Goal: Task Accomplishment & Management: Use online tool/utility

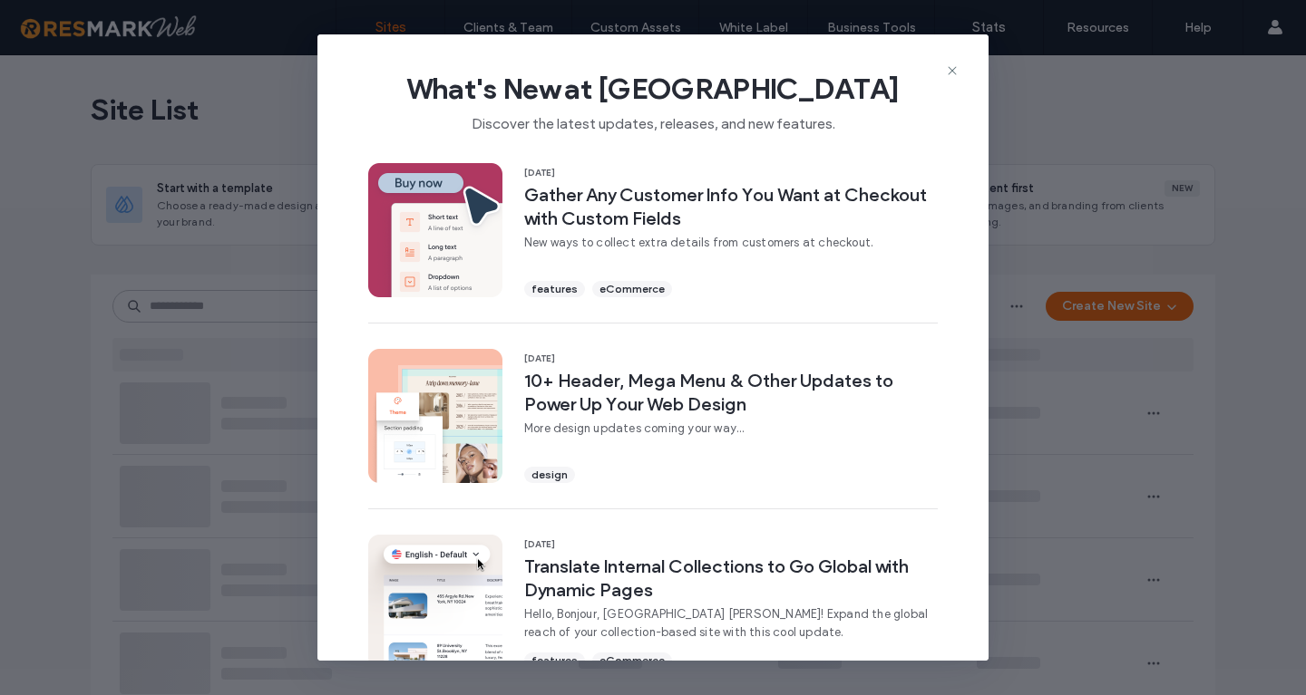
click at [944, 71] on div "What's New at Duda Discover the latest updates, releases, and new features." at bounding box center [652, 94] width 671 height 121
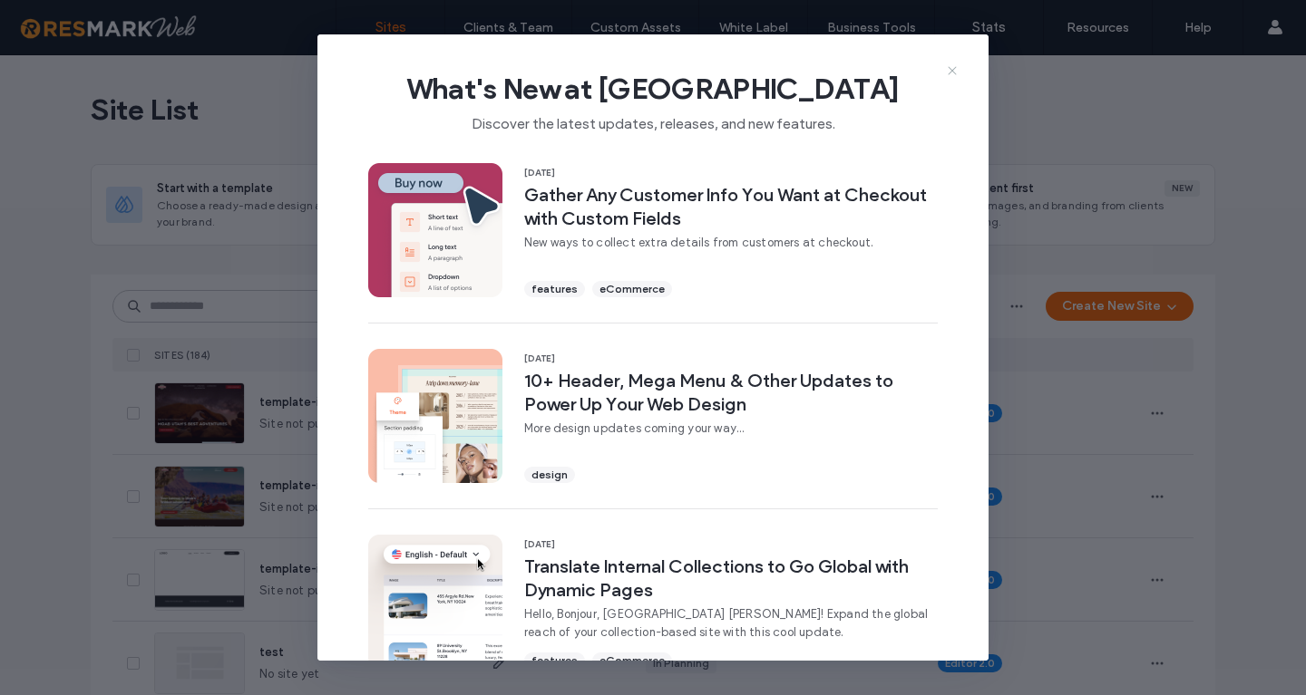
click at [947, 72] on icon at bounding box center [952, 70] width 15 height 15
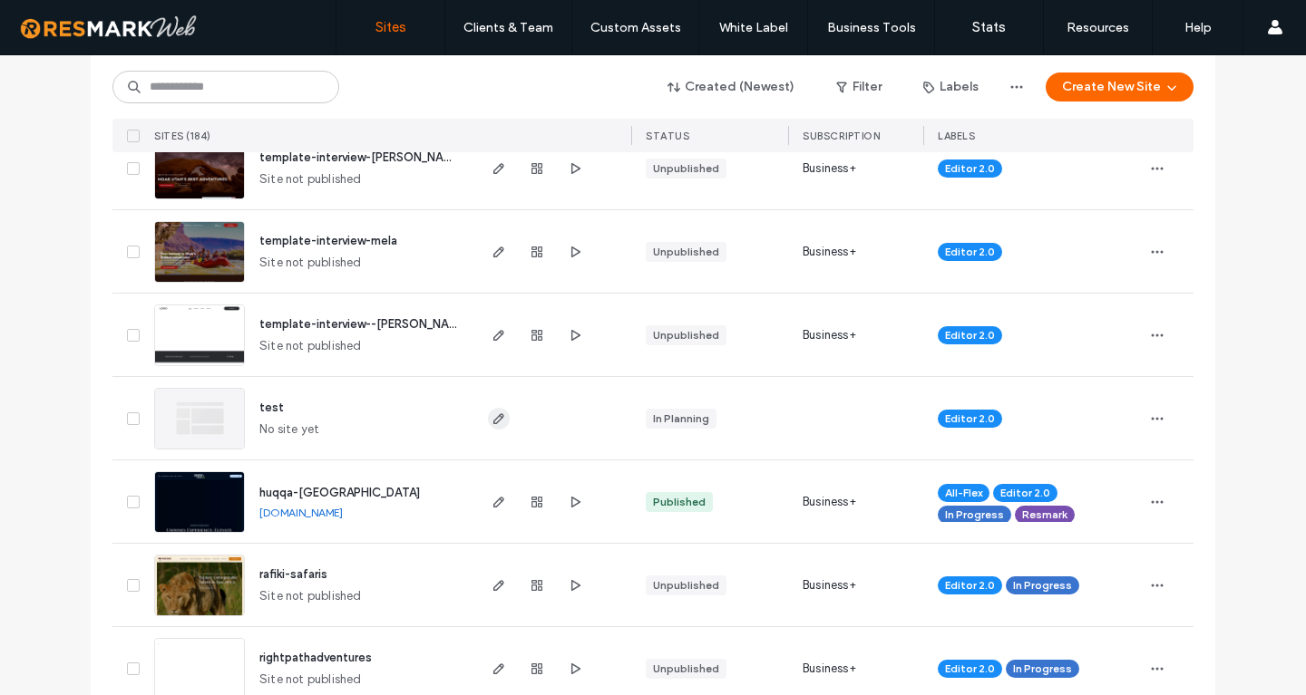
scroll to position [408, 0]
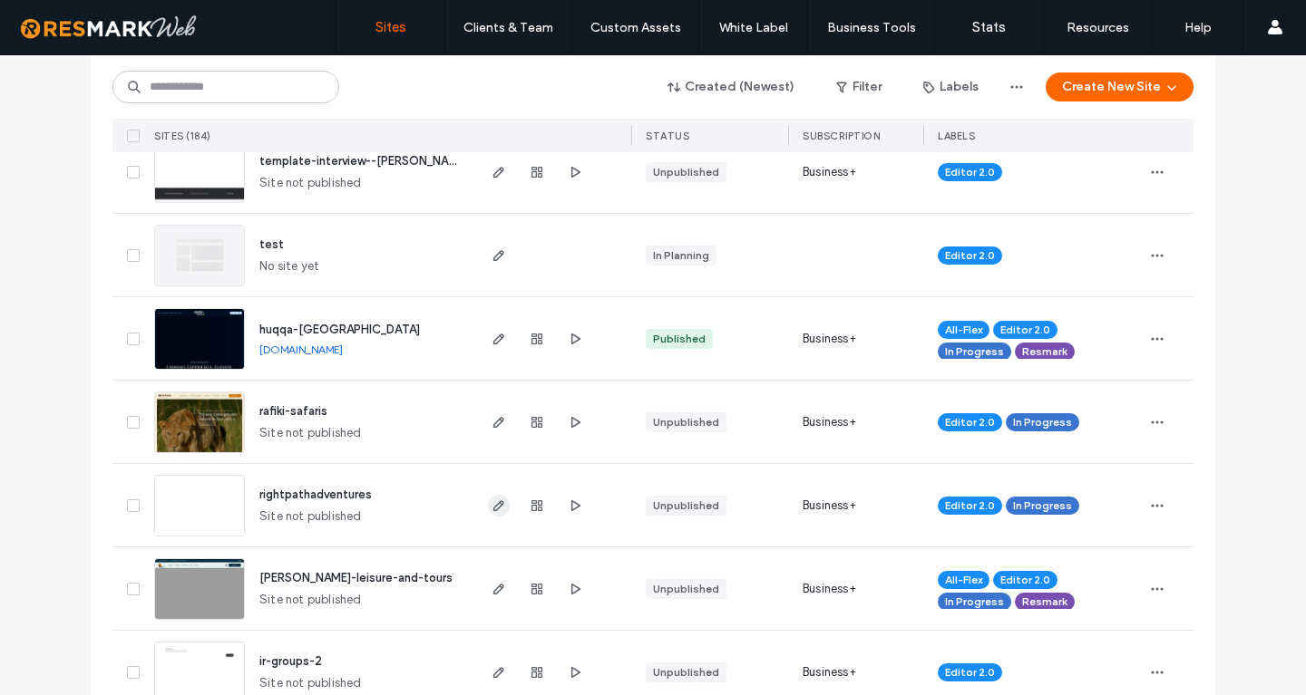
click at [500, 507] on use "button" at bounding box center [498, 505] width 11 height 11
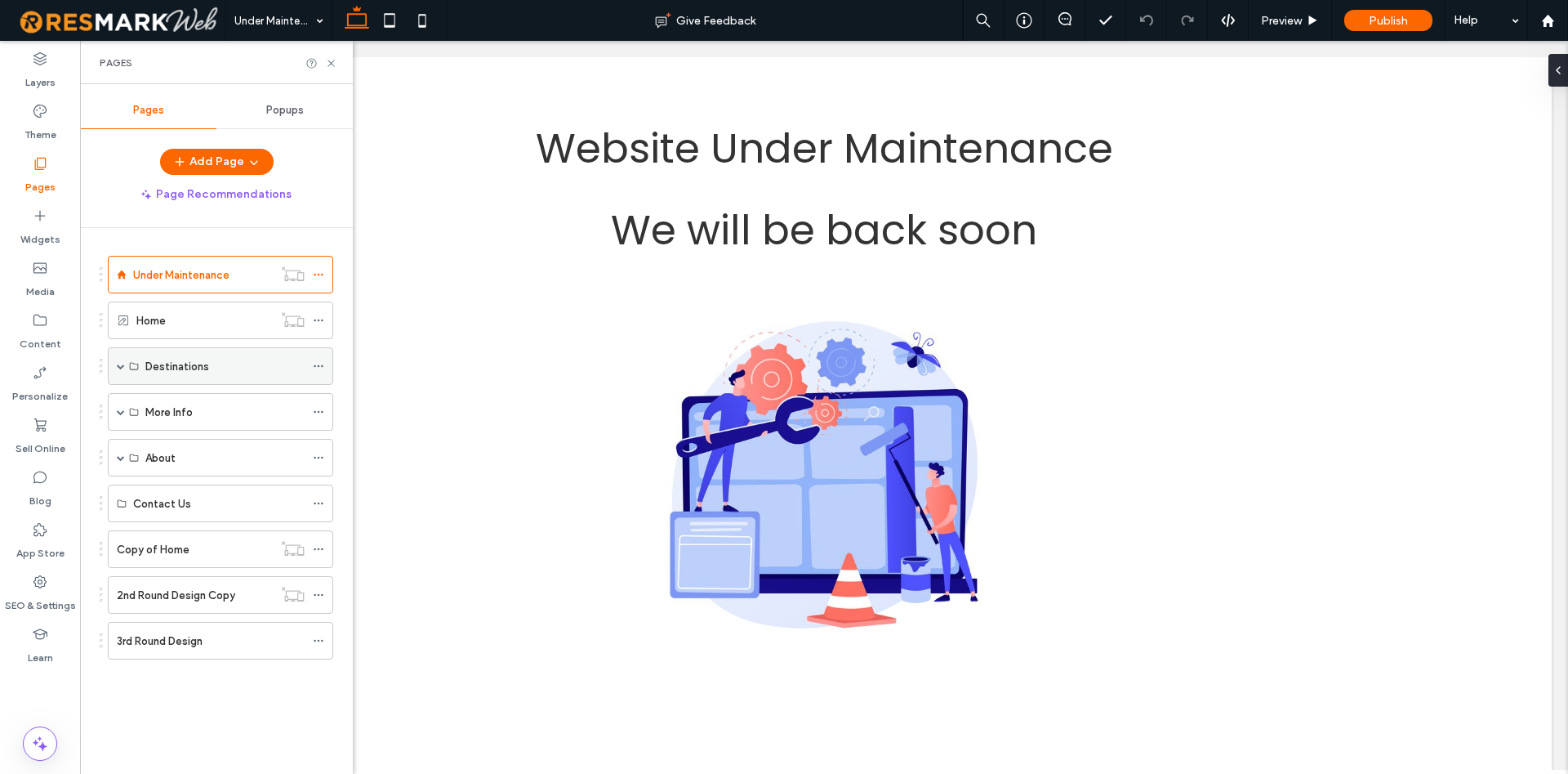
click at [119, 367] on span at bounding box center [121, 366] width 8 height 8
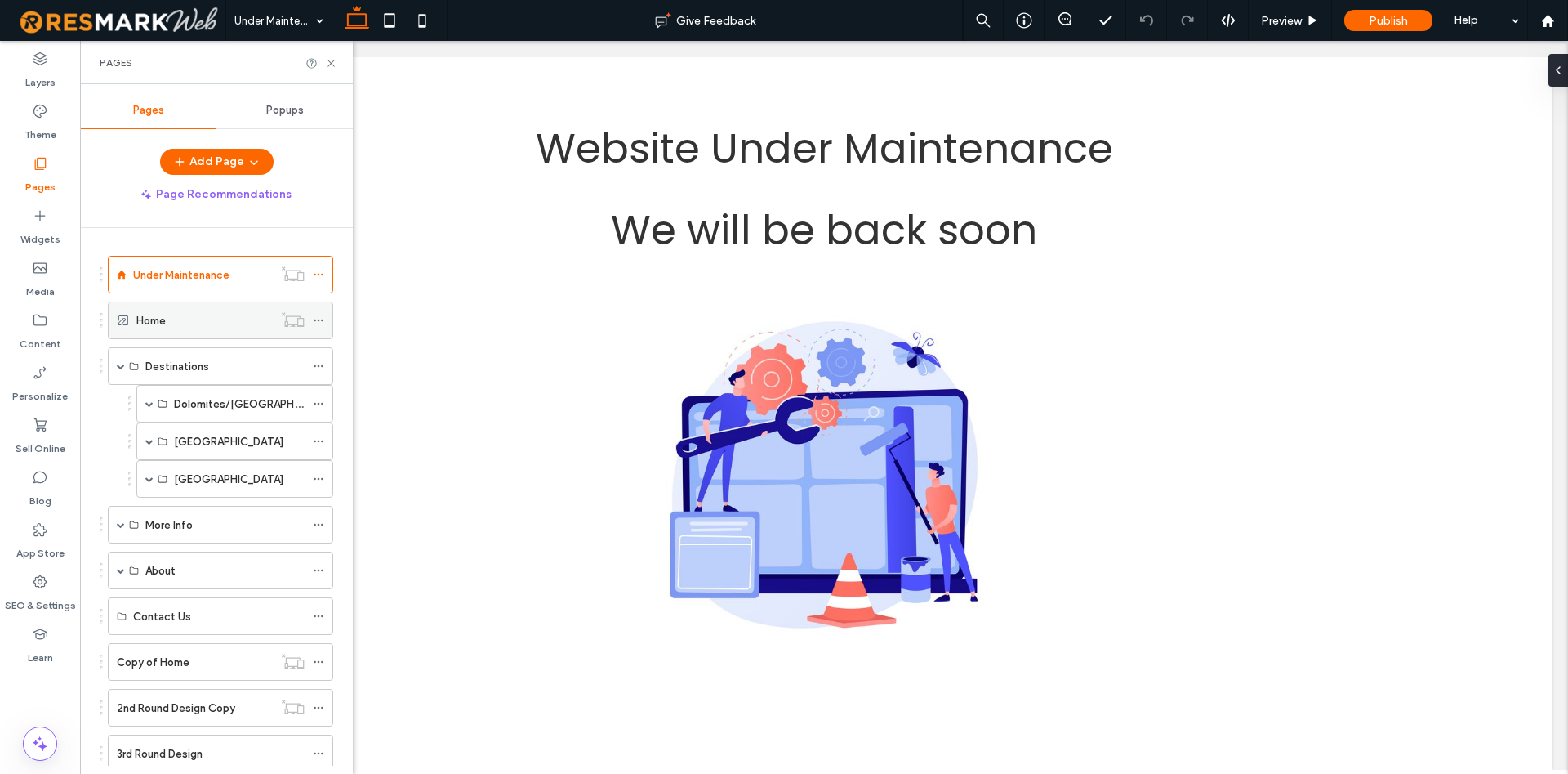
click at [219, 326] on div "Home" at bounding box center [204, 320] width 136 height 17
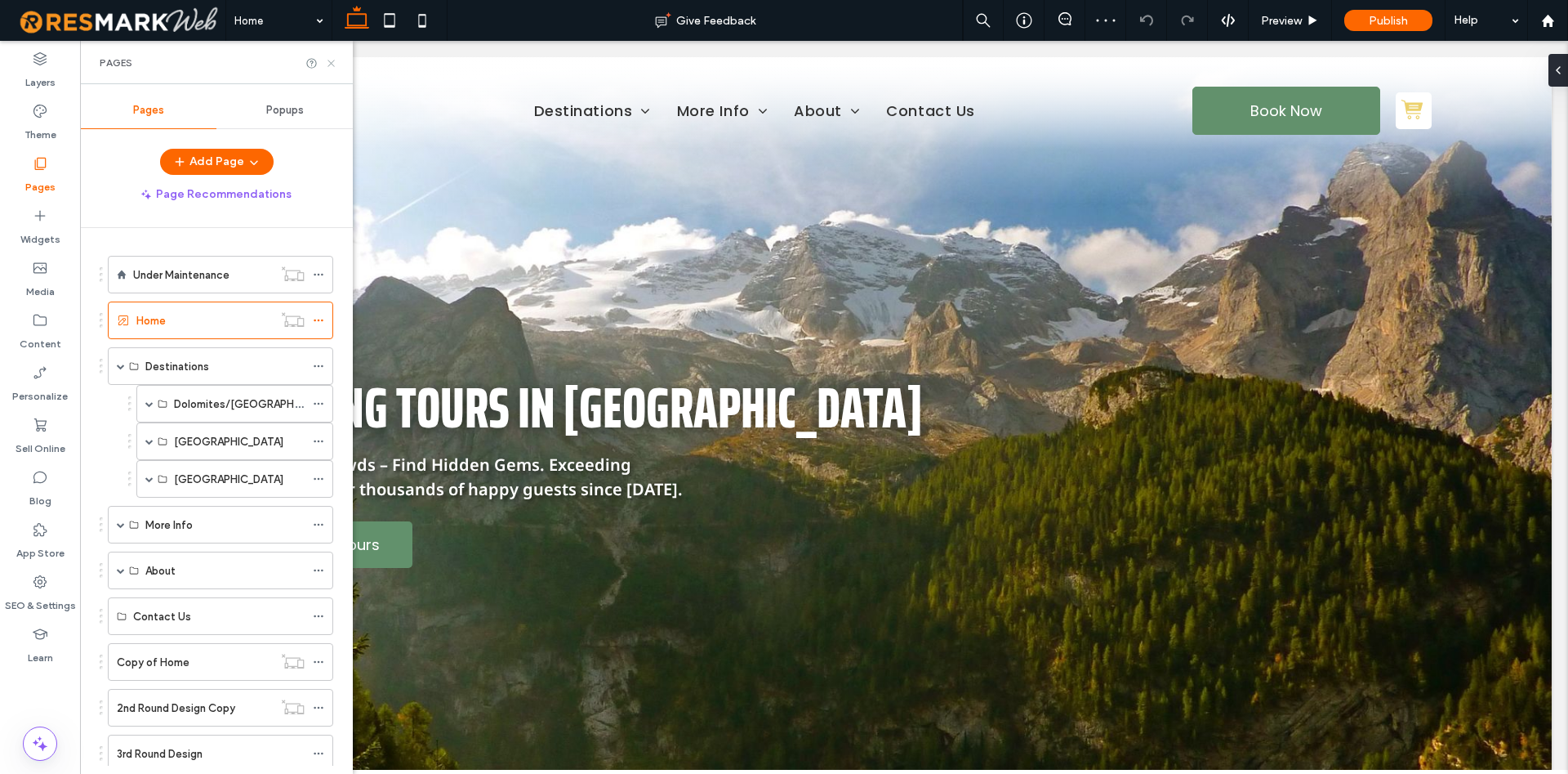
drag, startPoint x: 332, startPoint y: 65, endPoint x: 262, endPoint y: 23, distance: 81.6
click at [332, 65] on icon at bounding box center [331, 63] width 13 height 13
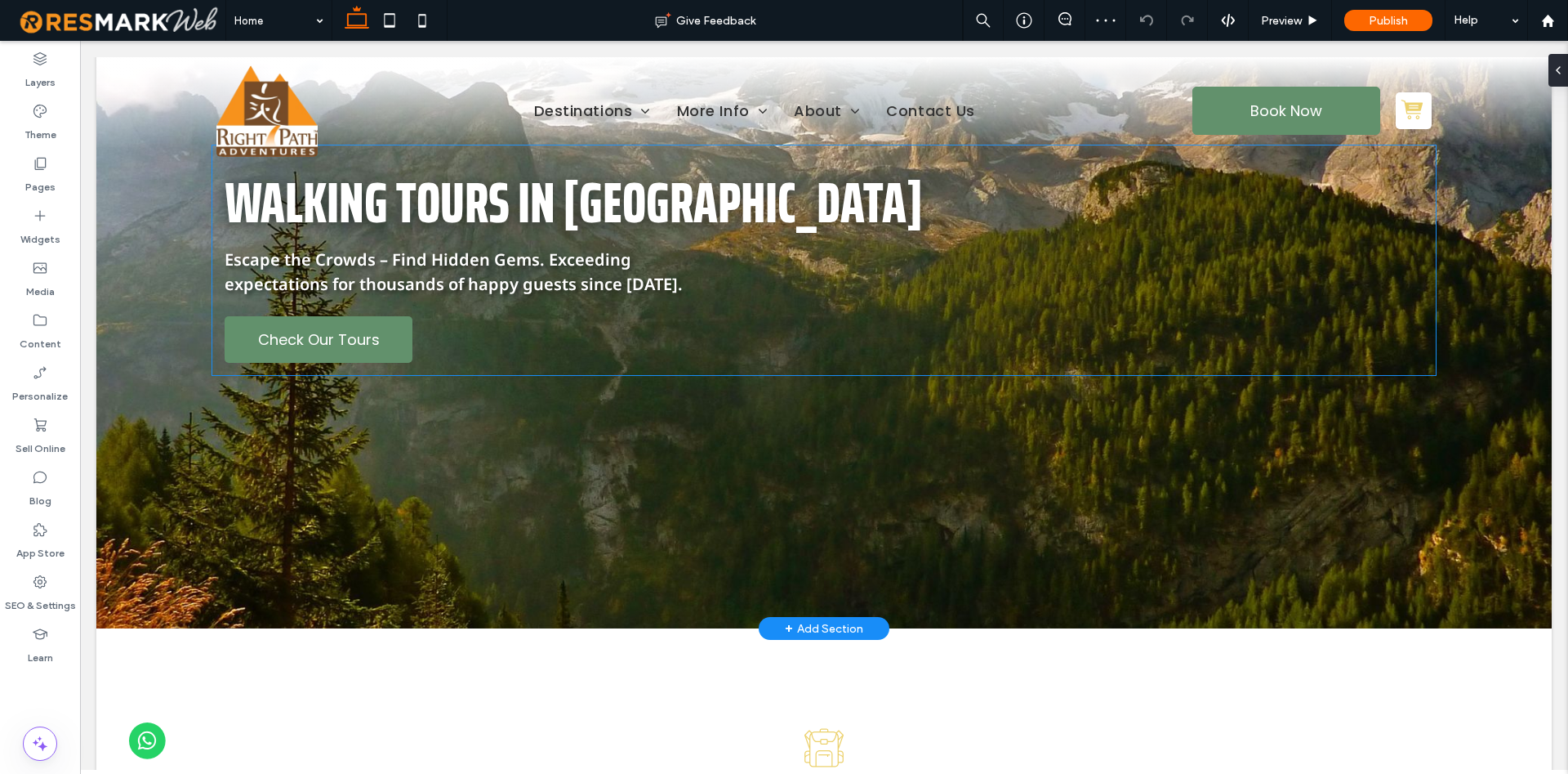
scroll to position [250, 0]
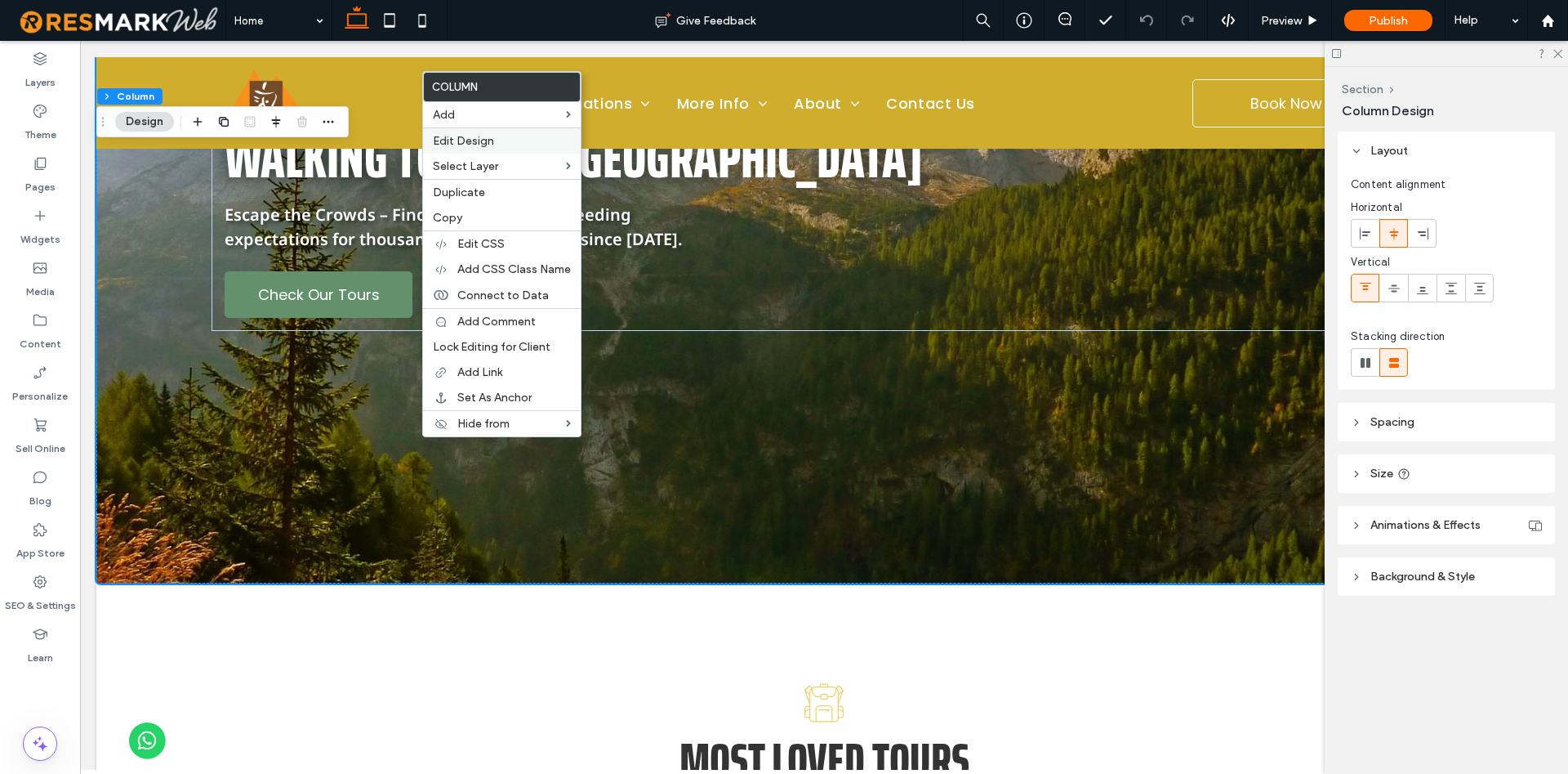
click at [506, 144] on label "Edit Design" at bounding box center [502, 141] width 138 height 14
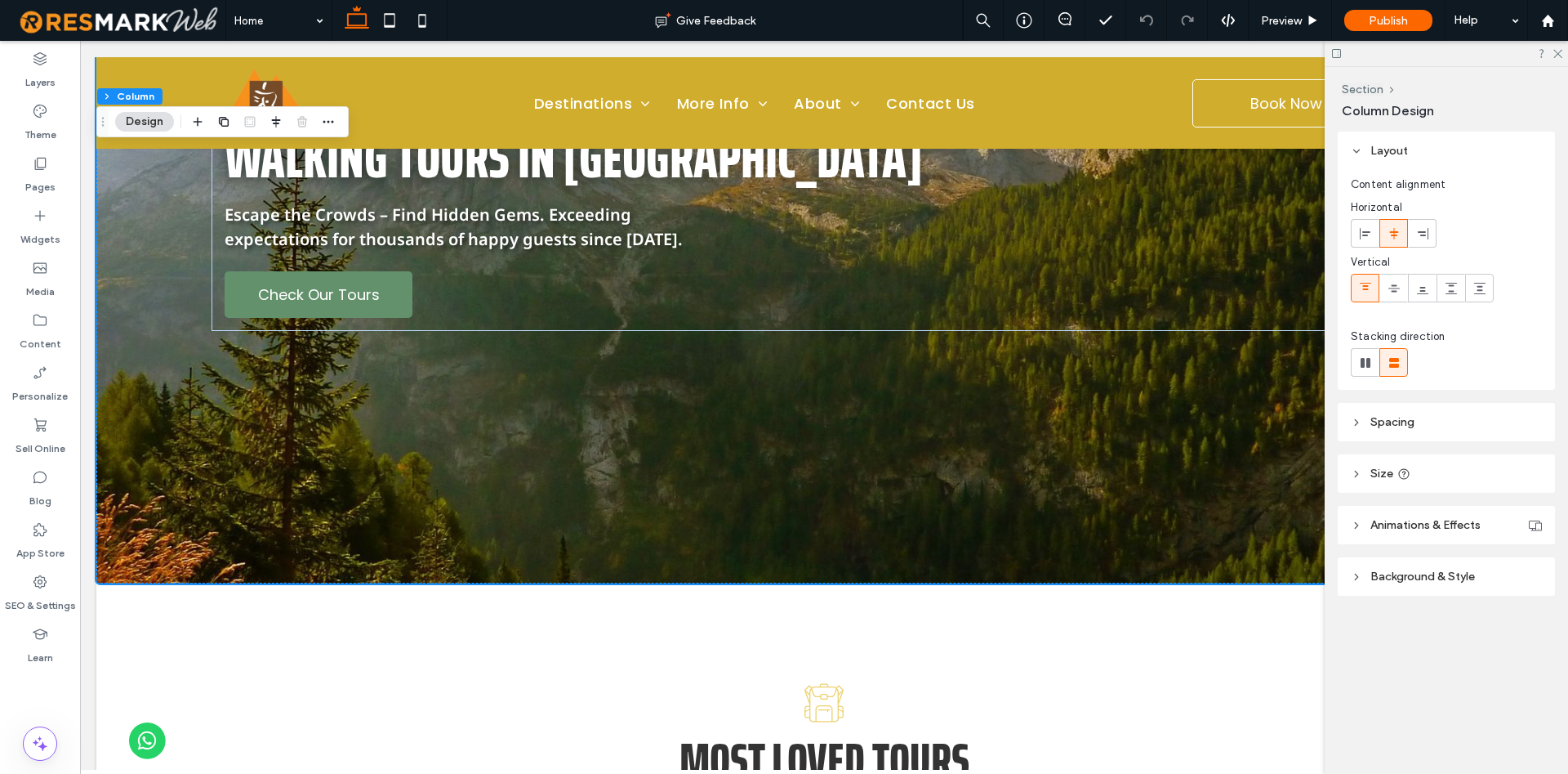
click at [1398, 592] on header "Background & Style" at bounding box center [1446, 576] width 217 height 39
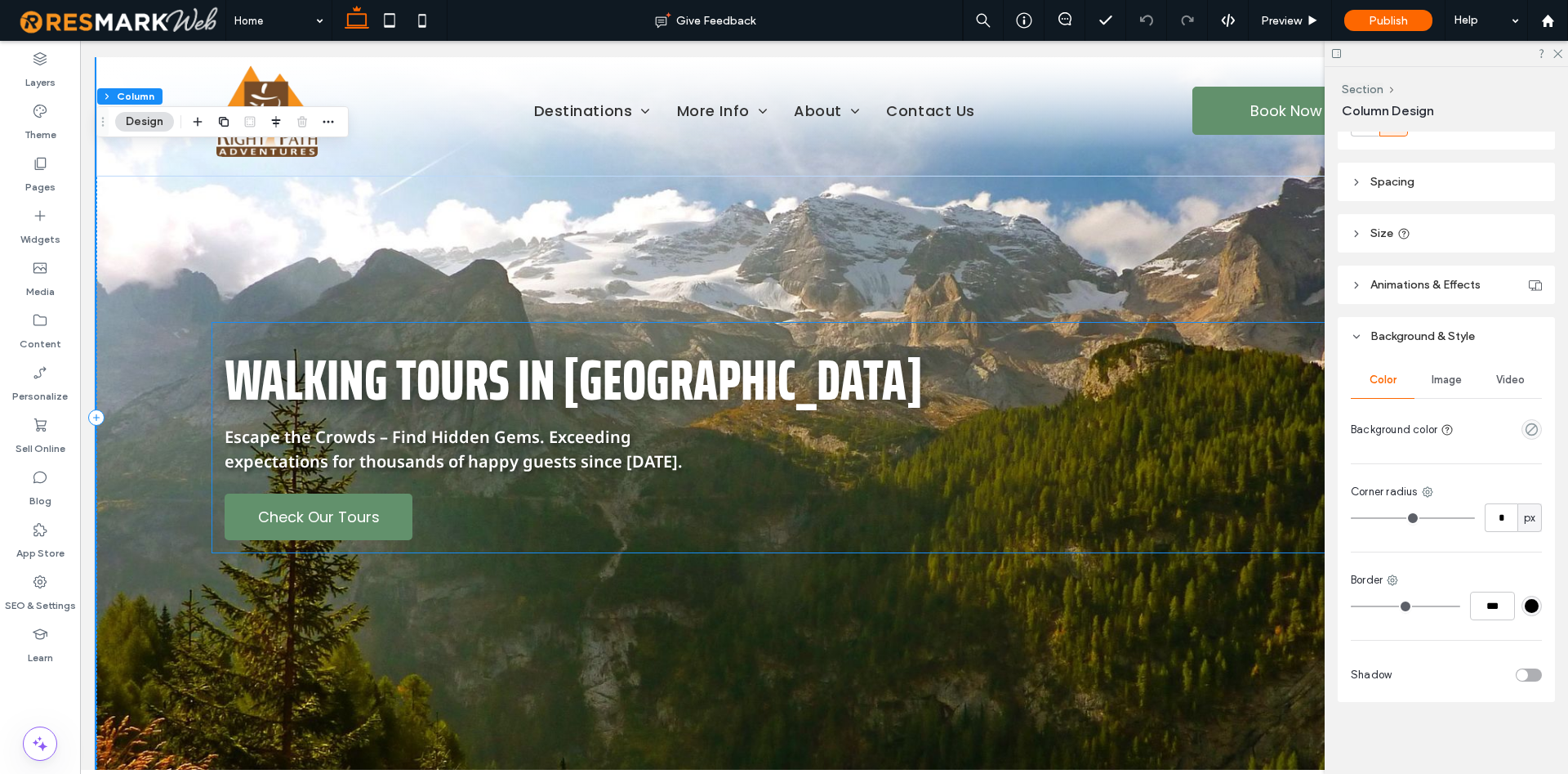
scroll to position [0, 0]
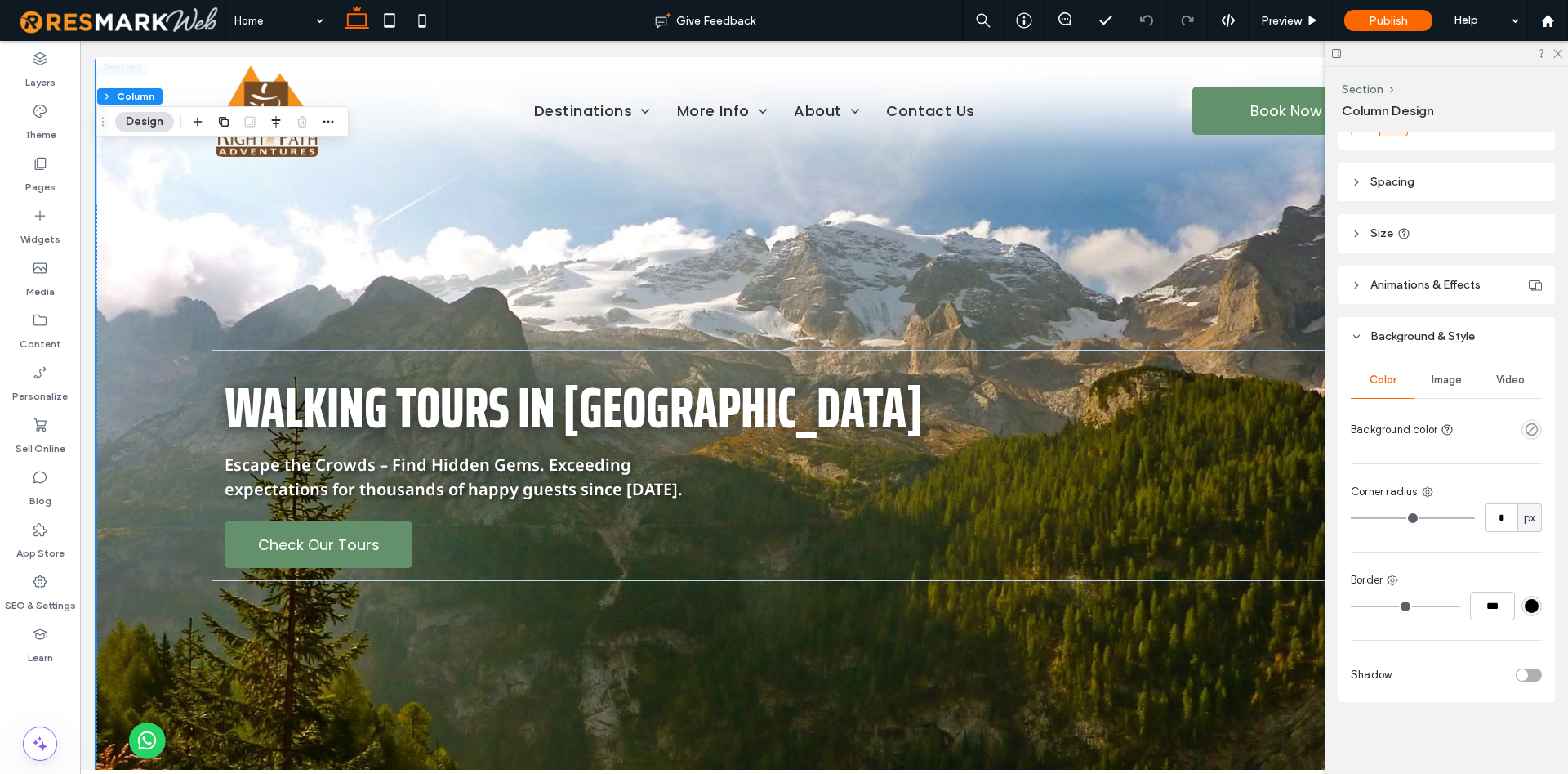
click at [1457, 375] on span "Image" at bounding box center [1446, 379] width 31 height 14
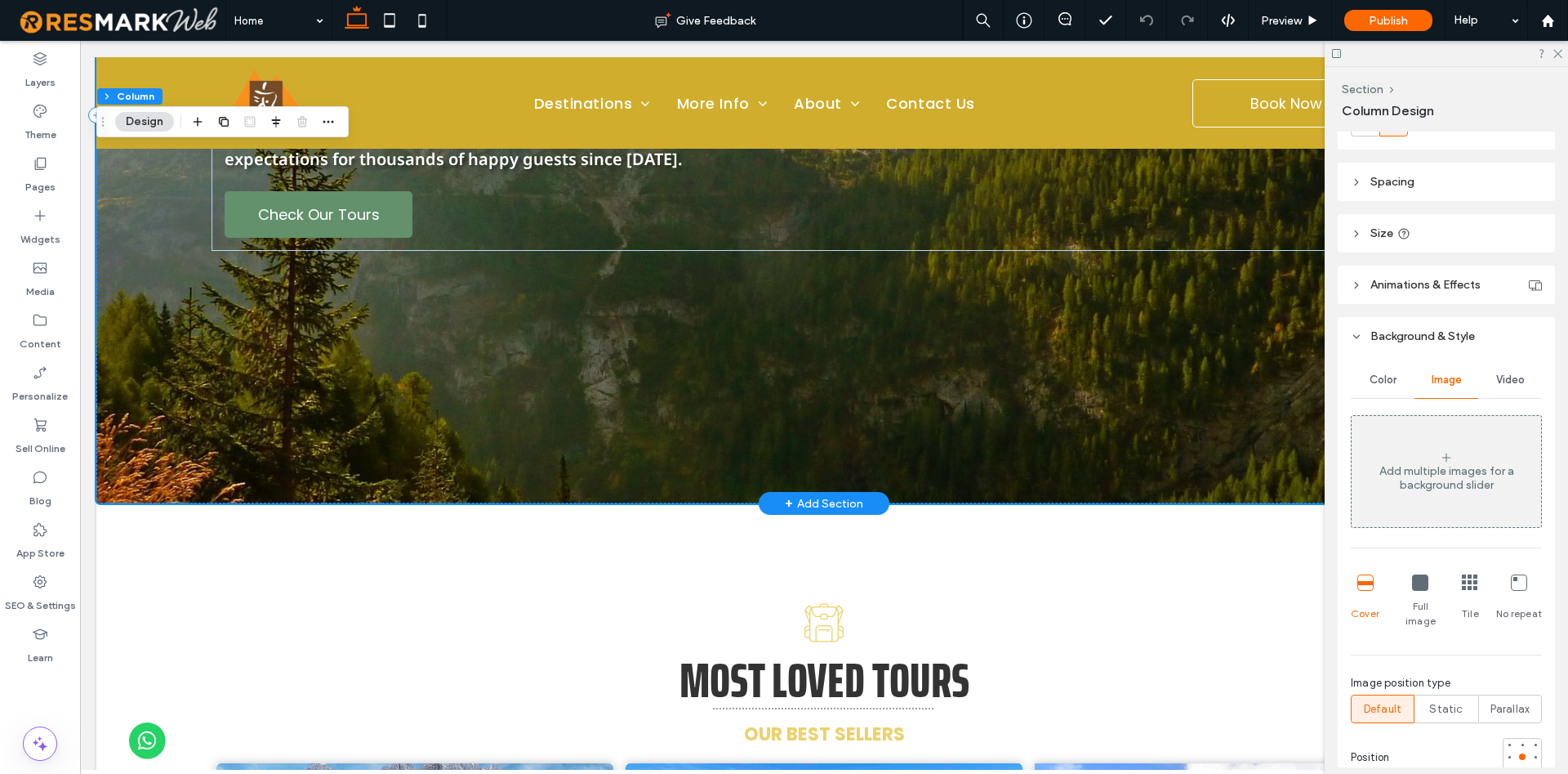
scroll to position [83, 0]
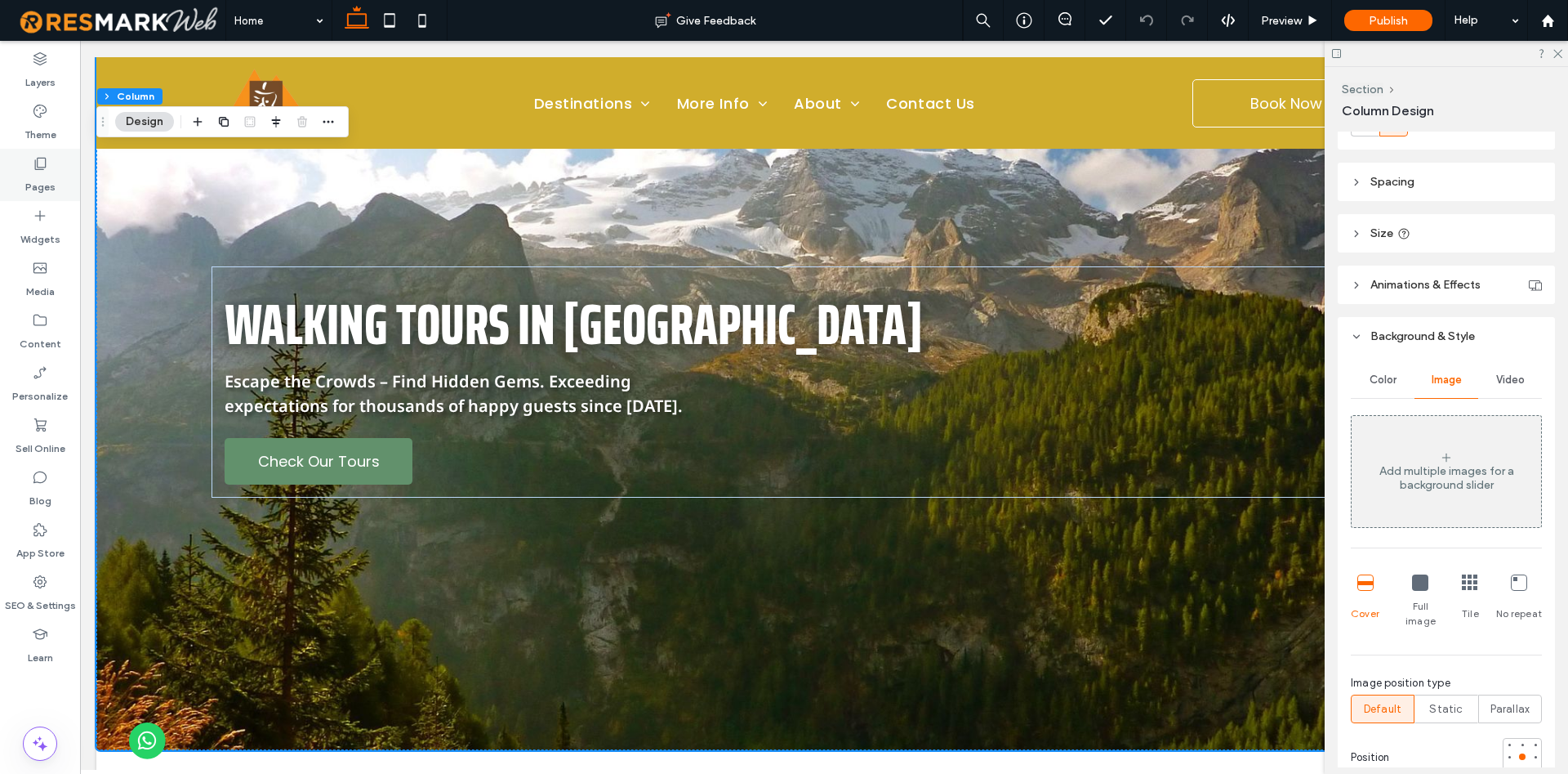
click at [71, 172] on div "Pages" at bounding box center [40, 175] width 80 height 52
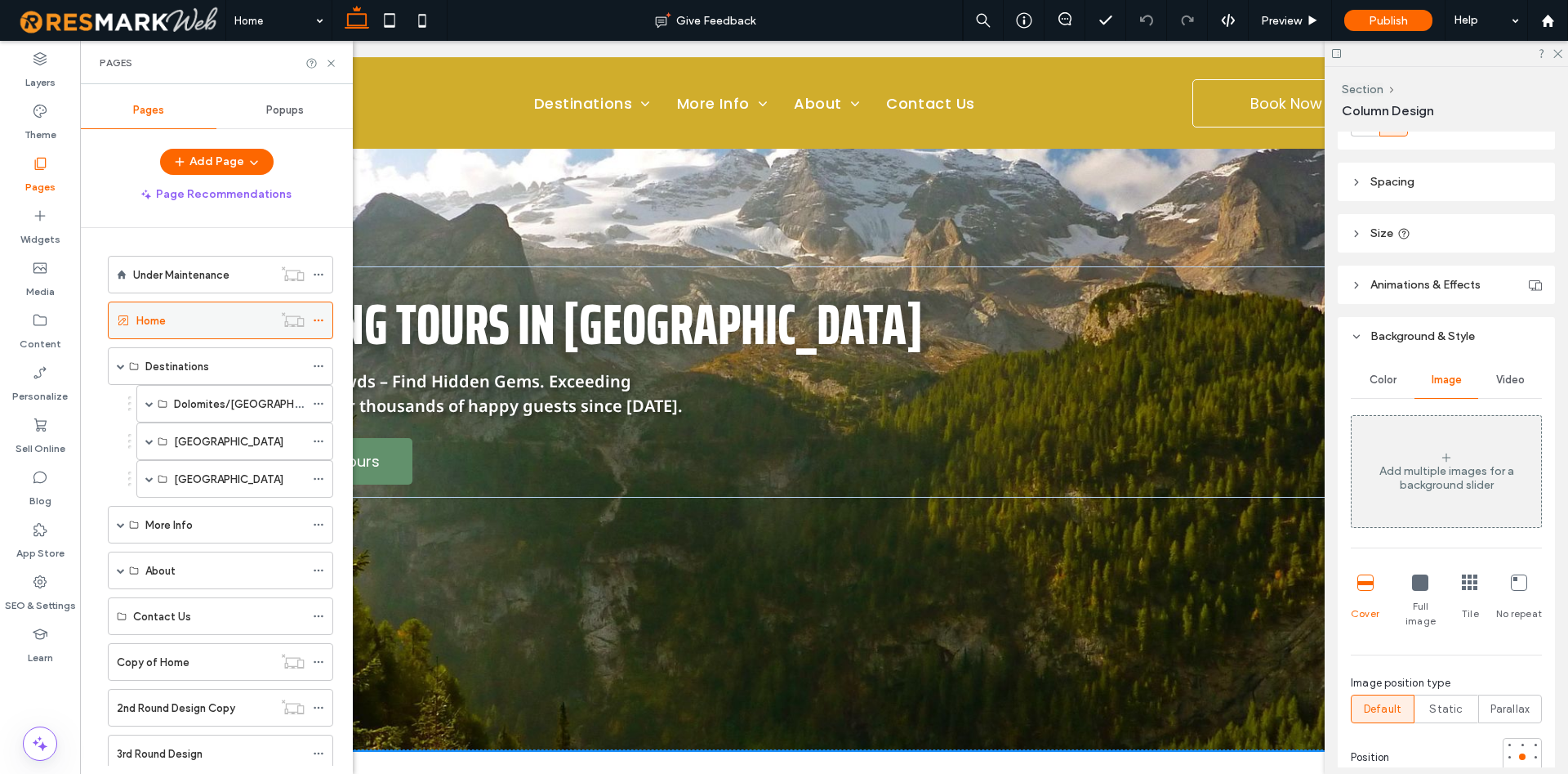
scroll to position [48, 0]
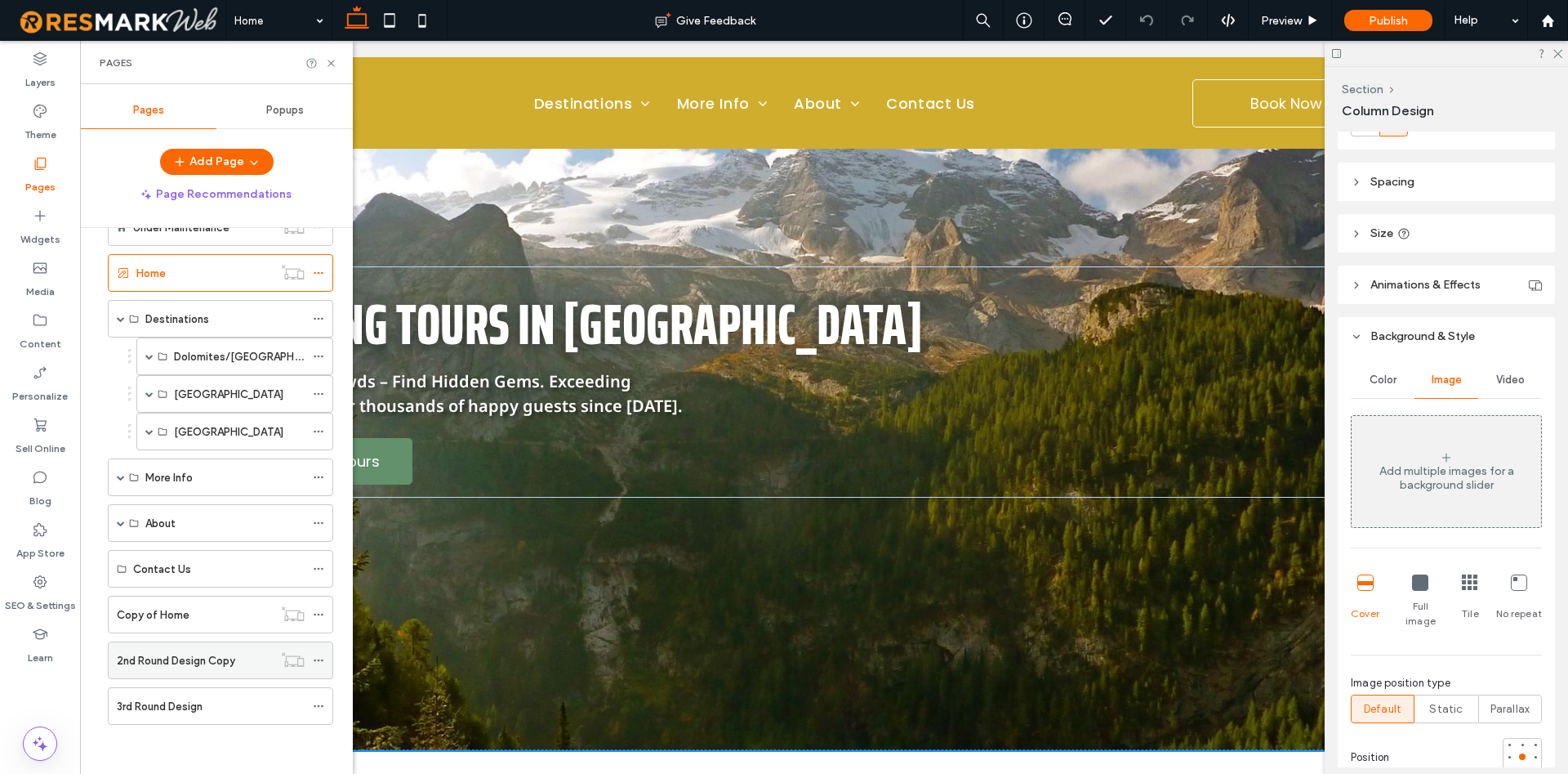
click at [185, 648] on div "2nd Round Design Copy" at bounding box center [195, 660] width 156 height 36
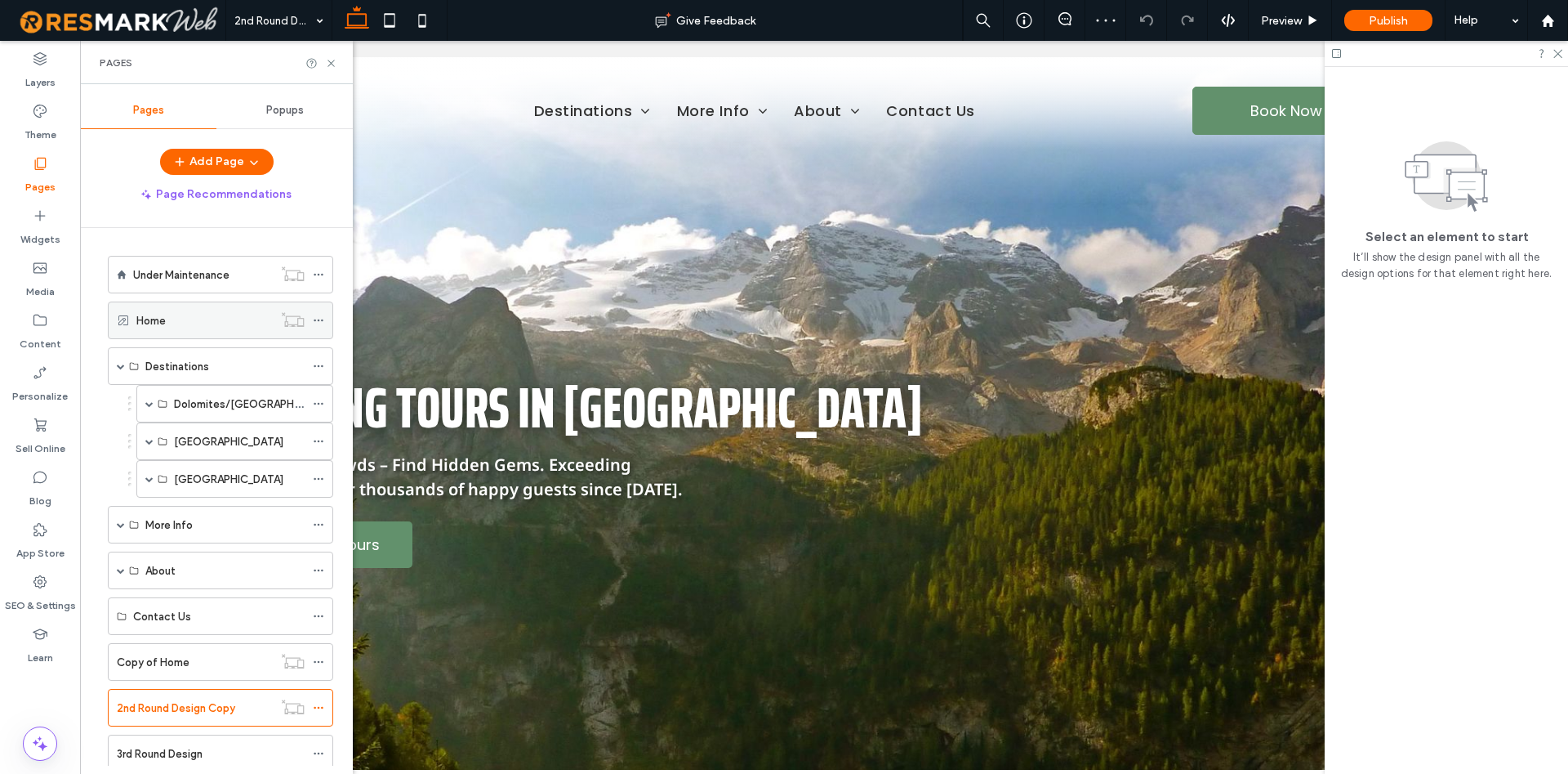
click at [189, 308] on div "Home" at bounding box center [204, 320] width 136 height 36
click at [333, 65] on use at bounding box center [331, 62] width 6 height 6
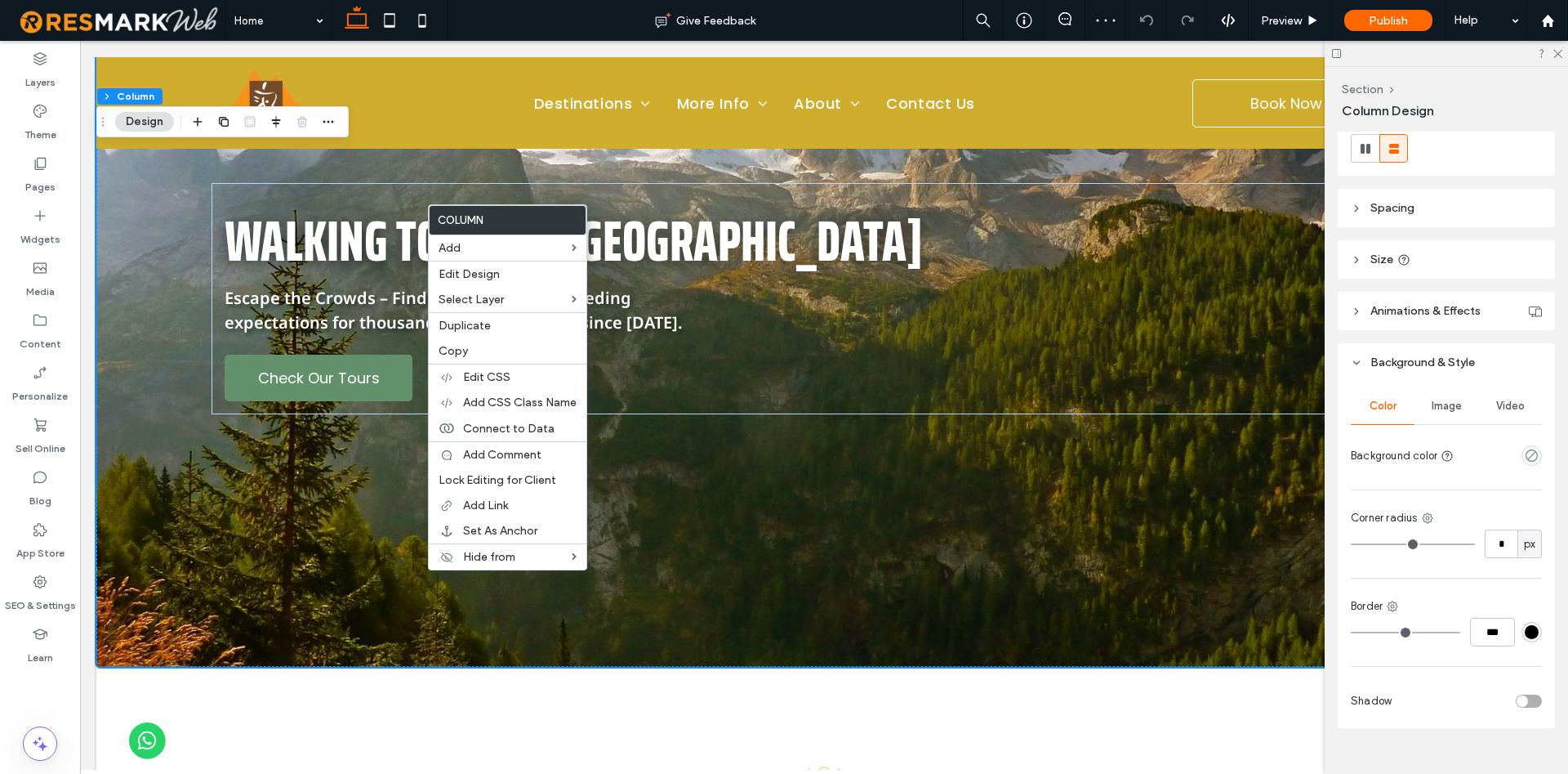
scroll to position [241, 0]
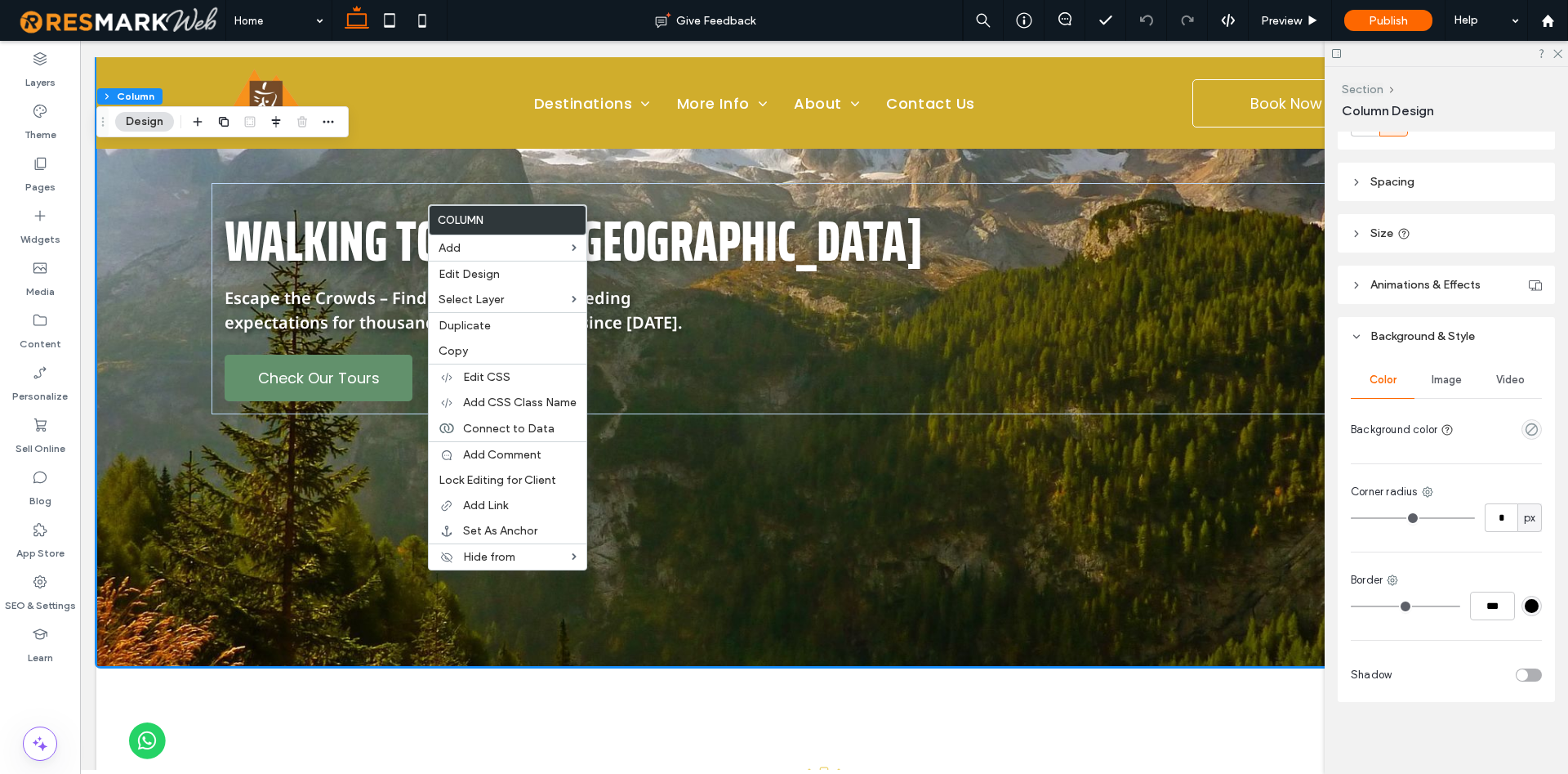
click at [1360, 92] on button "Section" at bounding box center [1363, 89] width 41 height 14
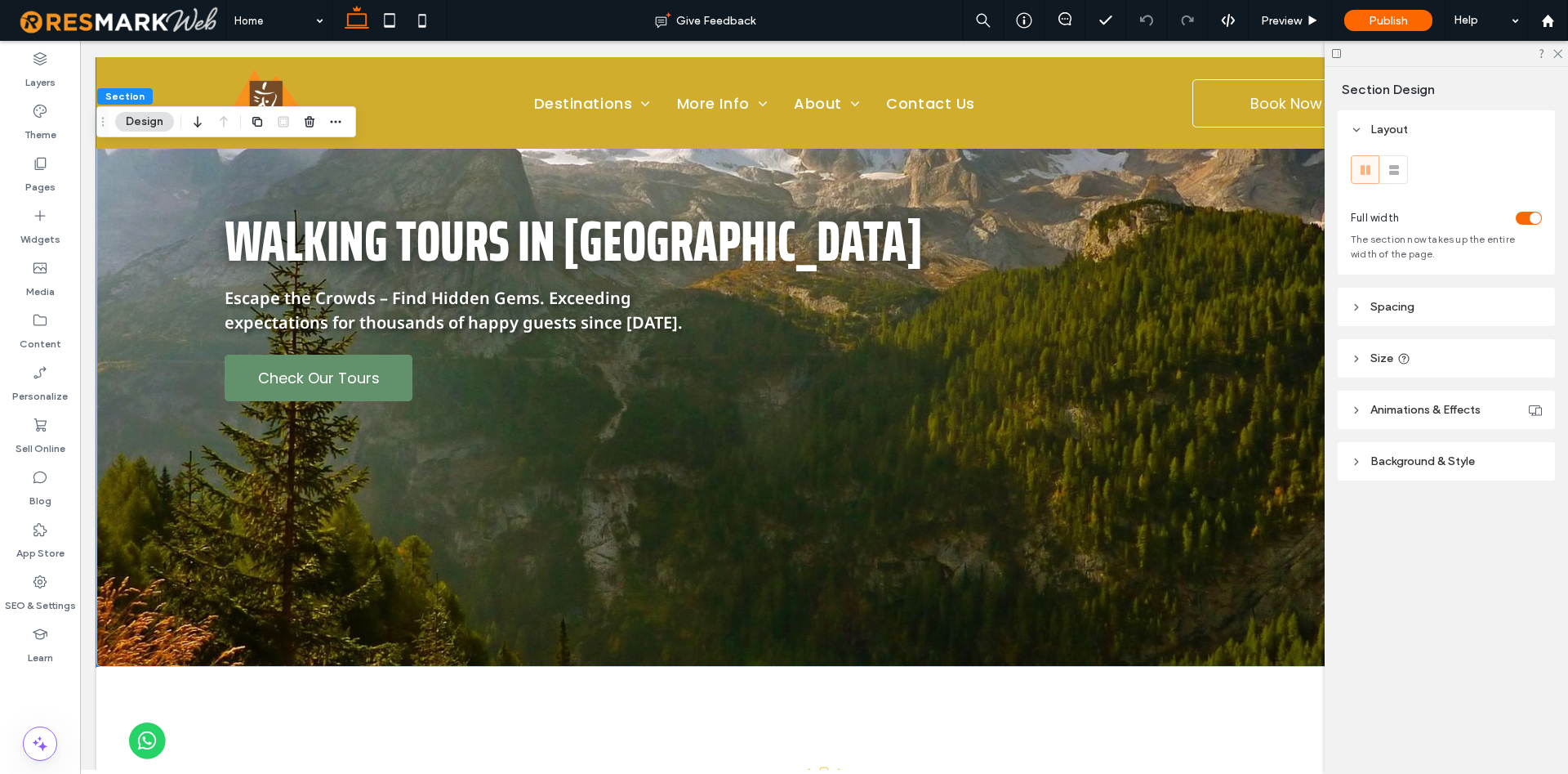
click at [1429, 462] on span "Background & Style" at bounding box center [1422, 460] width 104 height 14
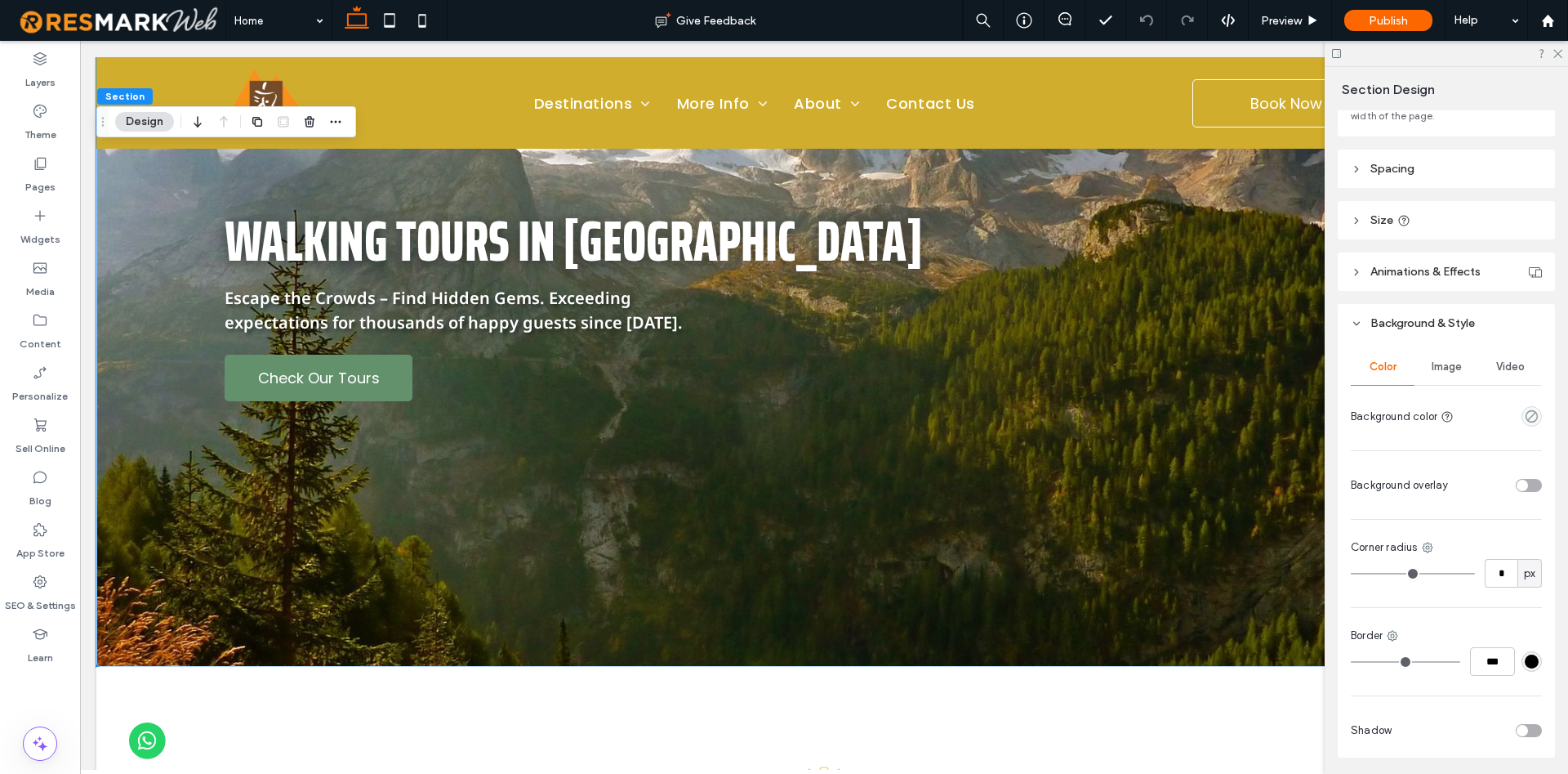
scroll to position [151, 0]
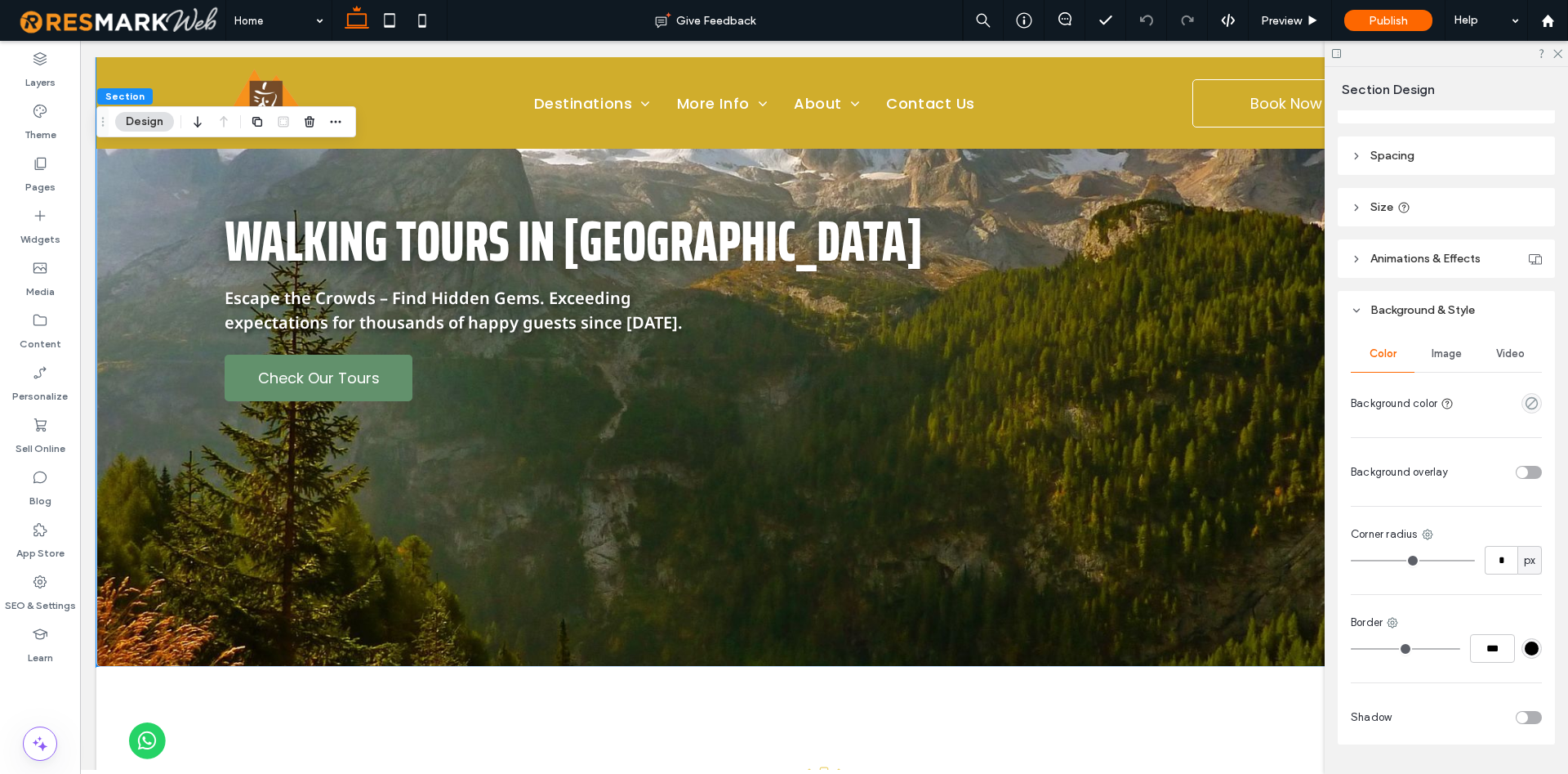
click at [1452, 362] on div "Image" at bounding box center [1446, 354] width 64 height 36
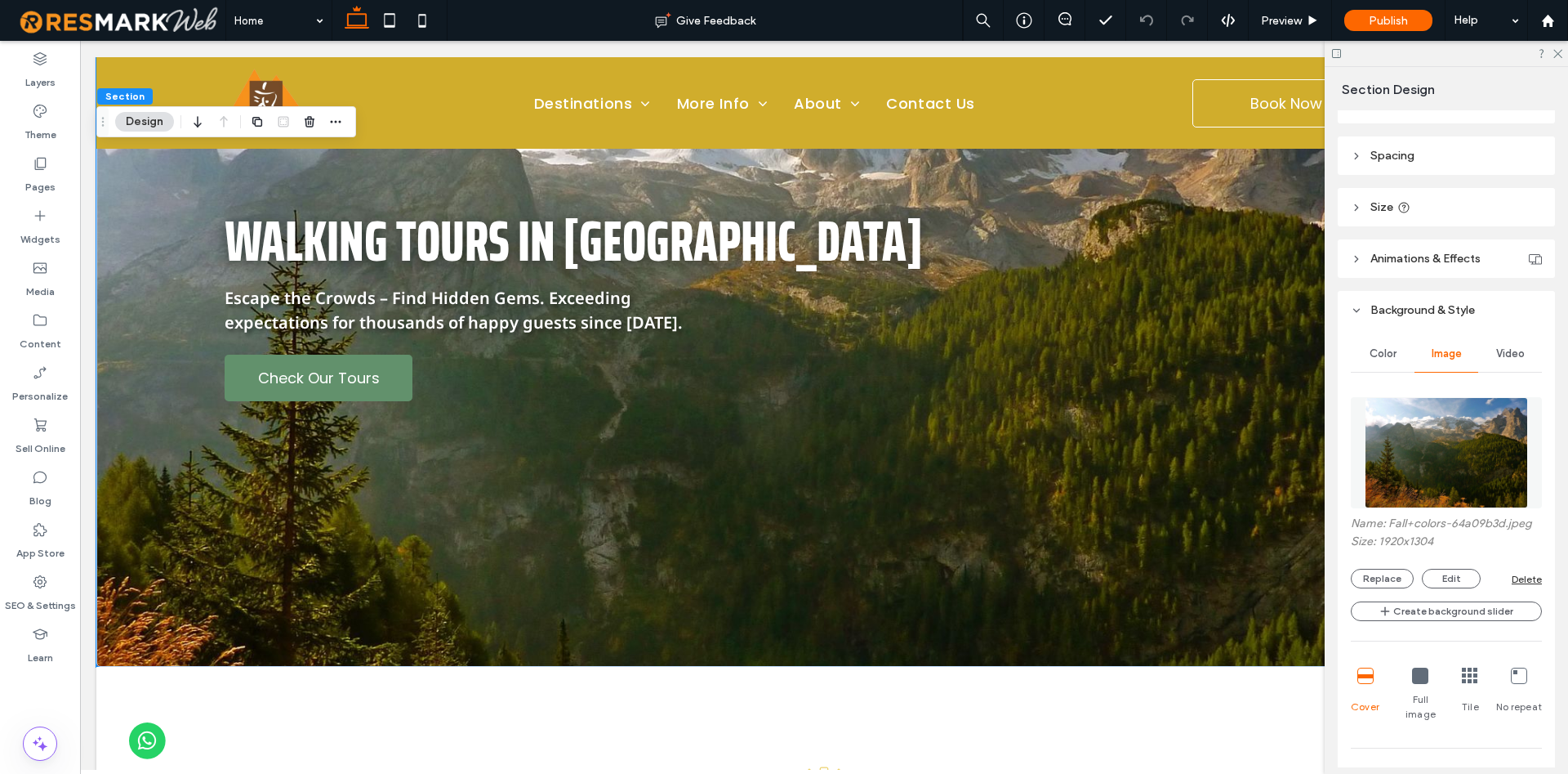
scroll to position [318, 0]
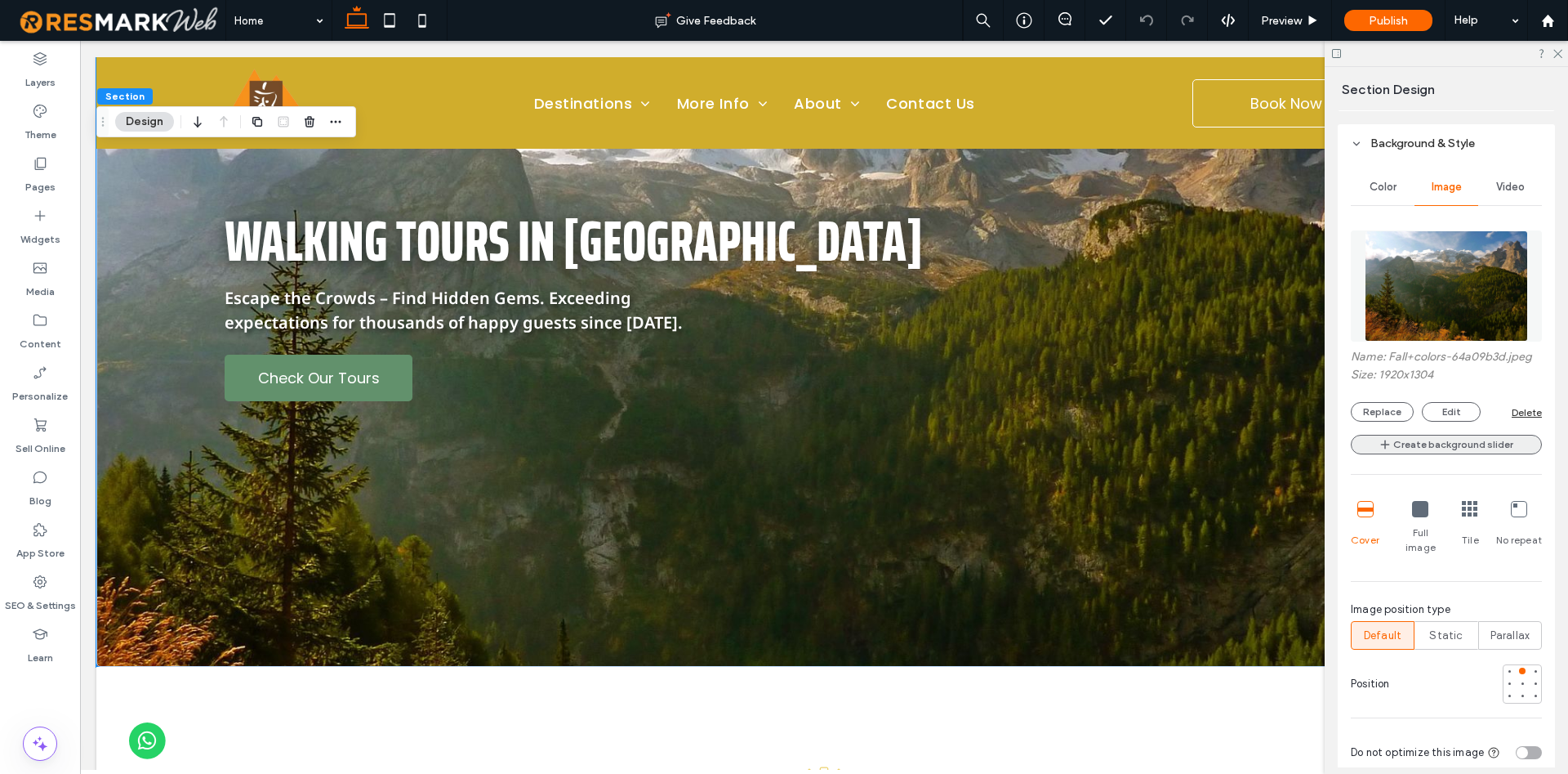
click at [1430, 452] on button "Create background slider" at bounding box center [1446, 444] width 191 height 20
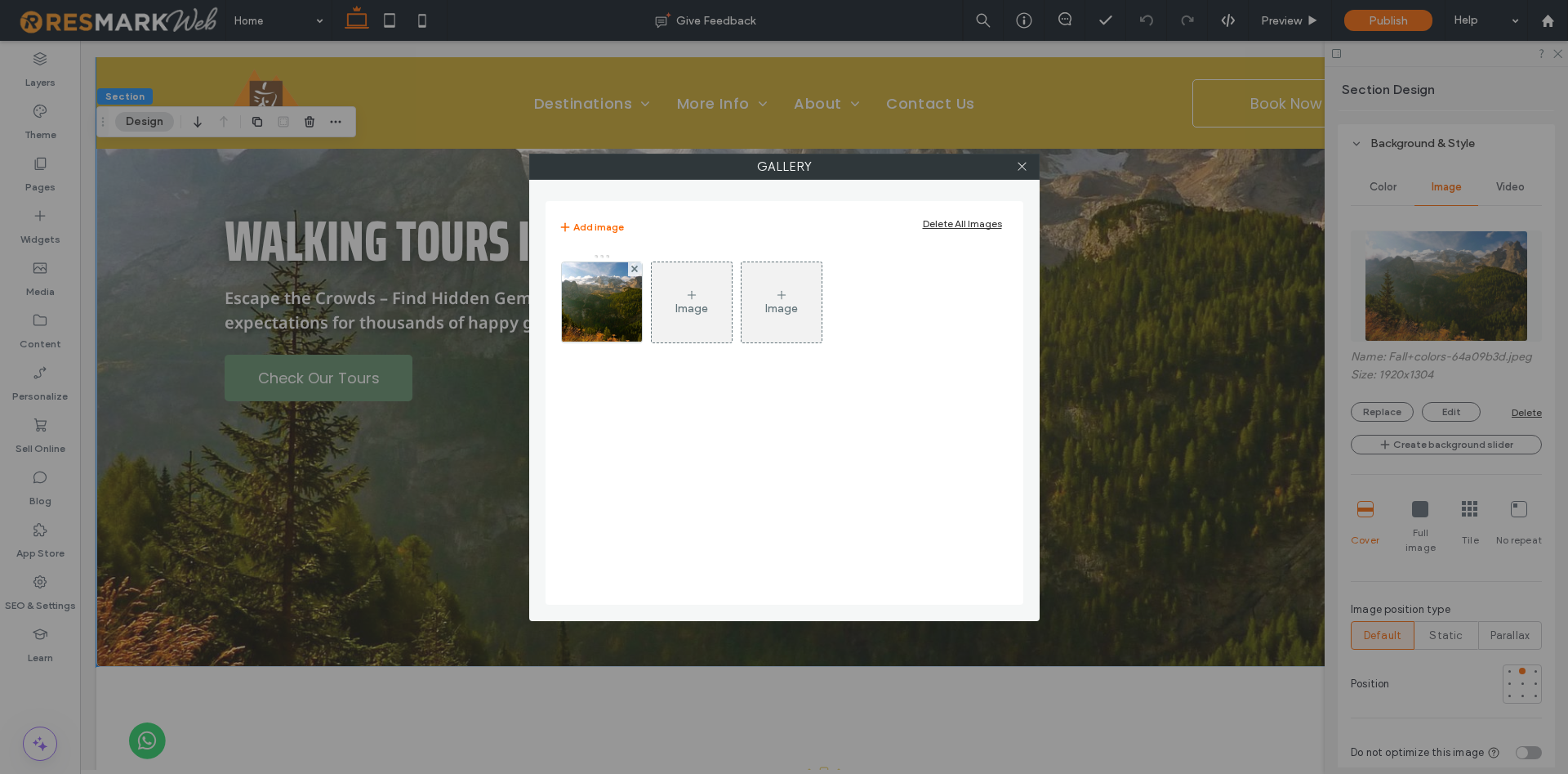
click at [707, 300] on div "Image" at bounding box center [691, 302] width 80 height 77
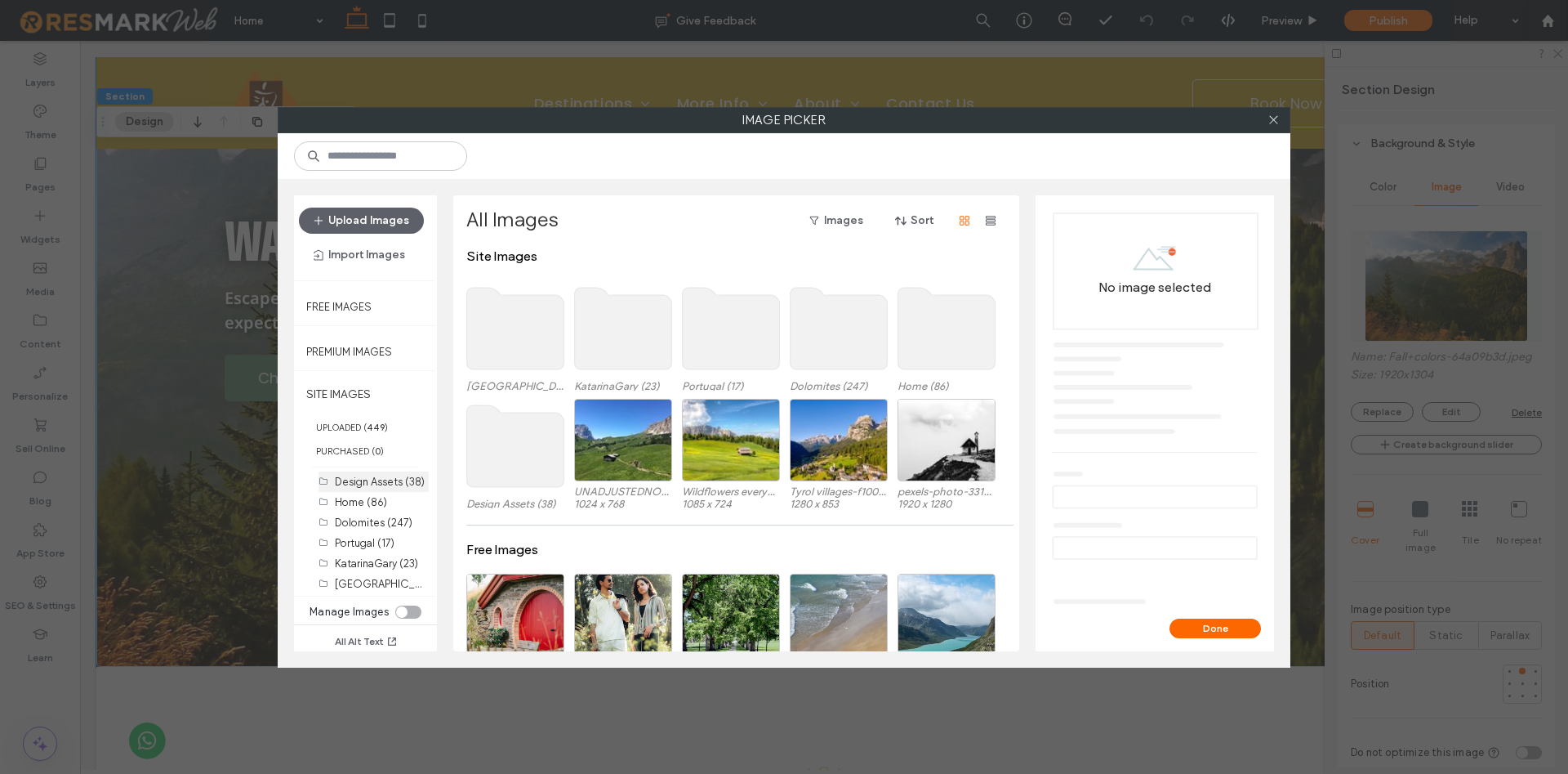
click at [361, 475] on div "Design Assets (38)" at bounding box center [382, 481] width 94 height 17
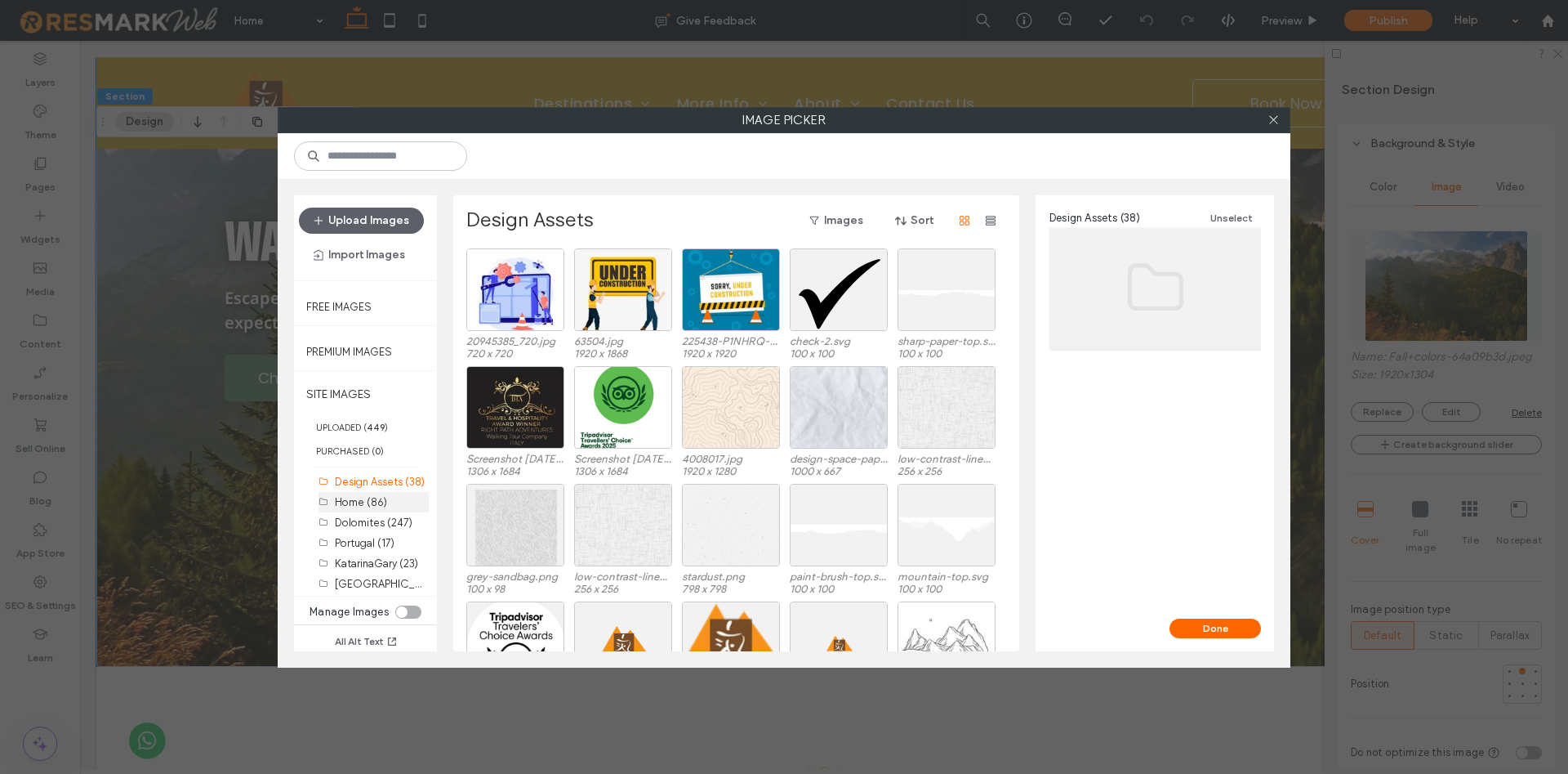
click at [363, 498] on label "Home (86)" at bounding box center [361, 502] width 52 height 13
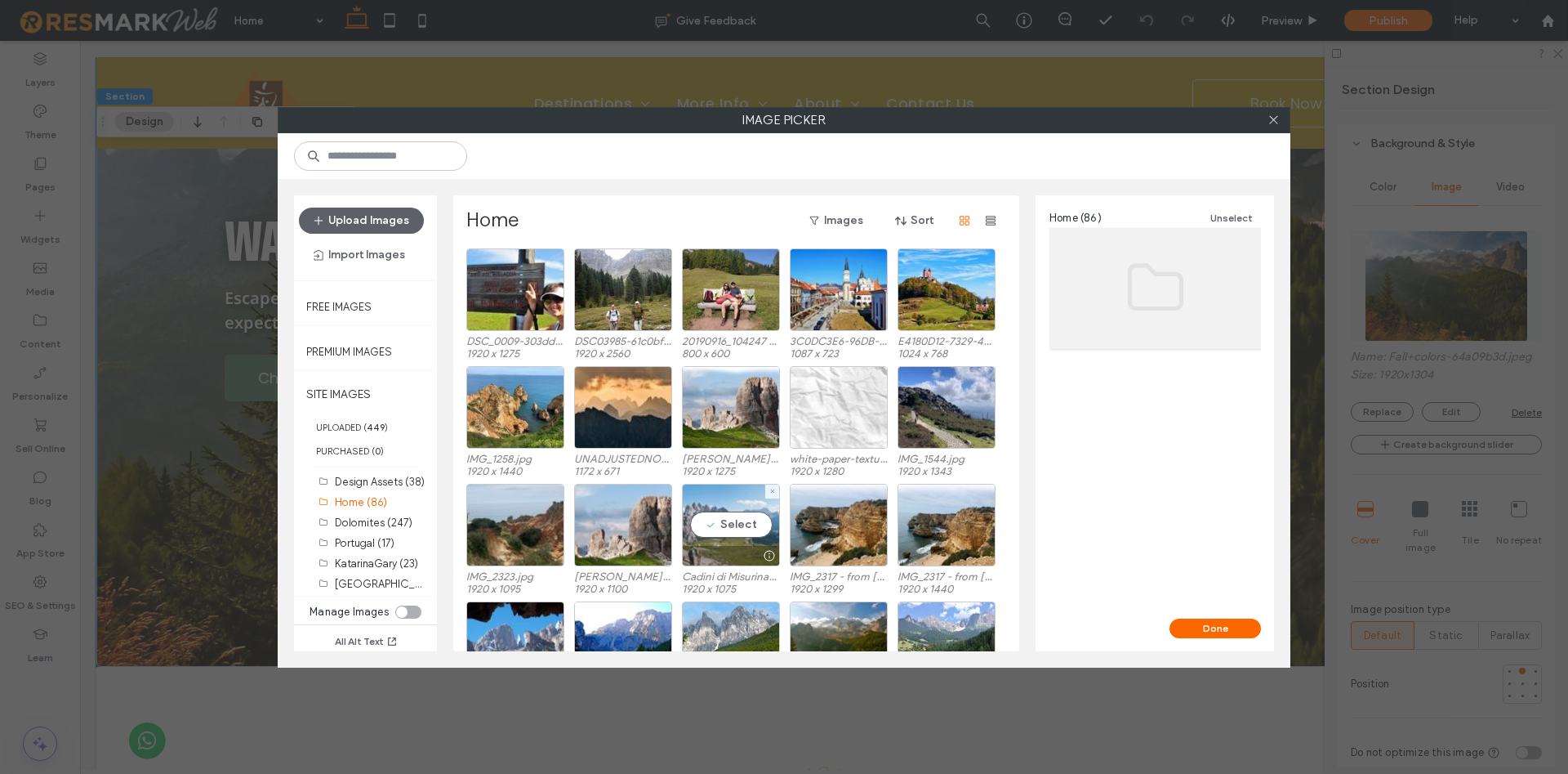
click at [723, 534] on div "Select" at bounding box center [730, 525] width 98 height 83
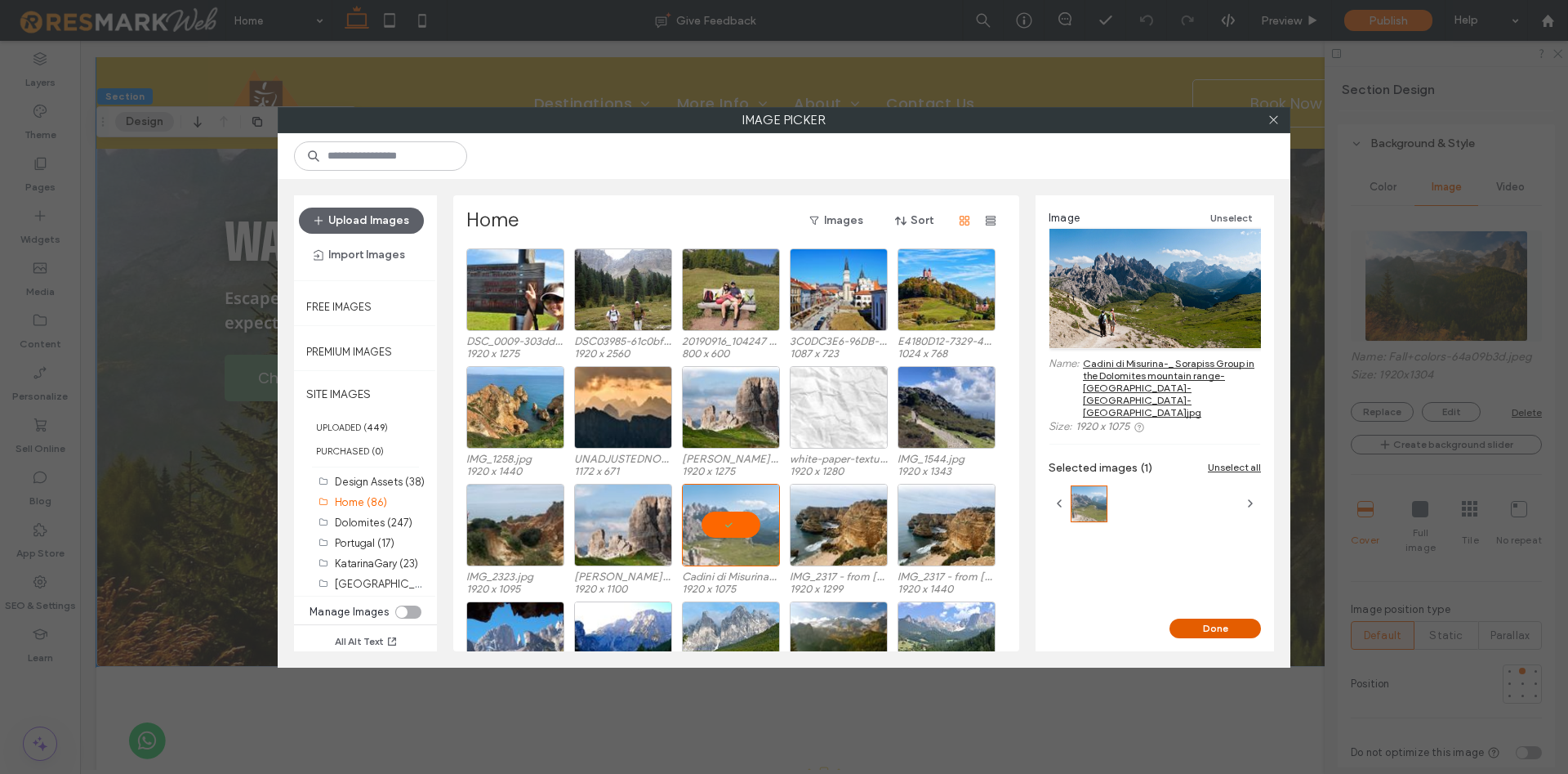
click at [1209, 634] on button "Done" at bounding box center [1215, 628] width 92 height 20
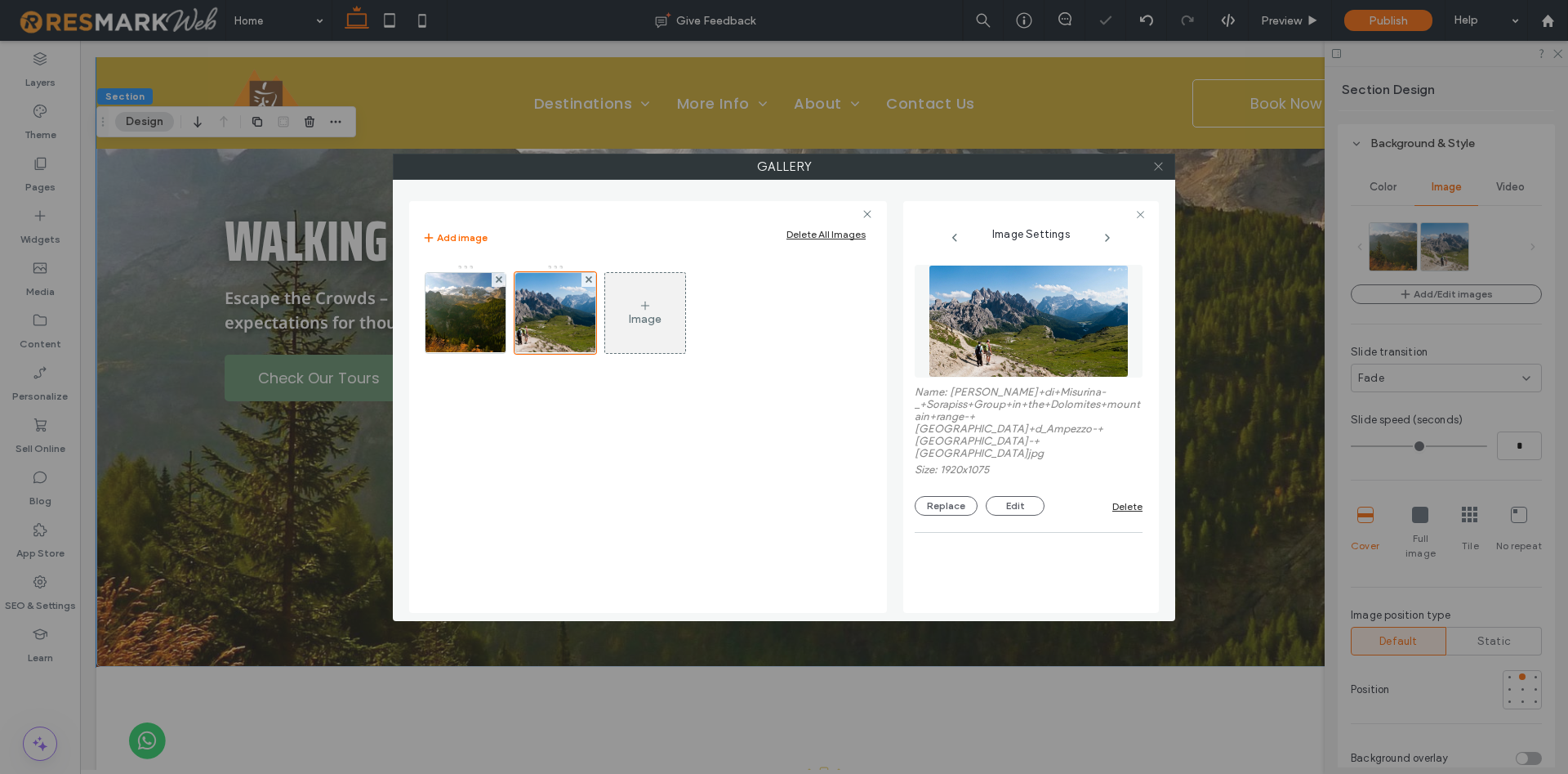
click at [1156, 167] on icon at bounding box center [1158, 167] width 13 height 13
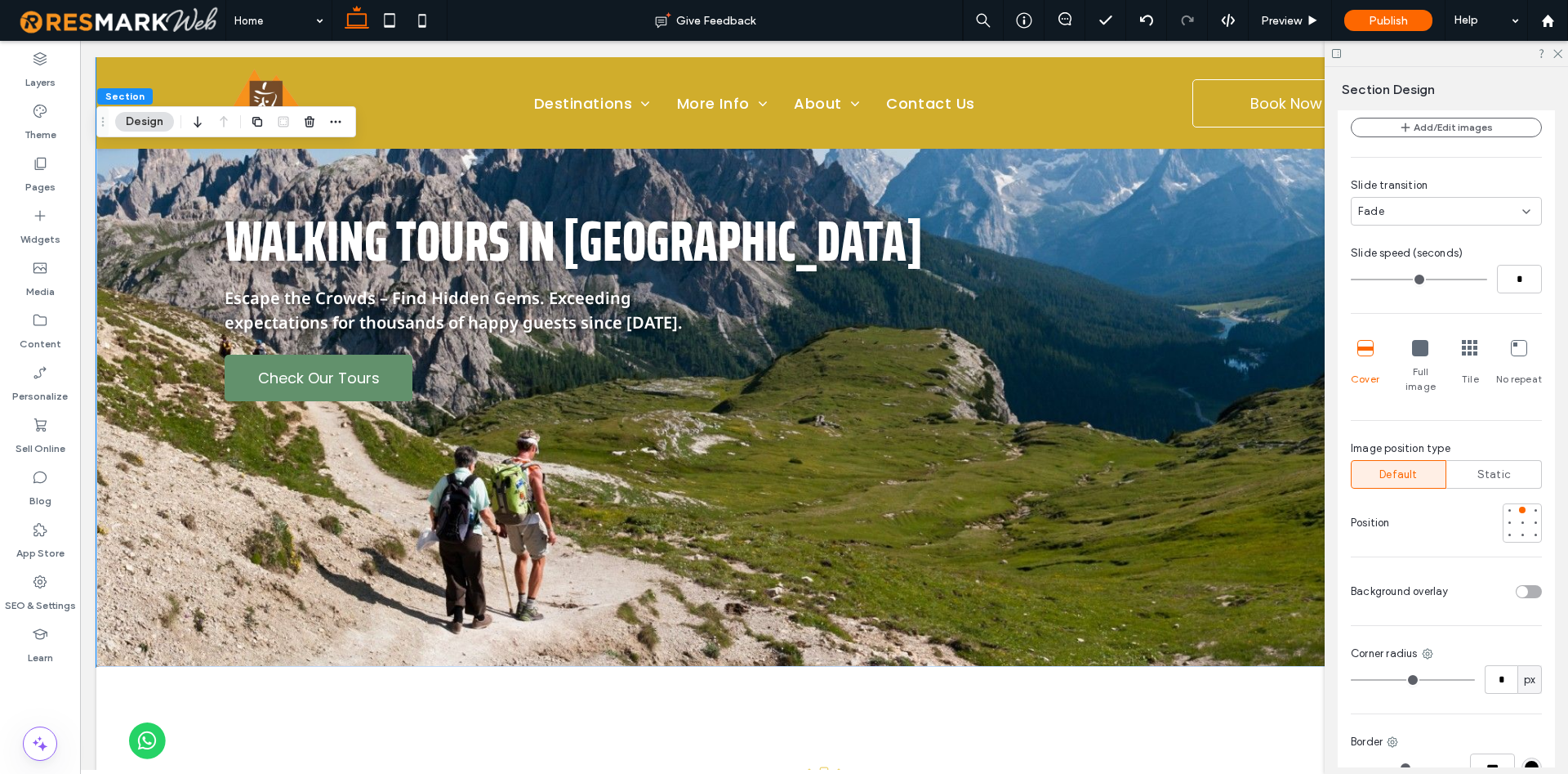
scroll to position [401, 0]
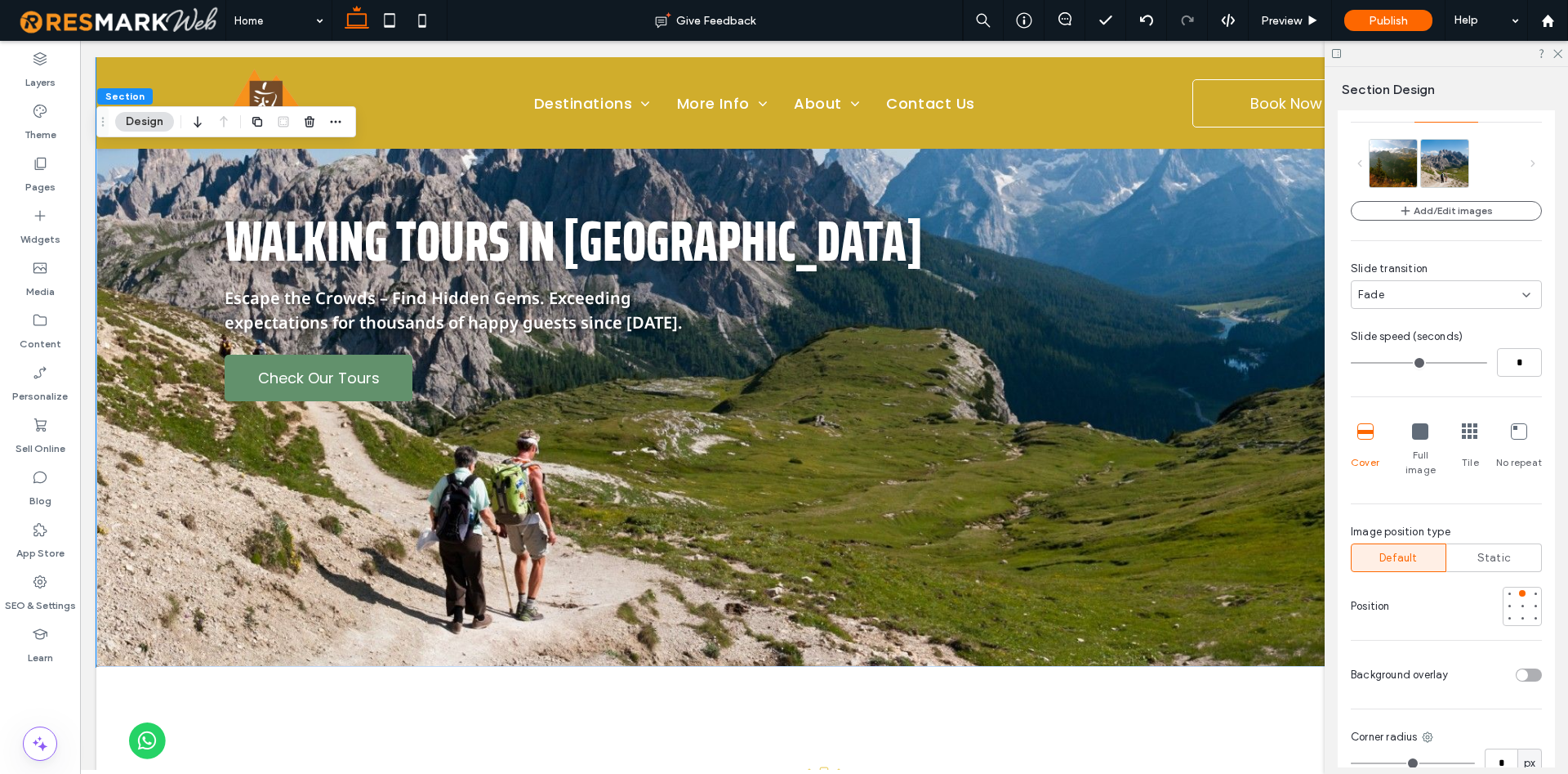
click at [1414, 302] on div "Fade" at bounding box center [1440, 295] width 164 height 16
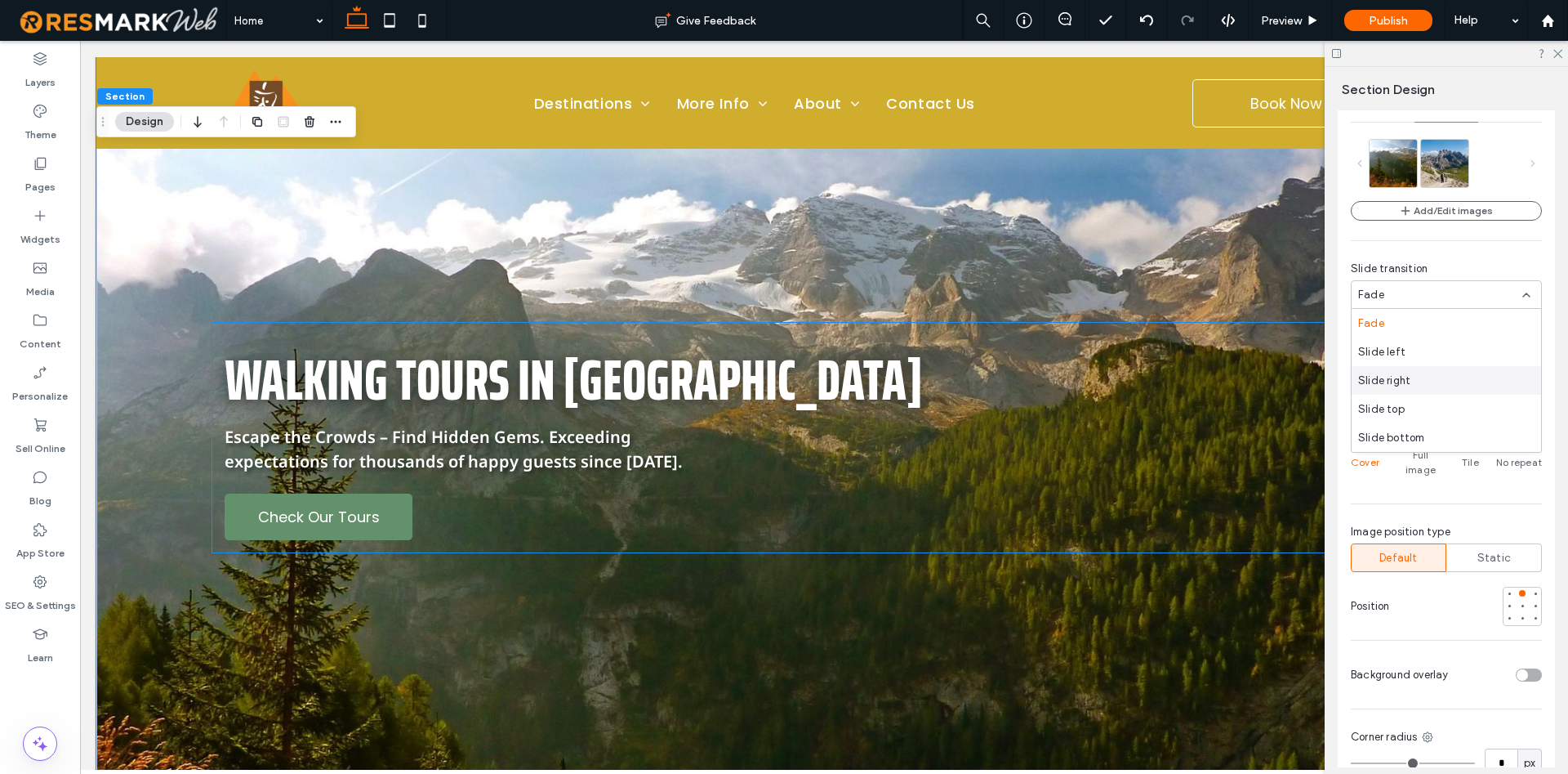
scroll to position [0, 0]
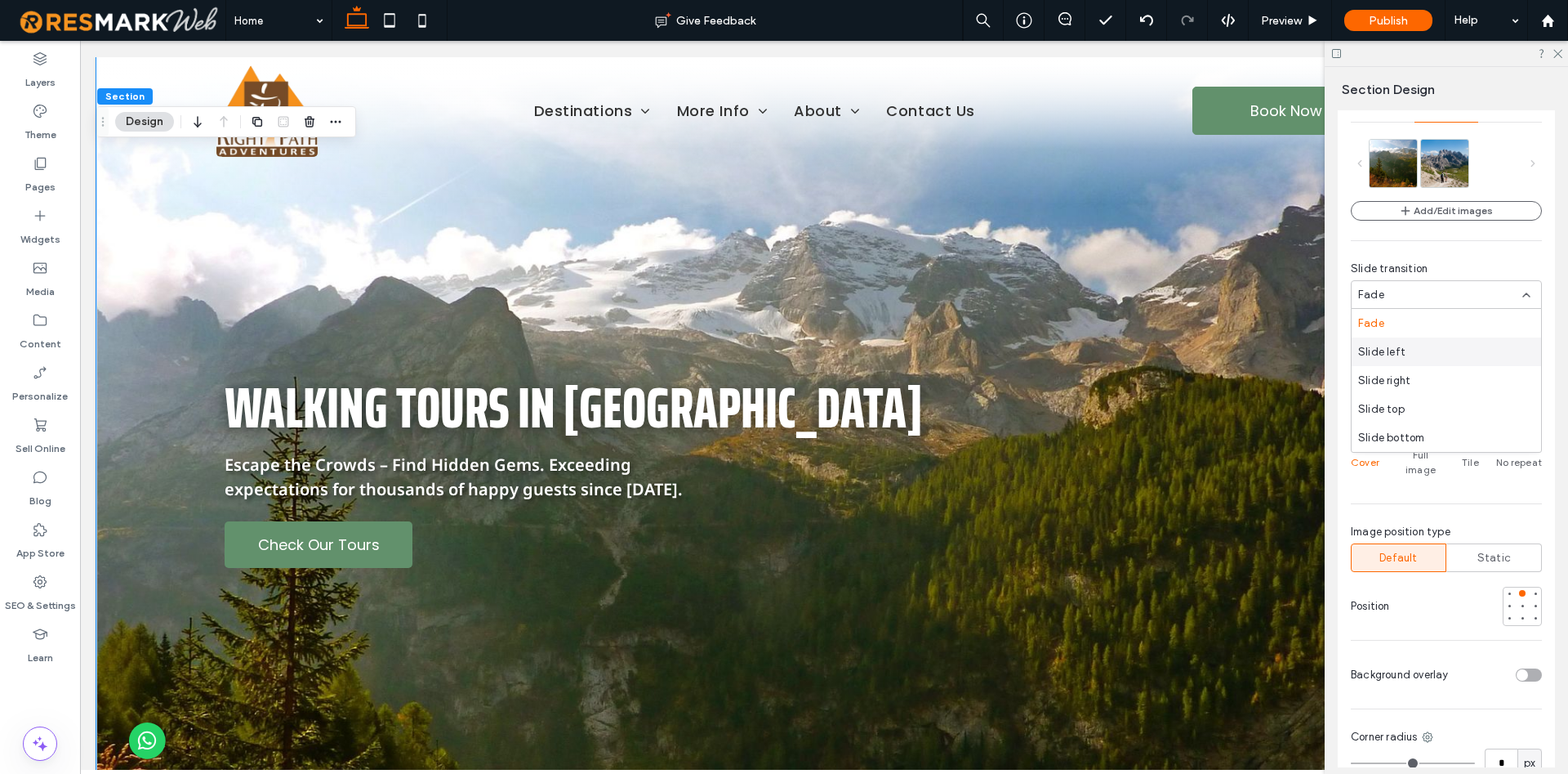
click at [1443, 360] on div "Slide left" at bounding box center [1446, 351] width 189 height 29
click at [1433, 377] on div "Add/Edit images Slide transition Slide left Slide speed (seconds) * Cover Full …" at bounding box center [1446, 379] width 191 height 481
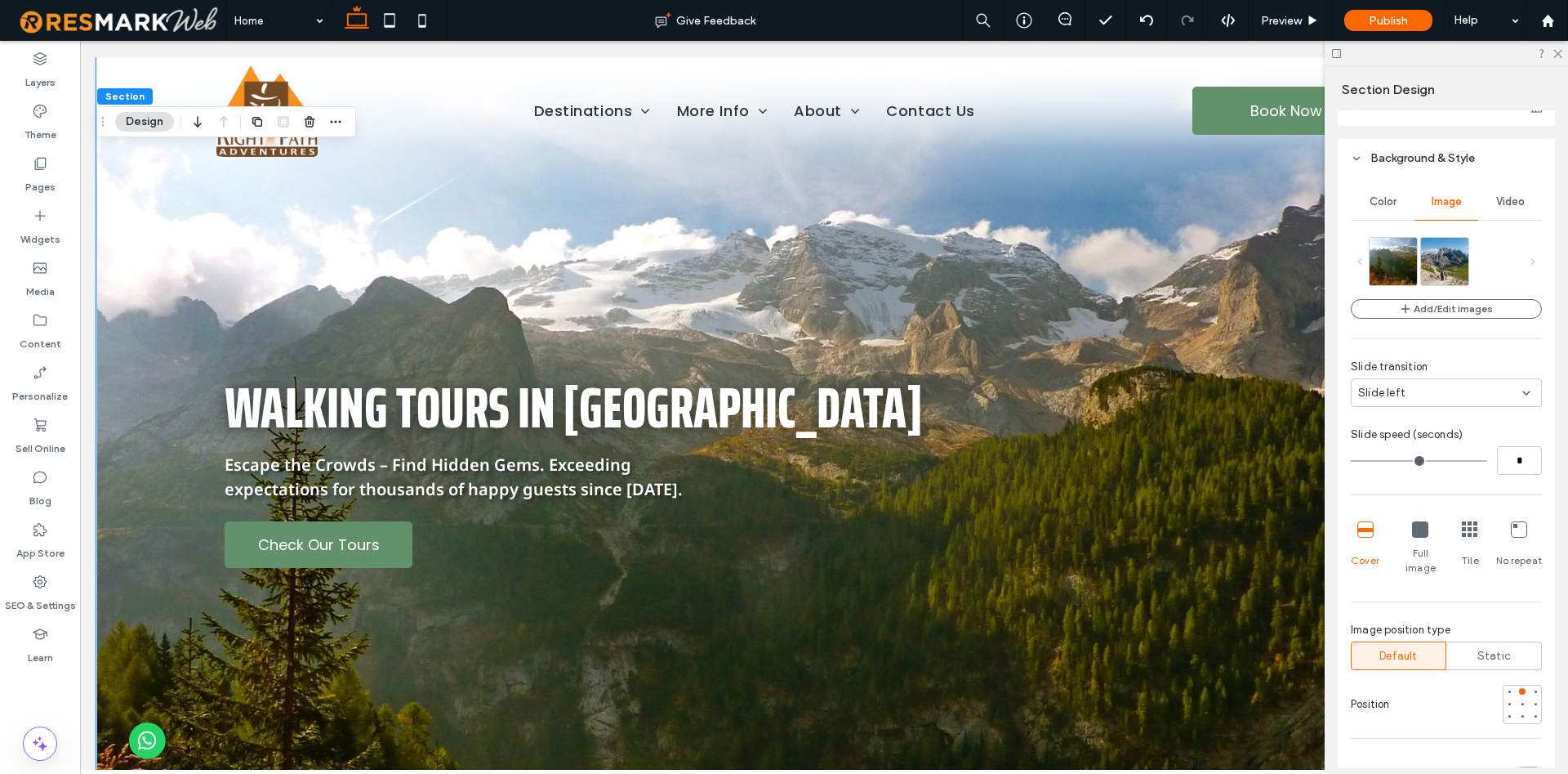
scroll to position [318, 0]
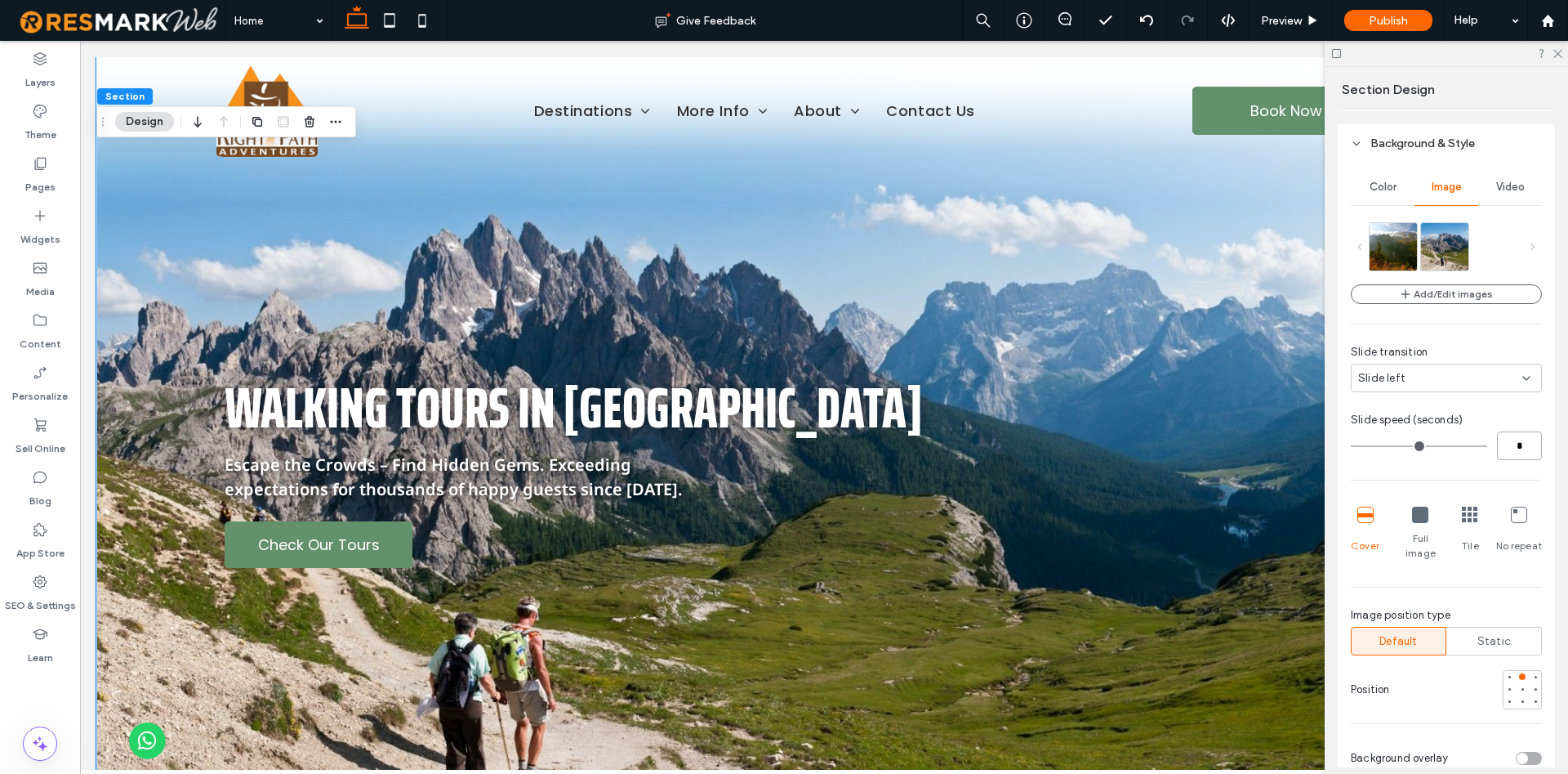
click at [1520, 443] on input "*" at bounding box center [1519, 446] width 45 height 29
type input "*"
click at [1500, 415] on div "Slide speed (seconds)" at bounding box center [1446, 420] width 191 height 16
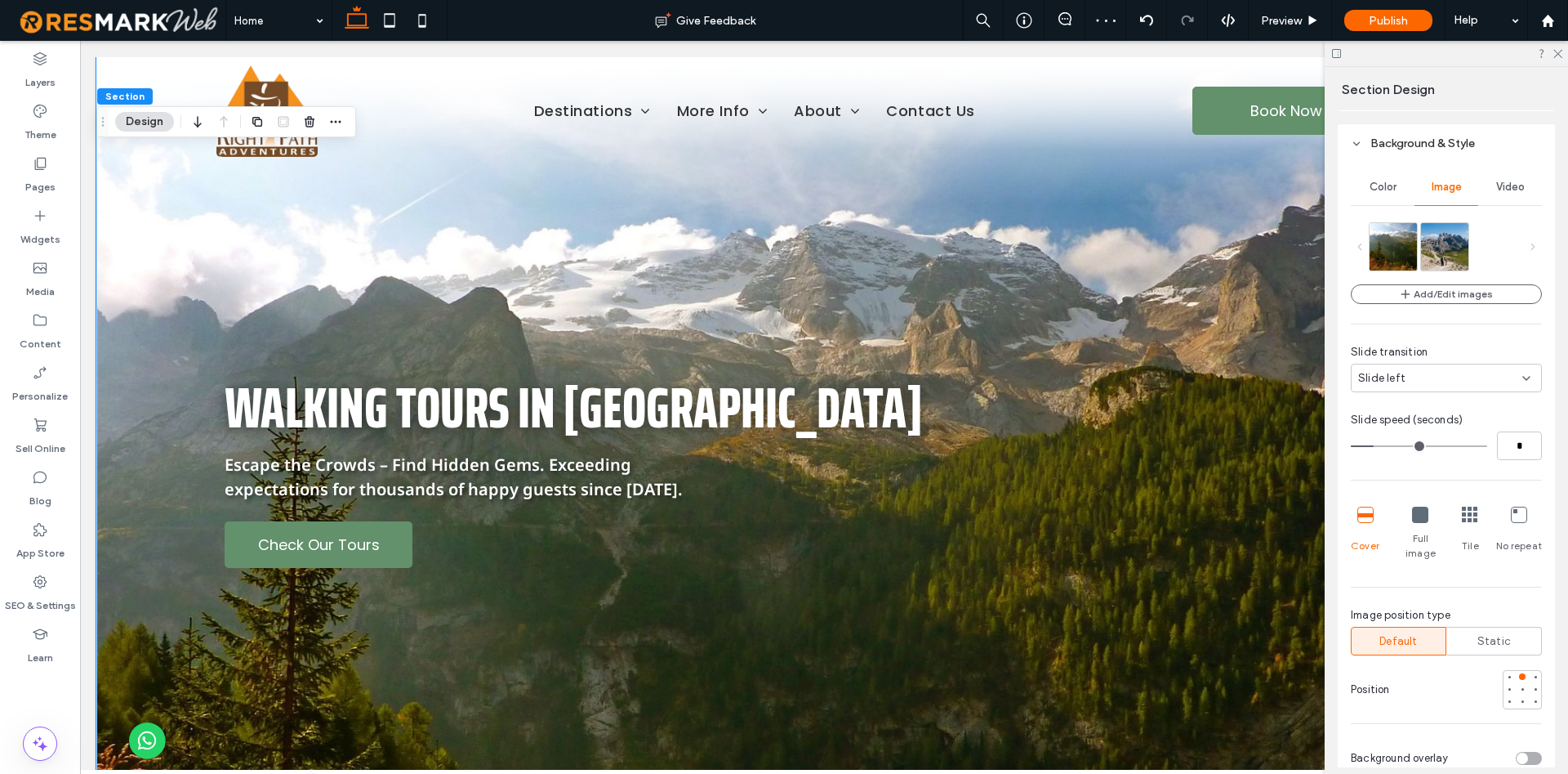
click at [1531, 423] on div "Slide speed (seconds)" at bounding box center [1446, 420] width 191 height 16
click at [1507, 448] on input "*" at bounding box center [1519, 446] width 45 height 29
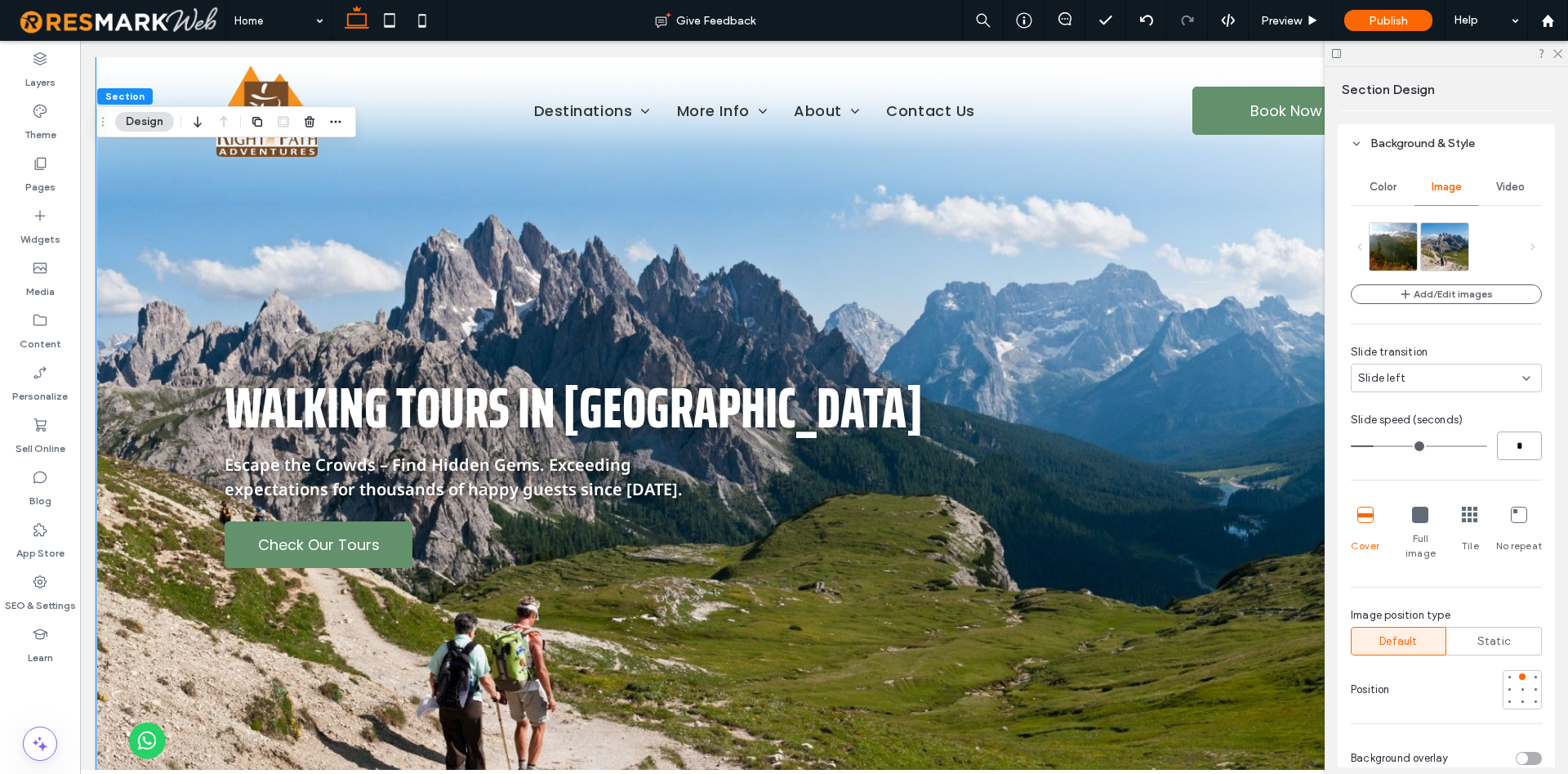
click at [1507, 448] on input "*" at bounding box center [1519, 446] width 45 height 29
type input "*"
click at [1498, 423] on div "Slide speed (seconds)" at bounding box center [1446, 420] width 191 height 16
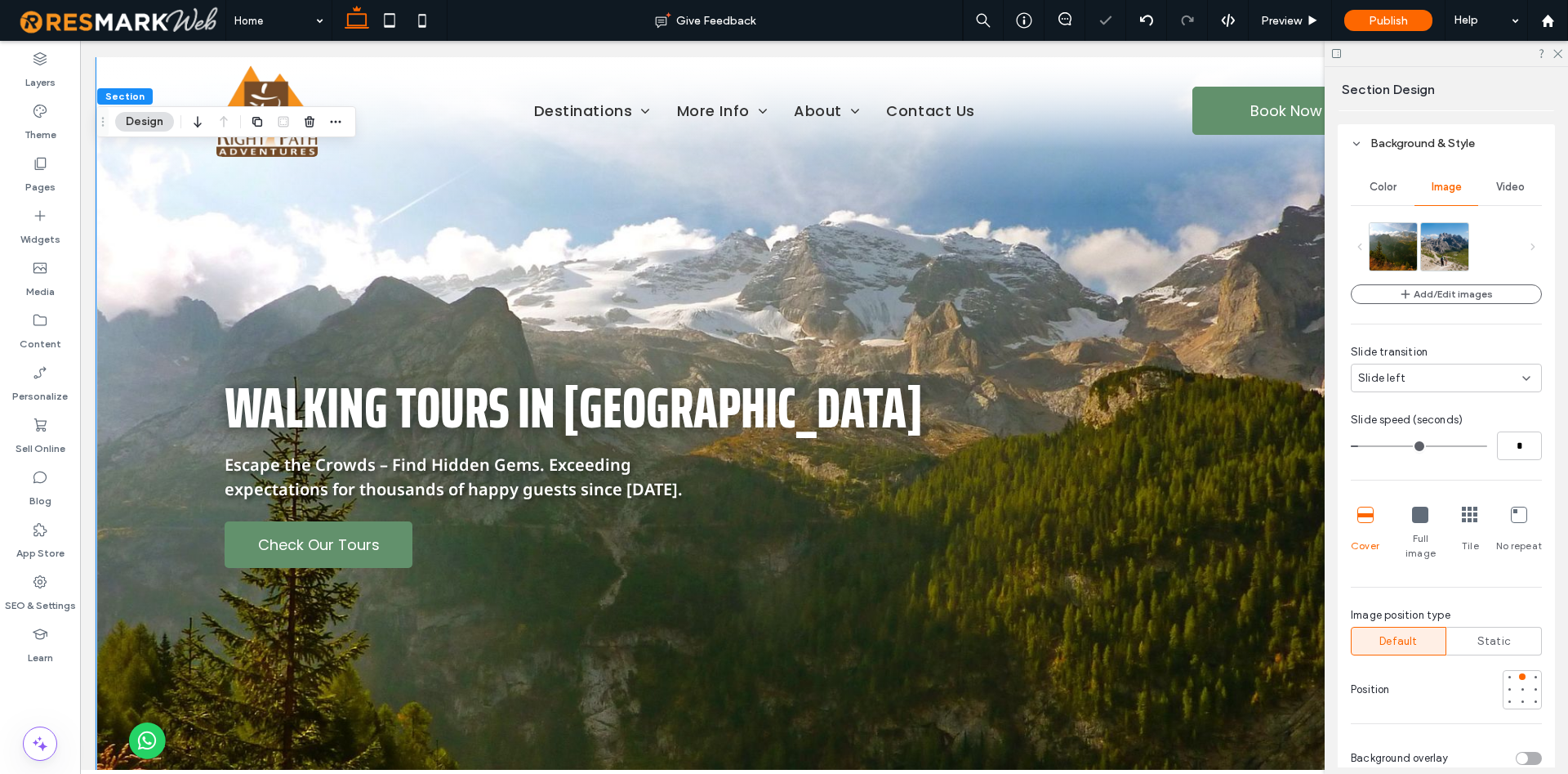
click at [1485, 382] on div "Slide left" at bounding box center [1440, 378] width 164 height 16
click at [1457, 464] on div "Slide right" at bounding box center [1446, 464] width 189 height 29
click at [1456, 407] on div "Add/Edit images Slide transition Slide right Slide speed (seconds) * Cover Full…" at bounding box center [1446, 463] width 191 height 481
click at [1442, 389] on div "Slide right" at bounding box center [1446, 378] width 191 height 29
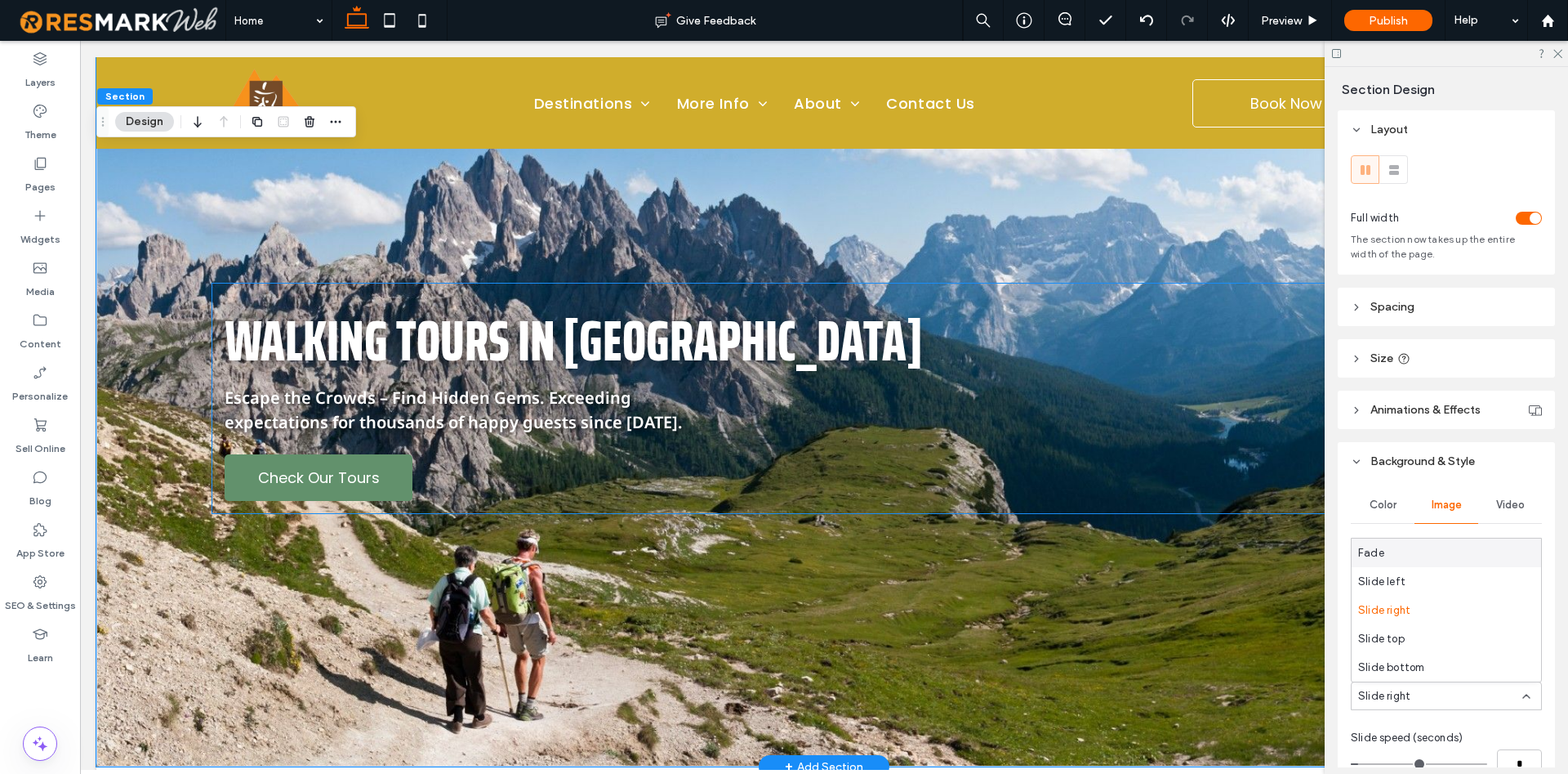
scroll to position [0, 0]
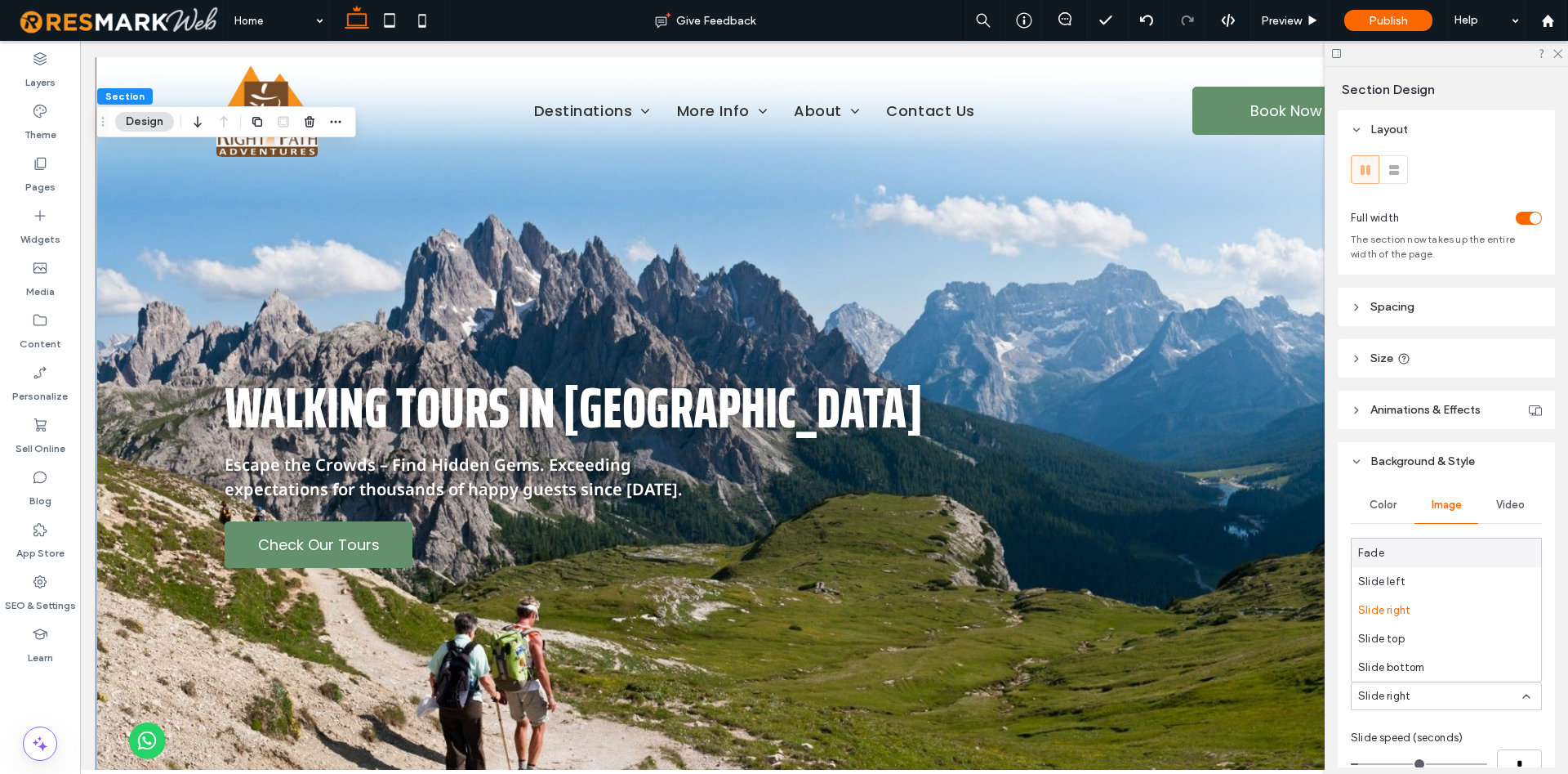
click at [1478, 410] on span "Animations & Effects" at bounding box center [1425, 409] width 110 height 14
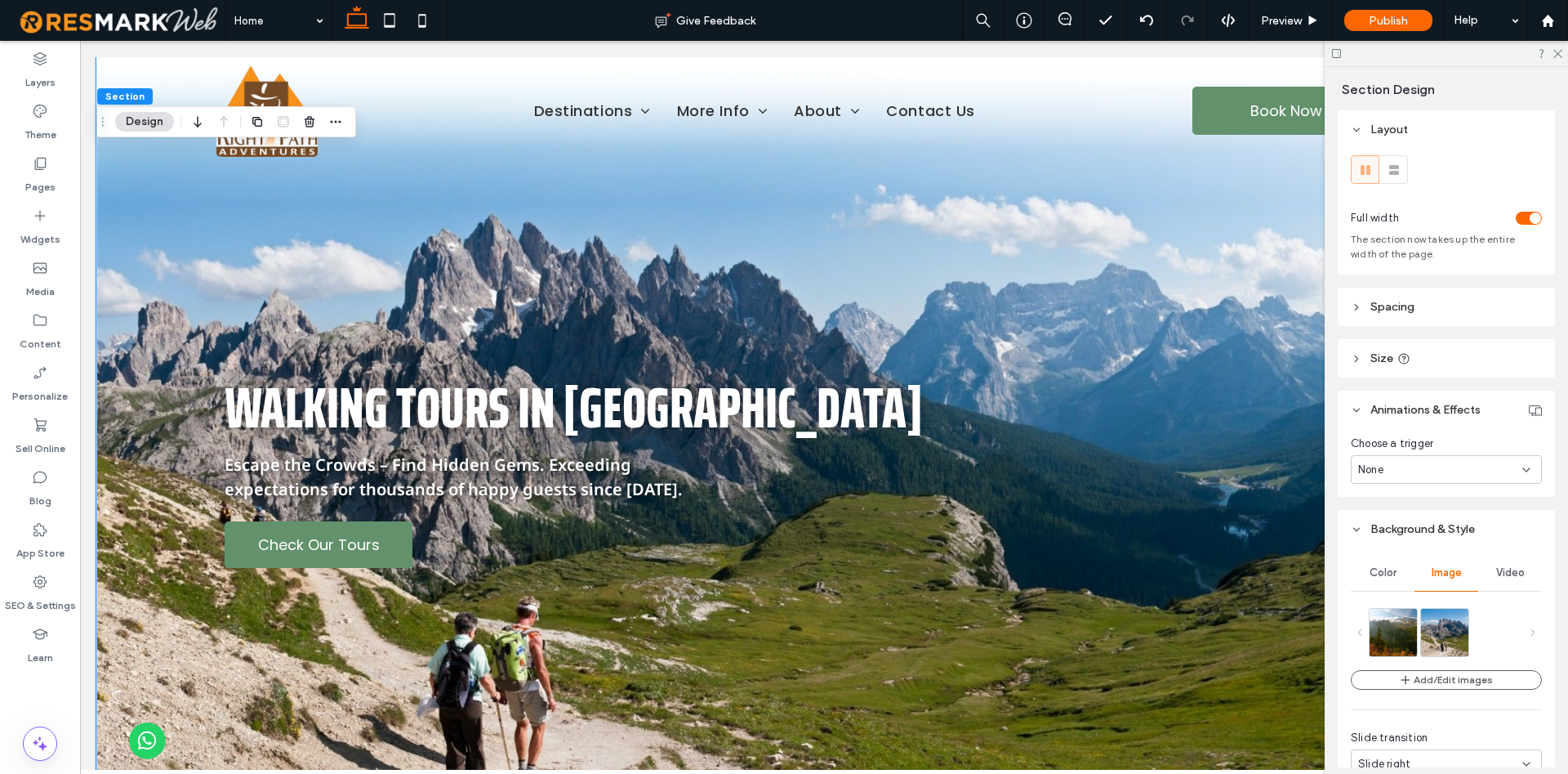
scroll to position [83, 0]
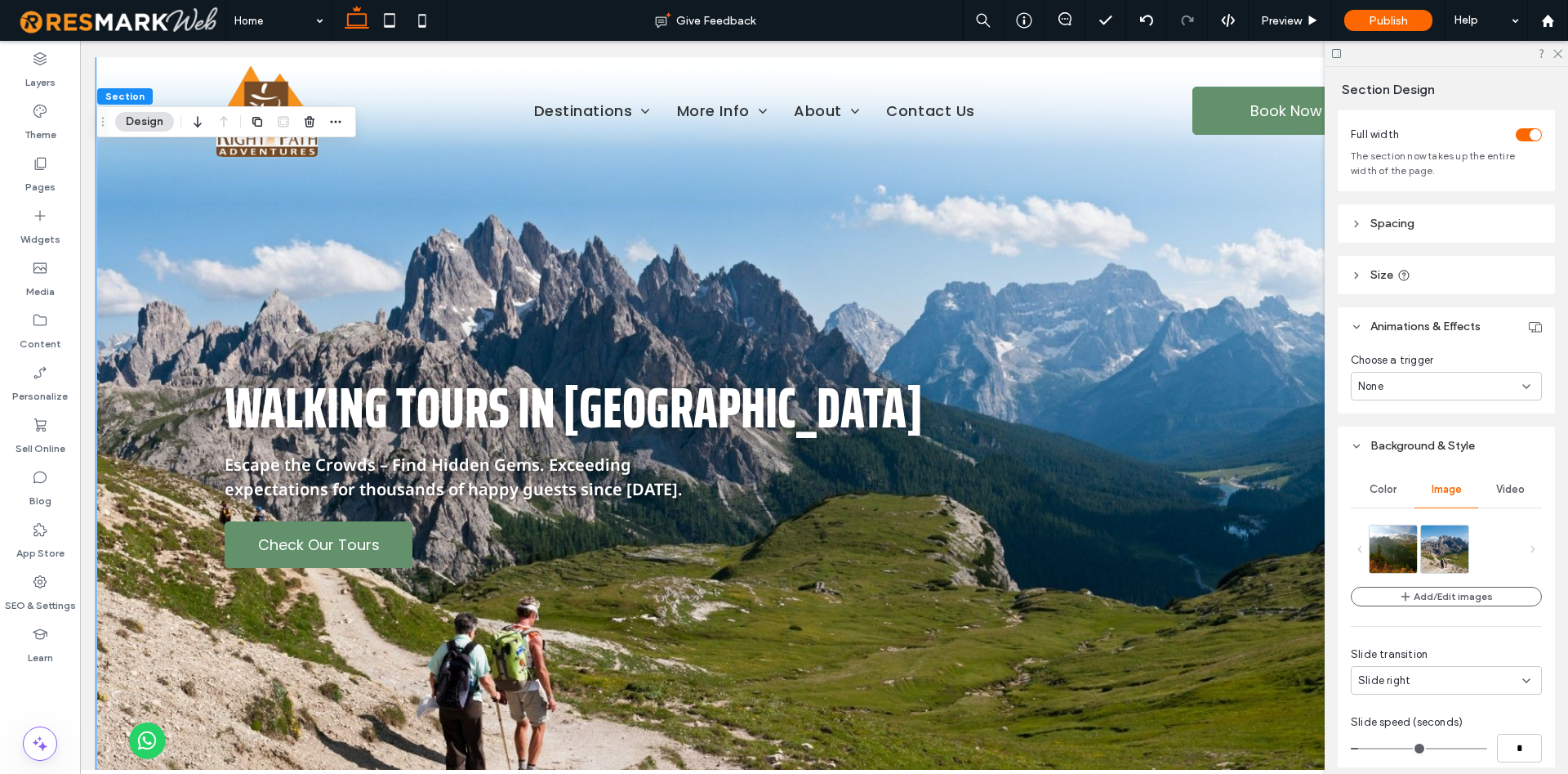
click at [1455, 392] on div "None" at bounding box center [1440, 387] width 164 height 16
click at [1396, 474] on span "Entrance" at bounding box center [1381, 472] width 46 height 16
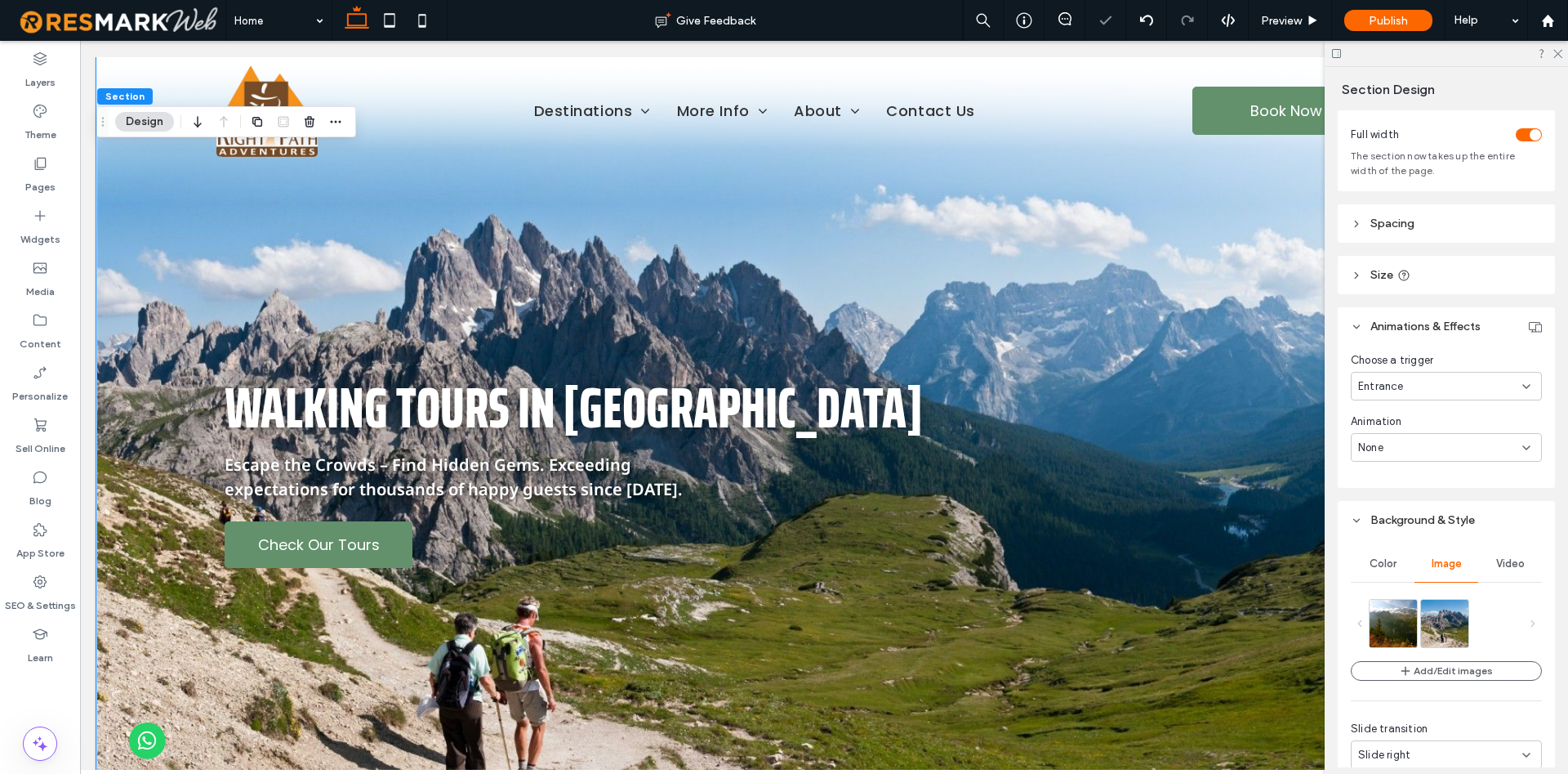
click at [1401, 436] on div "None" at bounding box center [1446, 448] width 191 height 29
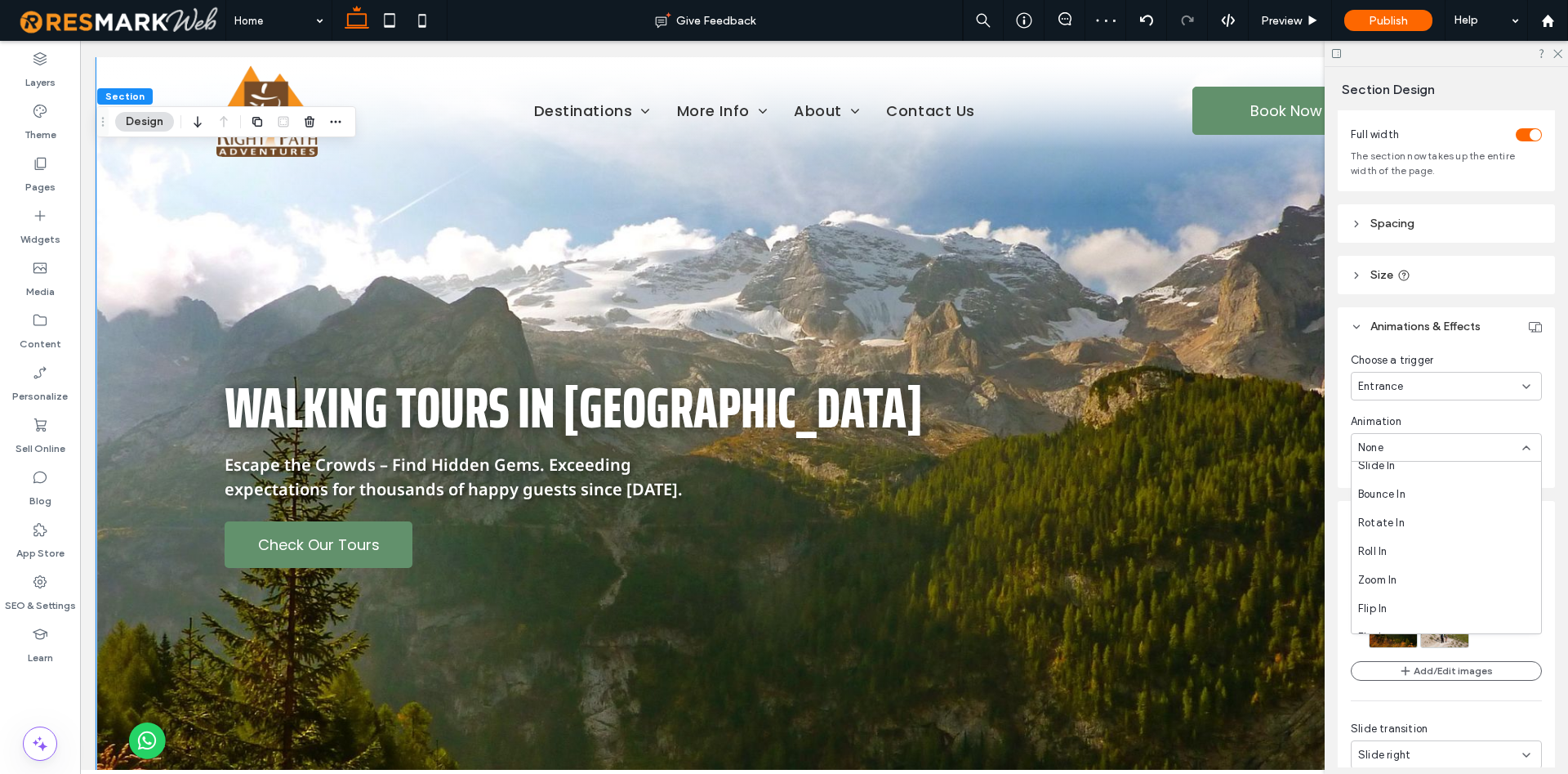
scroll to position [93, 0]
click at [1416, 551] on div "Zoom In" at bounding box center [1446, 554] width 189 height 29
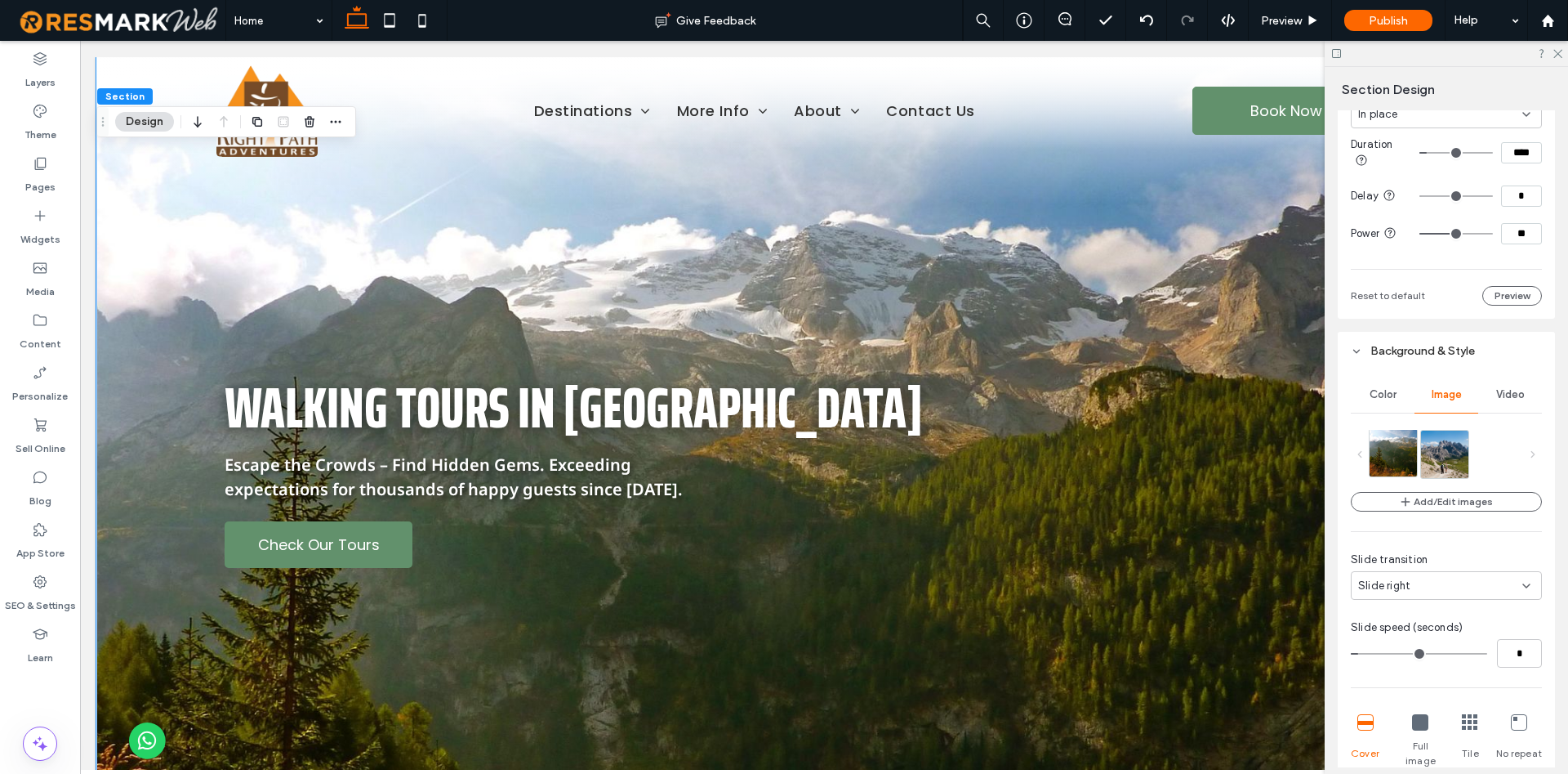
scroll to position [500, 0]
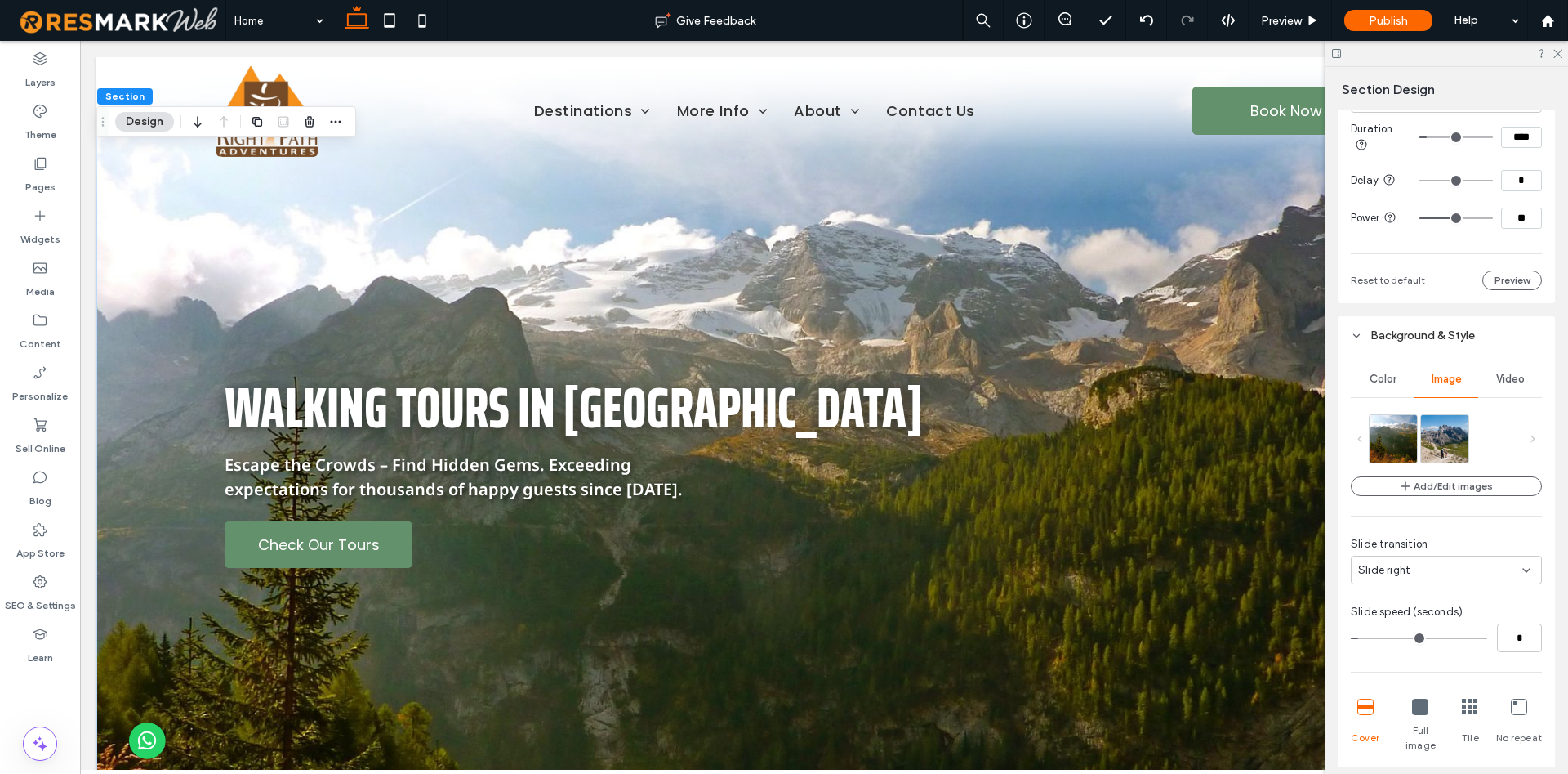
click at [1502, 575] on div "Slide right" at bounding box center [1440, 570] width 164 height 16
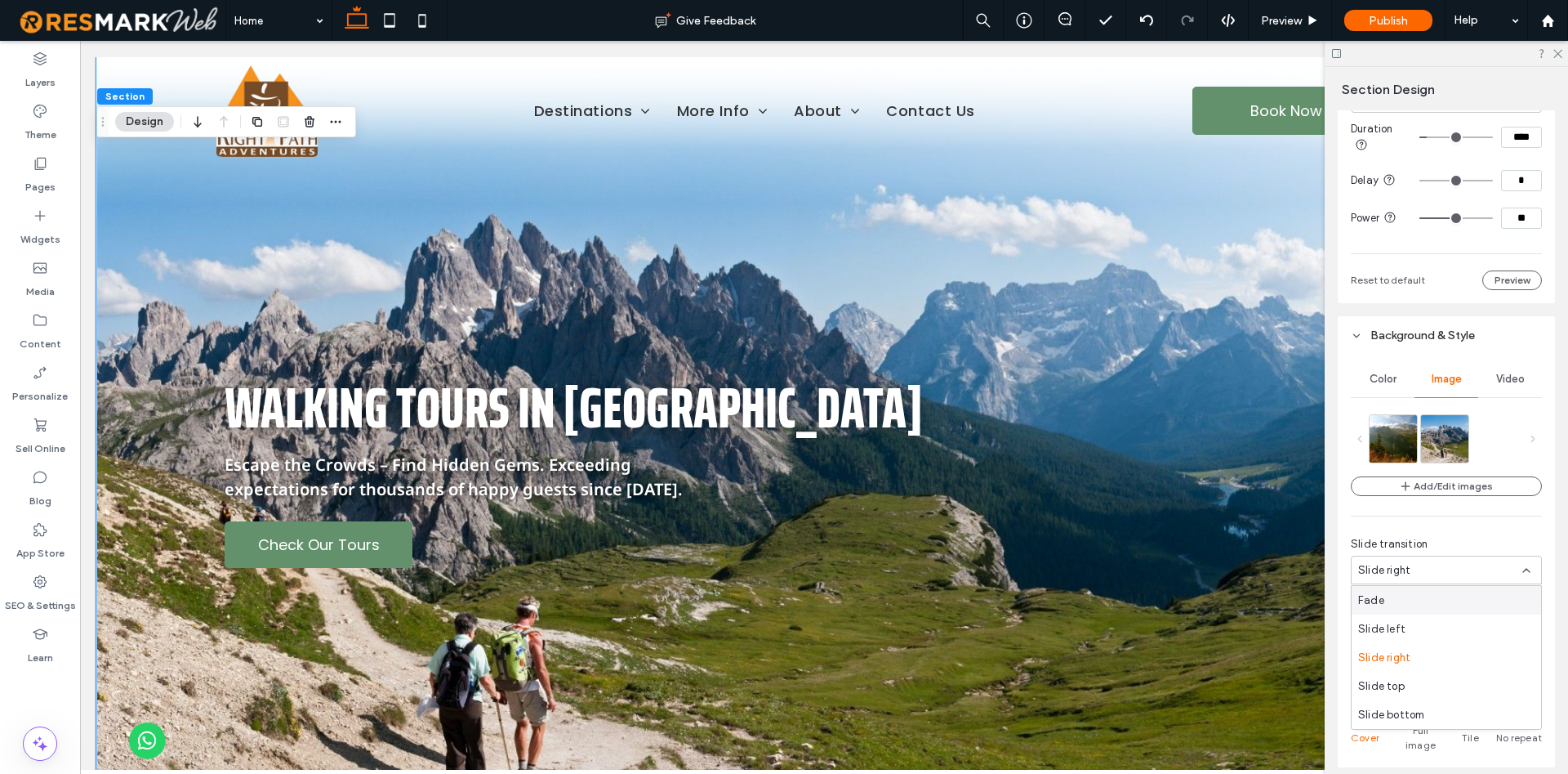
click at [1495, 533] on div "Add/Edit images Slide transition Slide right Slide speed (seconds) * Cover Full…" at bounding box center [1446, 655] width 191 height 481
click at [1441, 452] on img at bounding box center [1464, 437] width 85 height 48
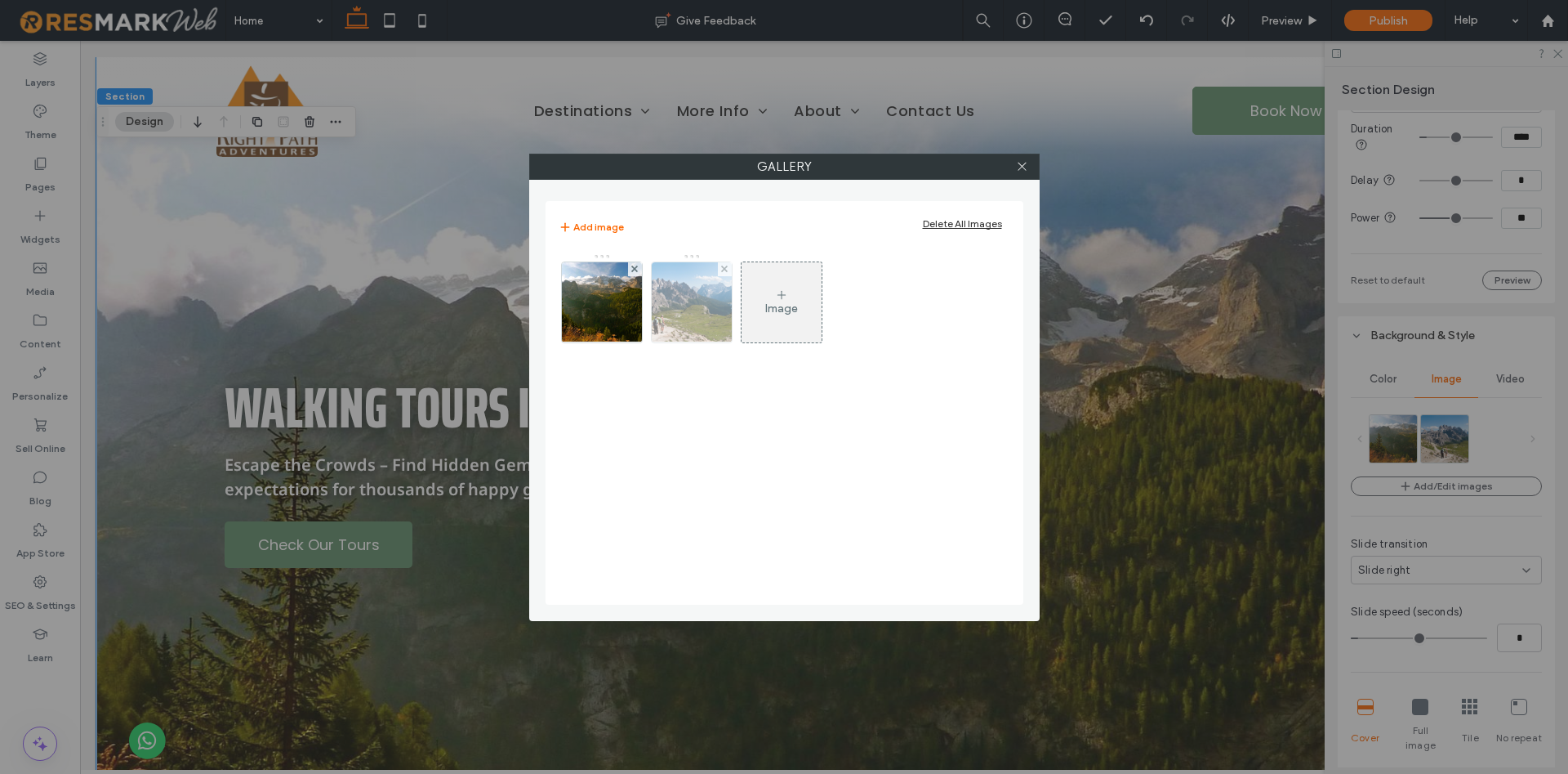
click at [717, 269] on img at bounding box center [691, 302] width 143 height 80
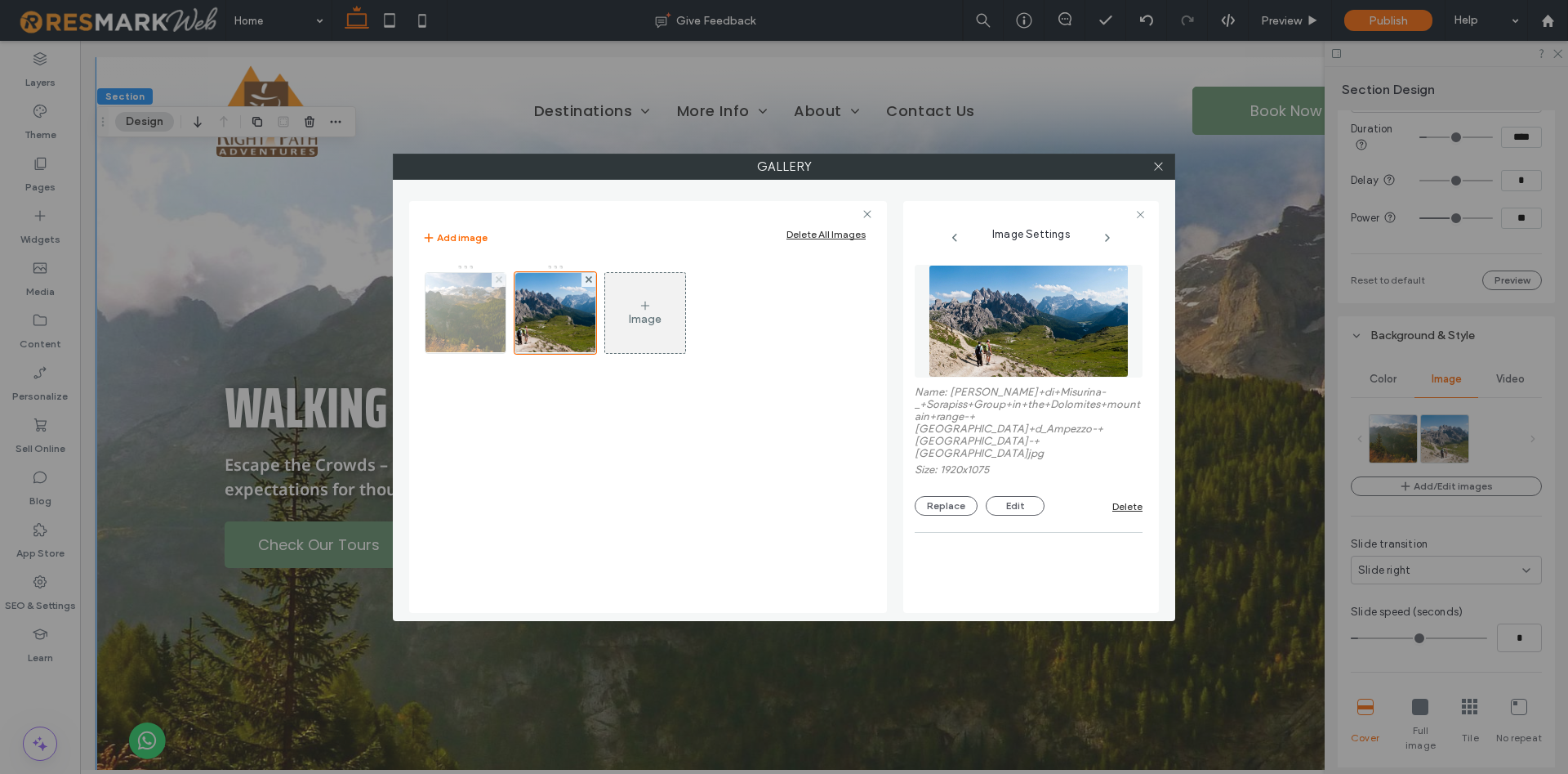
click at [500, 279] on use at bounding box center [497, 278] width 6 height 6
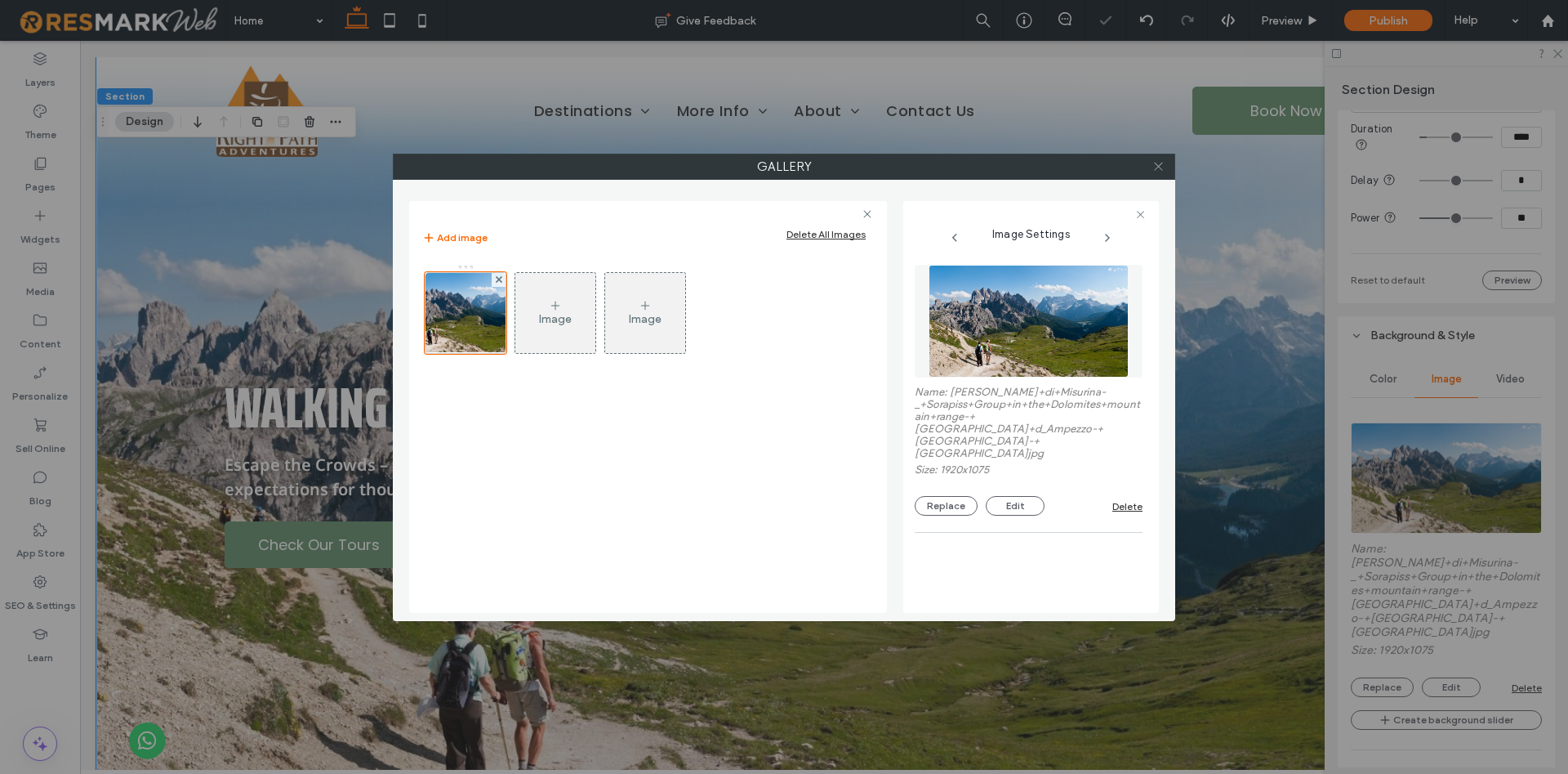
click at [1164, 162] on icon at bounding box center [1158, 167] width 13 height 13
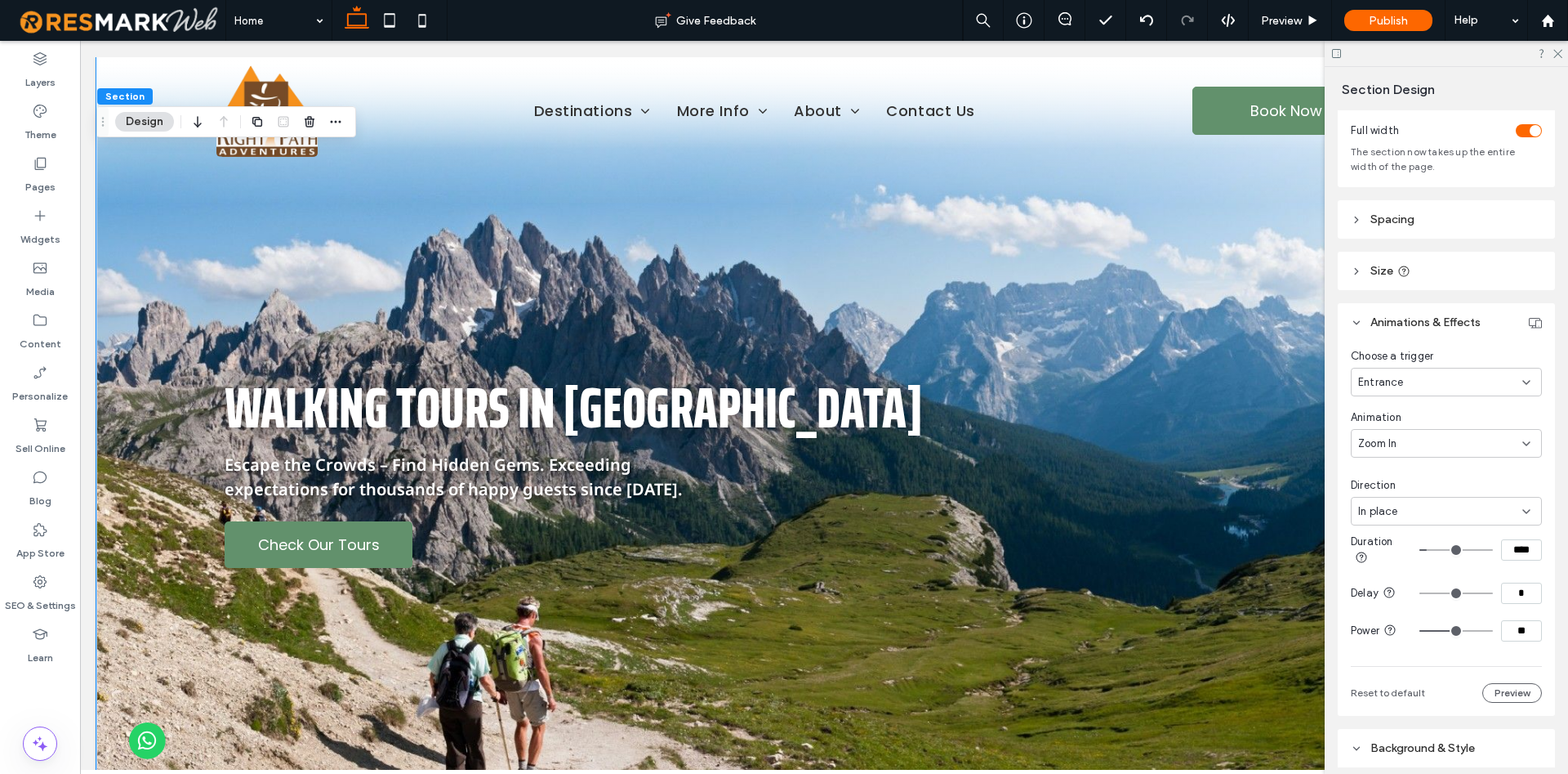
scroll to position [83, 0]
click at [1405, 503] on div "In place" at bounding box center [1446, 515] width 191 height 29
click at [1393, 486] on span "Direction" at bounding box center [1373, 489] width 45 height 16
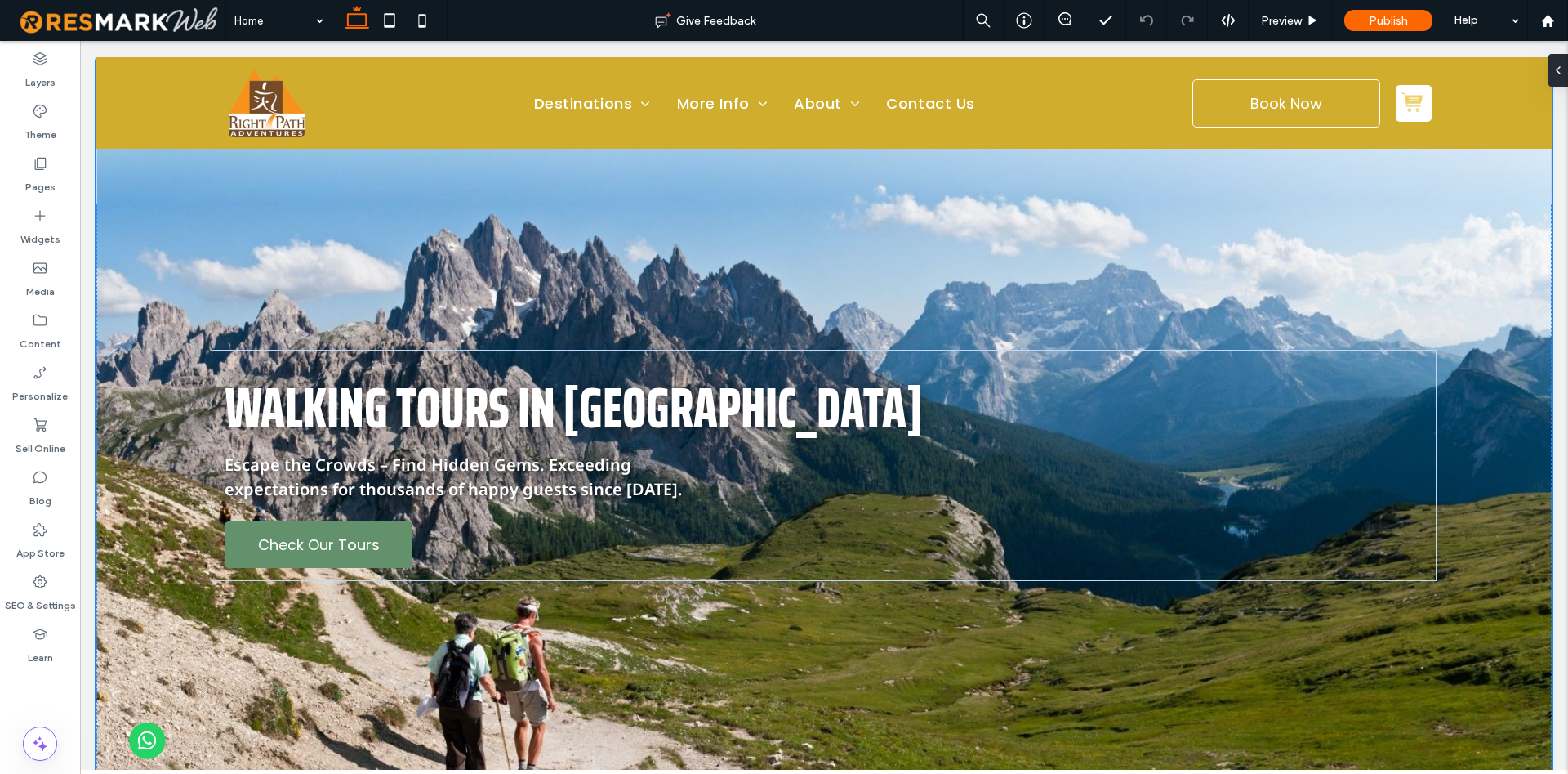
scroll to position [83, 0]
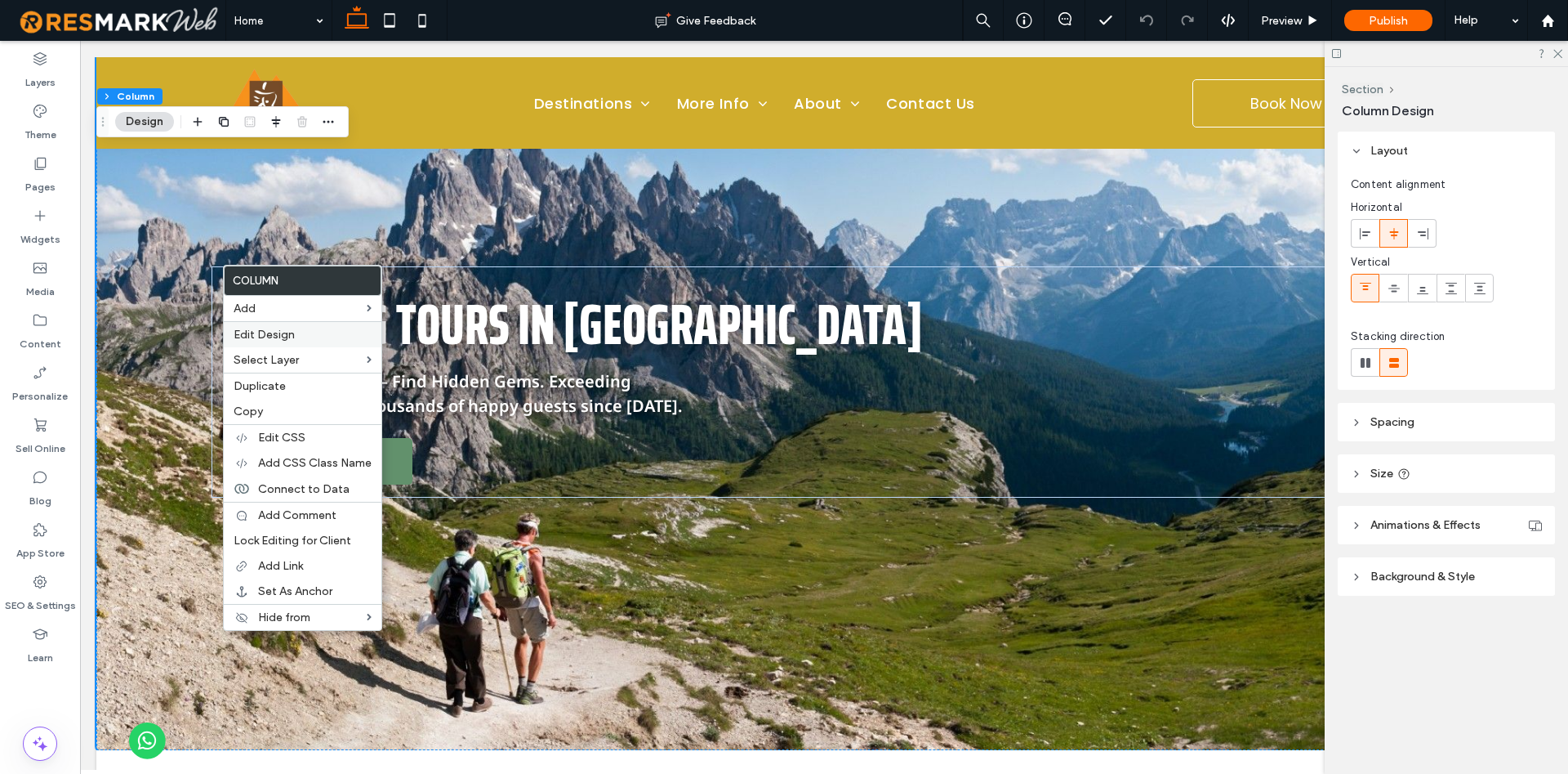
click at [311, 337] on label "Edit Design" at bounding box center [302, 334] width 138 height 14
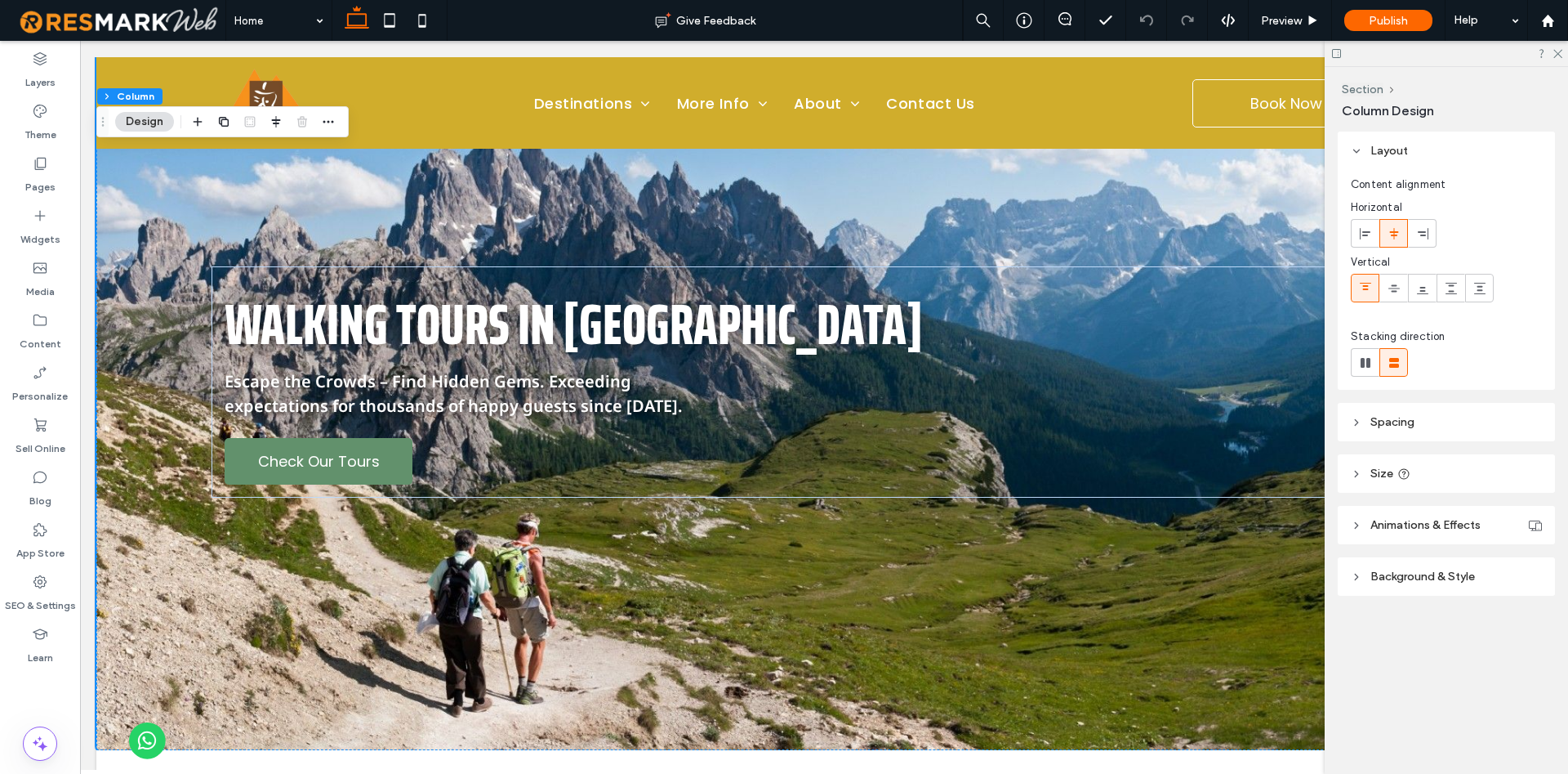
scroll to position [0, 0]
click at [1452, 571] on span "Background & Style" at bounding box center [1422, 576] width 104 height 14
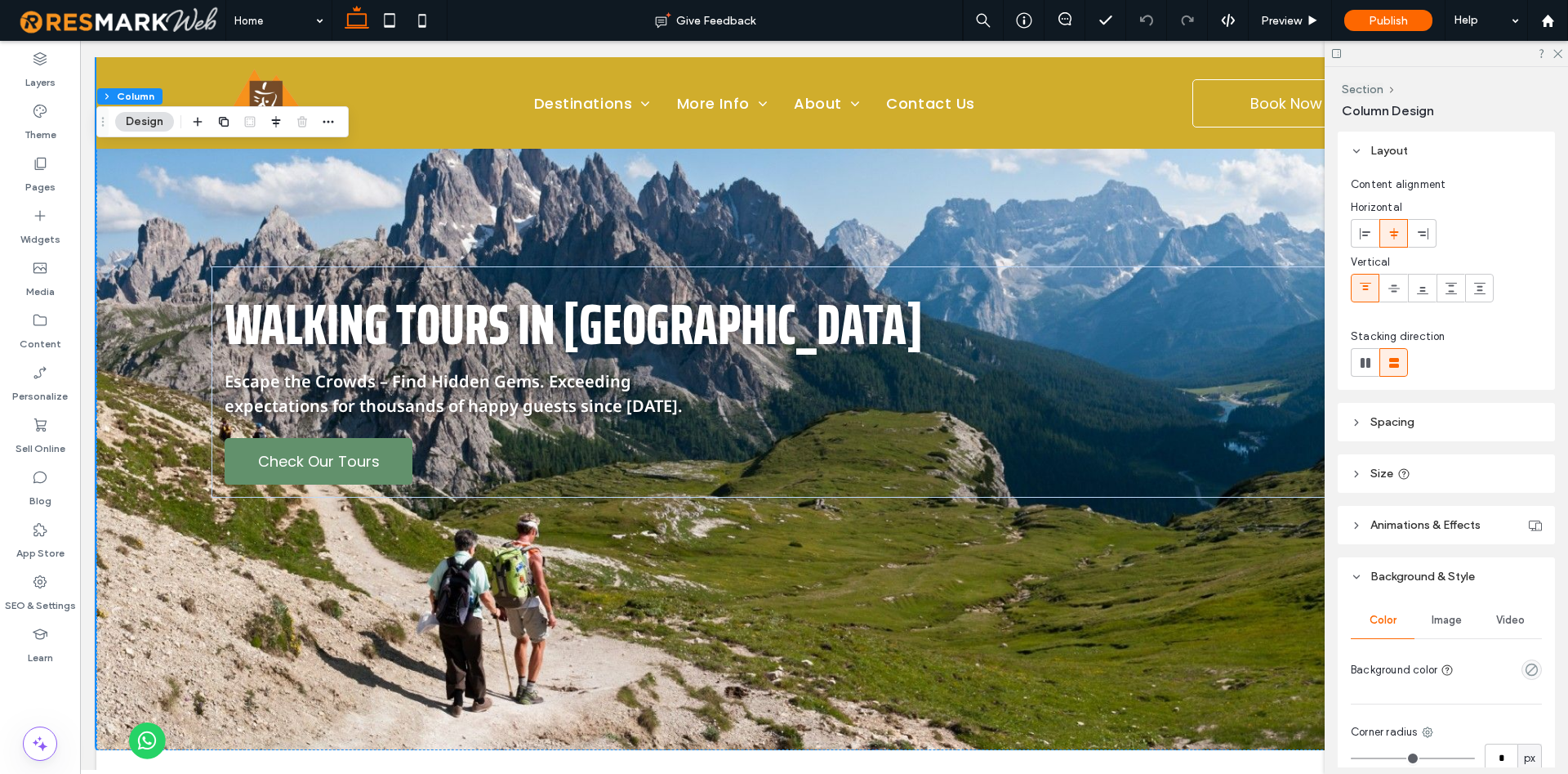
click at [1369, 82] on span "Section" at bounding box center [1371, 89] width 58 height 14
click at [1370, 87] on button "Section" at bounding box center [1363, 89] width 41 height 14
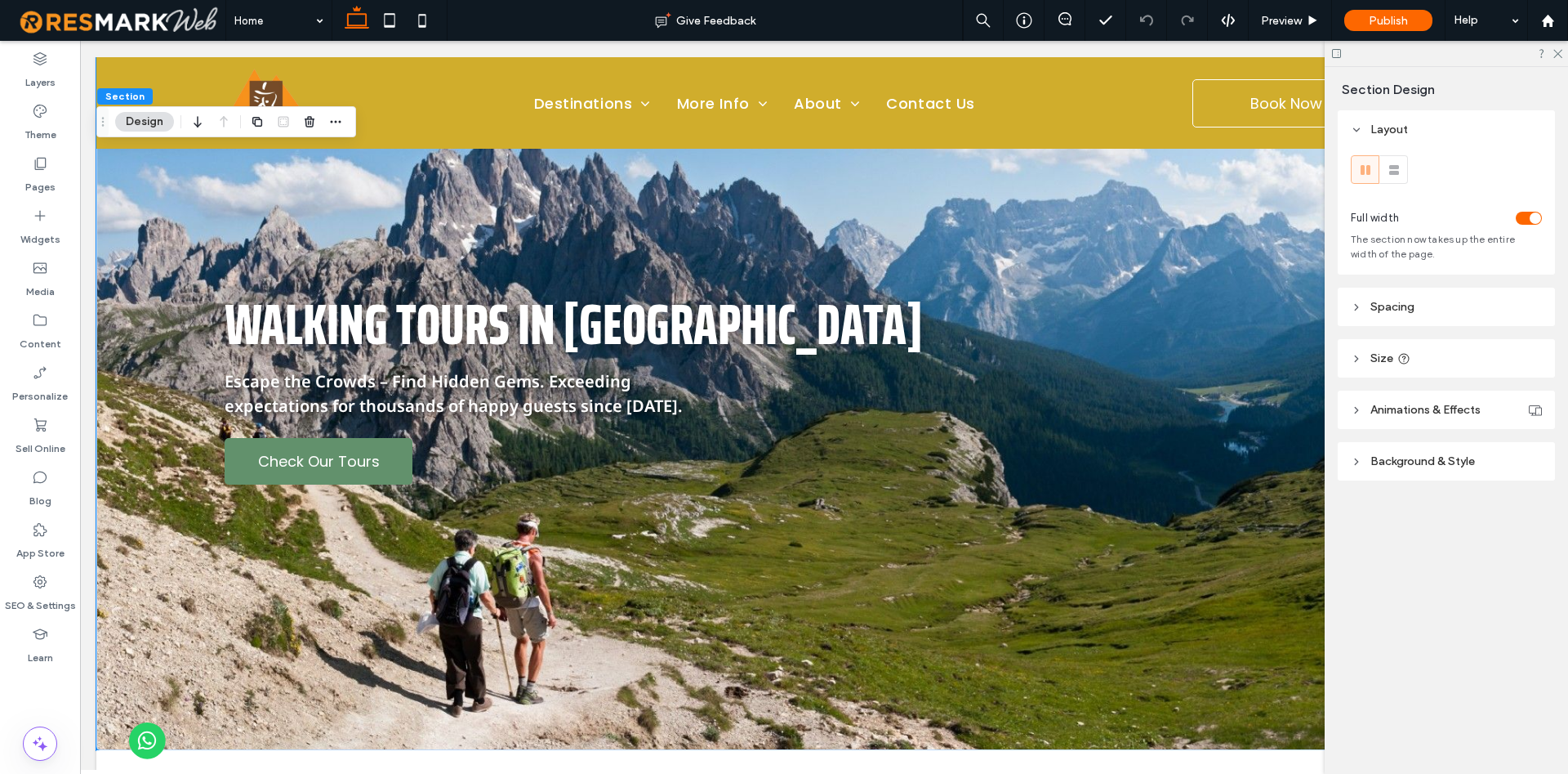
click at [1431, 450] on header "Background & Style" at bounding box center [1446, 460] width 217 height 39
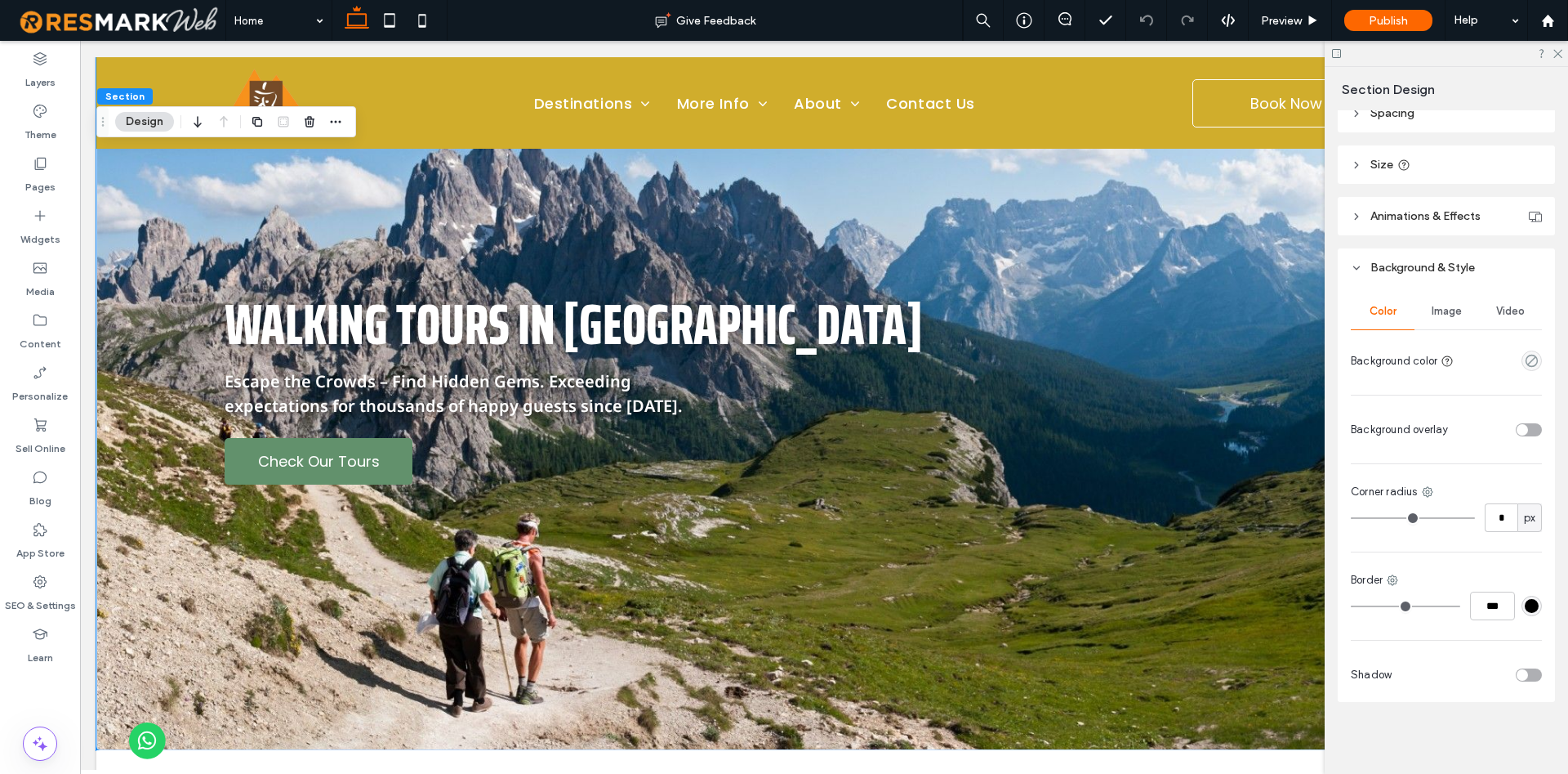
click at [1456, 314] on span "Image" at bounding box center [1446, 311] width 31 height 14
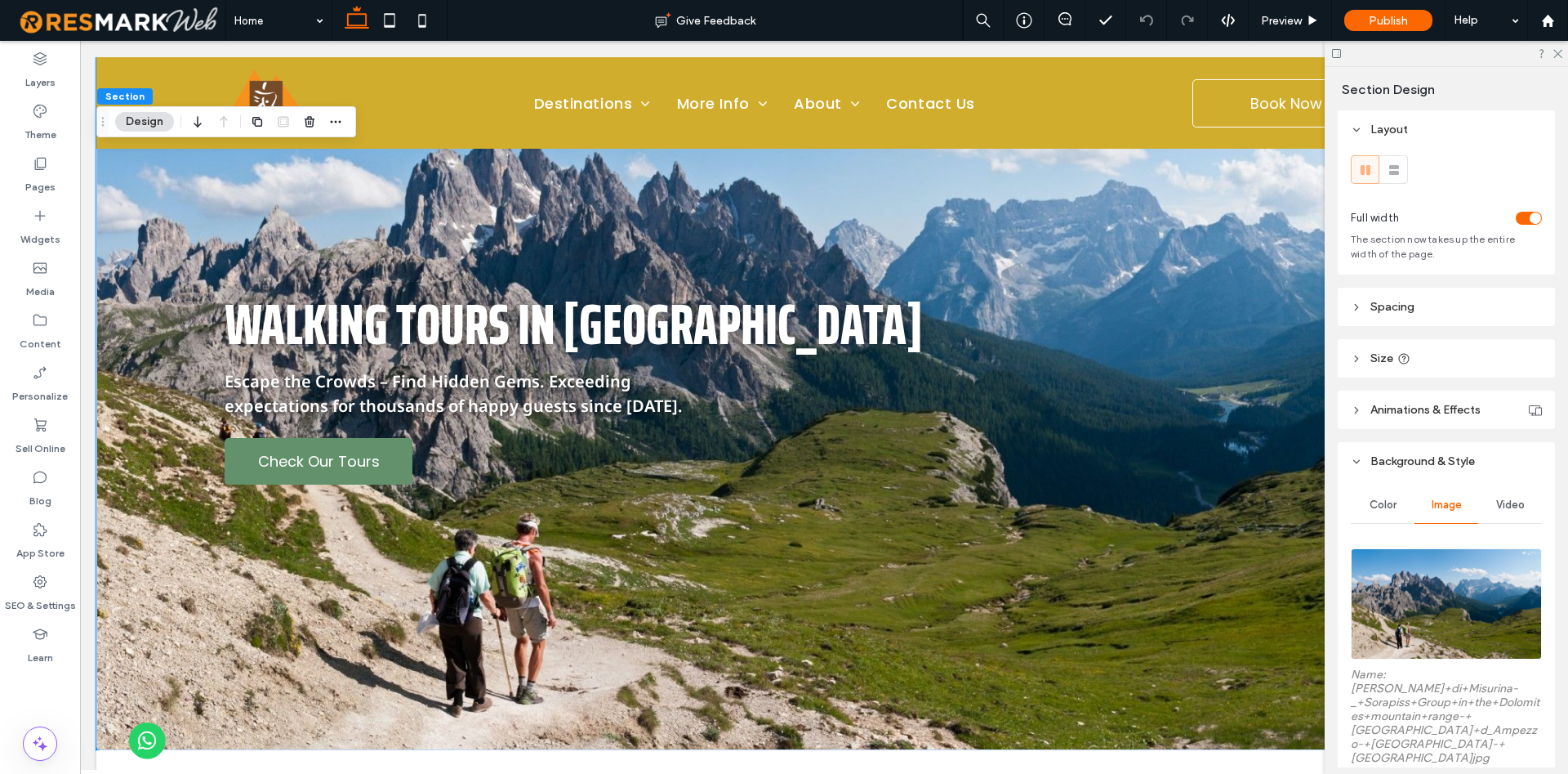
click at [1409, 409] on span "Animations & Effects" at bounding box center [1425, 409] width 110 height 14
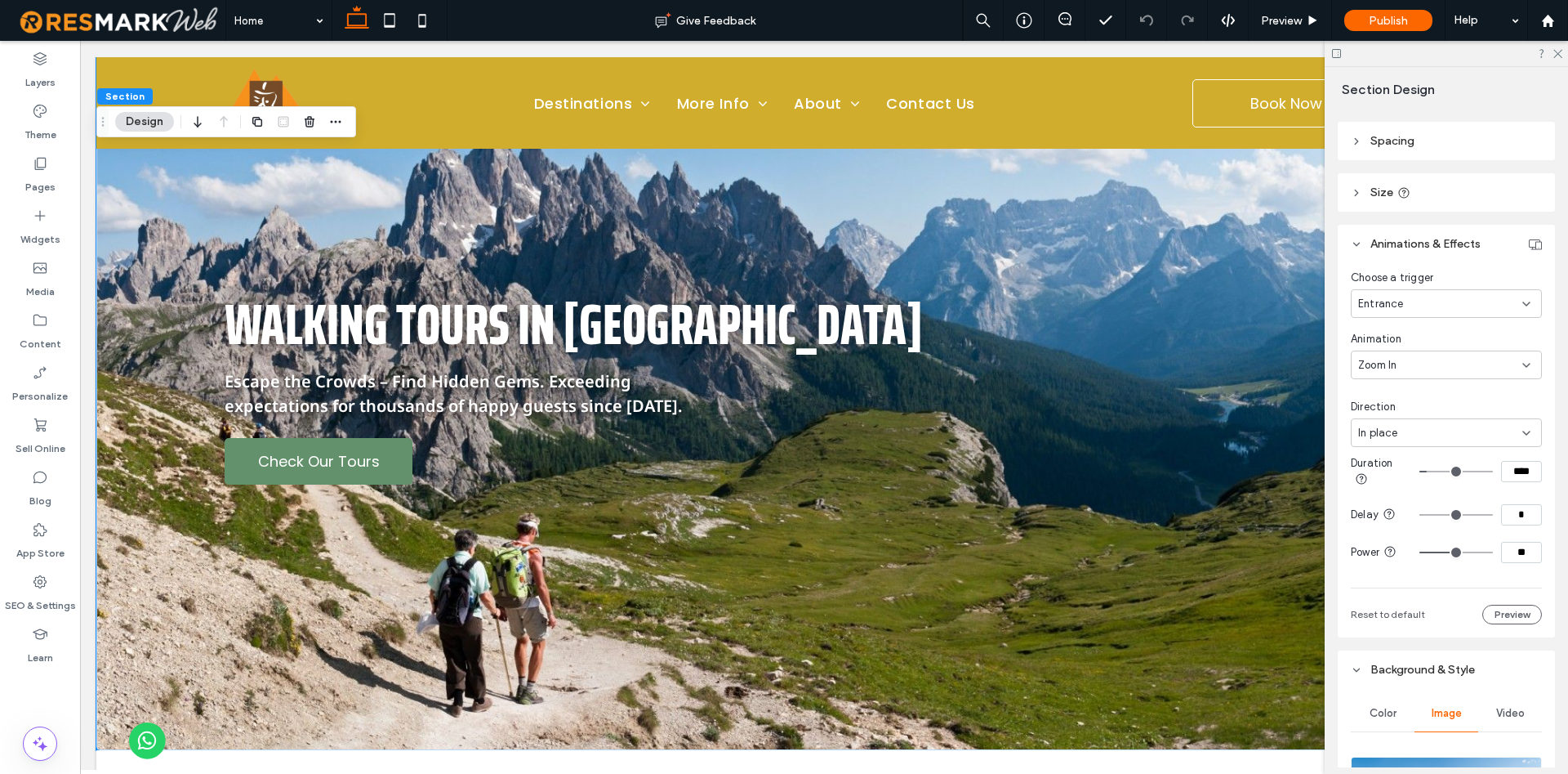
scroll to position [167, 0]
click at [1410, 368] on div "Zoom In" at bounding box center [1440, 364] width 164 height 16
click at [1410, 471] on div "Roll In" at bounding box center [1446, 465] width 189 height 29
click at [1419, 363] on div "Roll In" at bounding box center [1440, 364] width 164 height 16
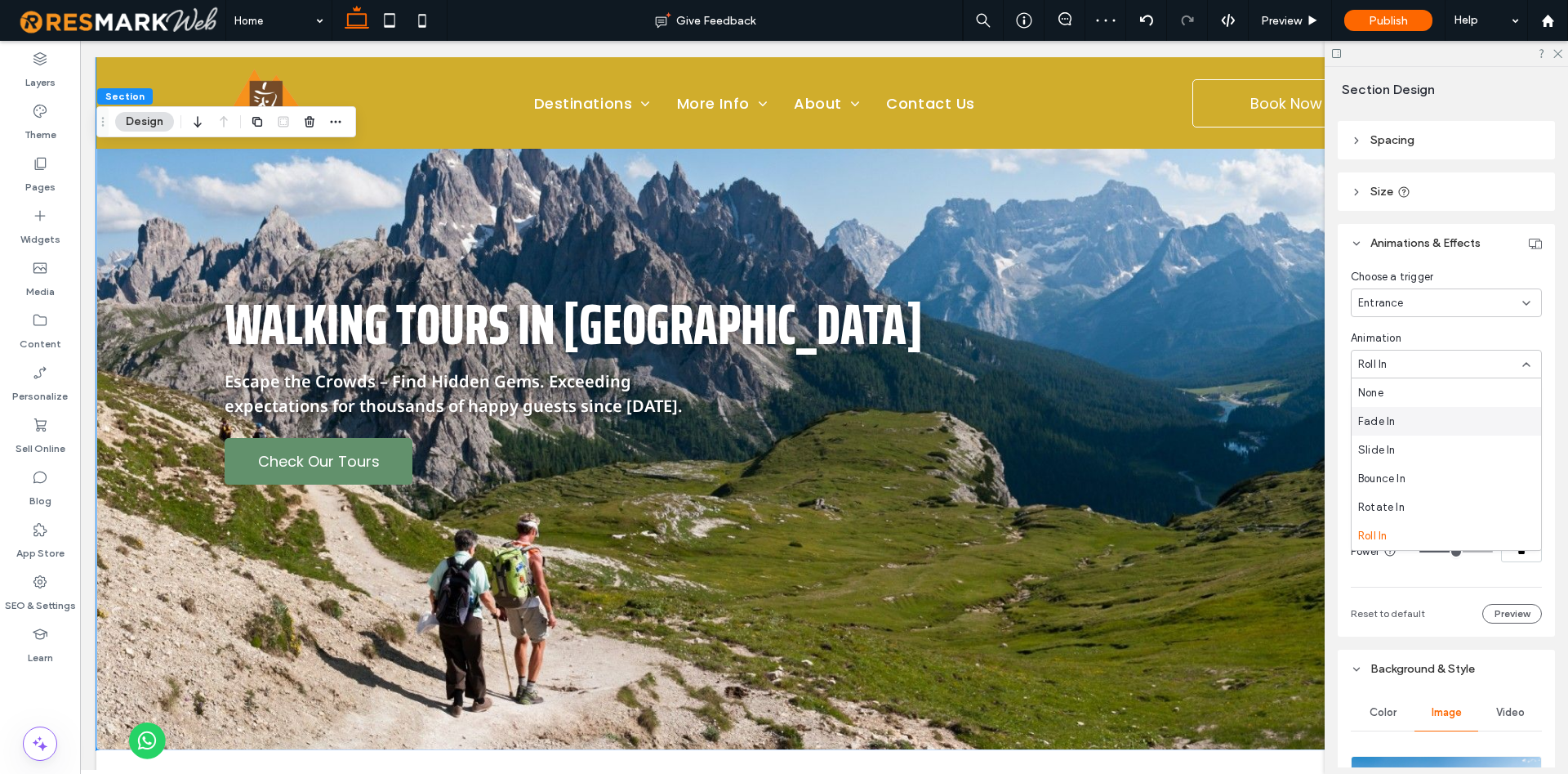
click at [1417, 430] on div "Fade In" at bounding box center [1446, 421] width 189 height 29
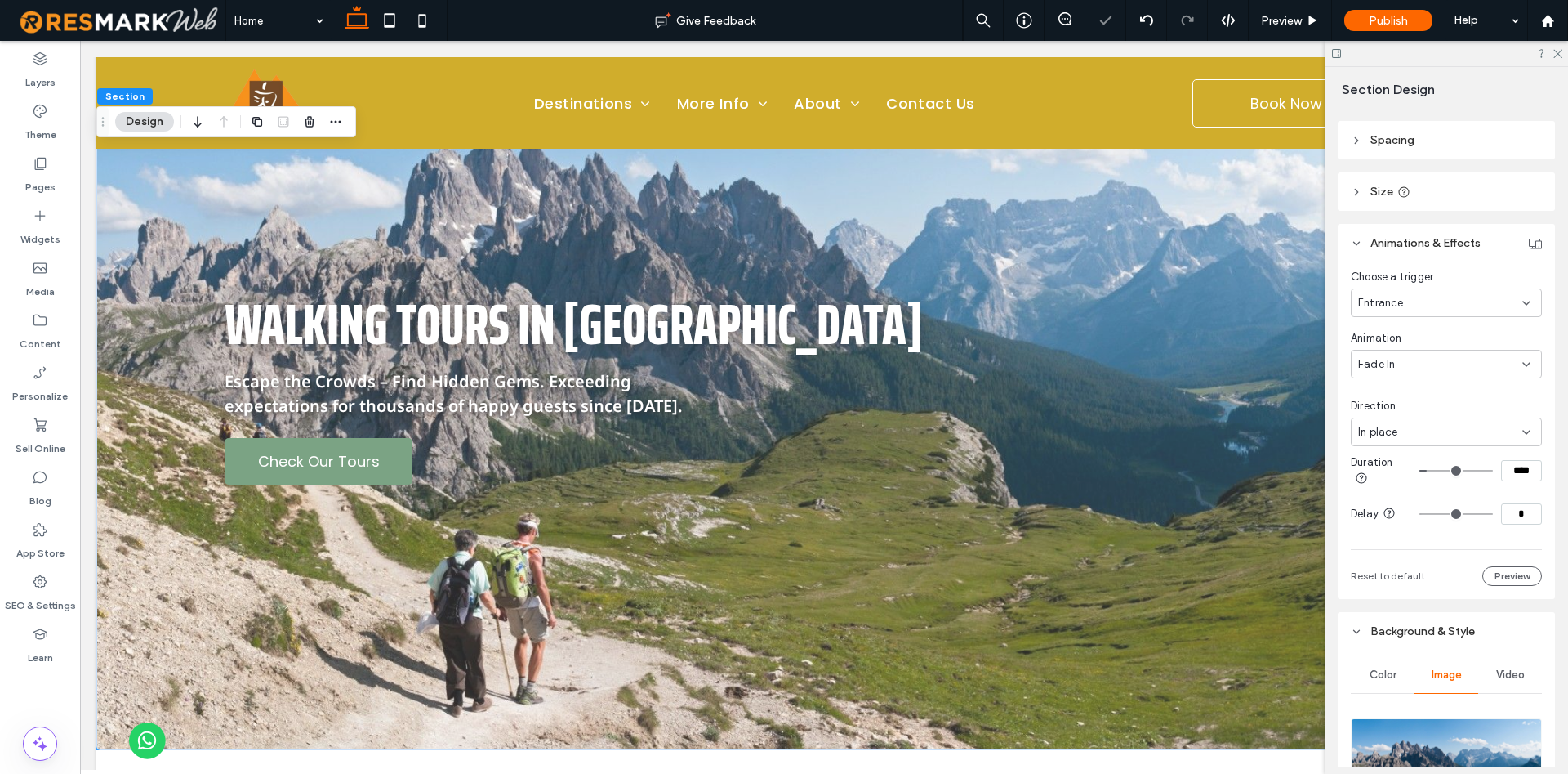
click at [1418, 368] on div "Fade In" at bounding box center [1440, 364] width 164 height 16
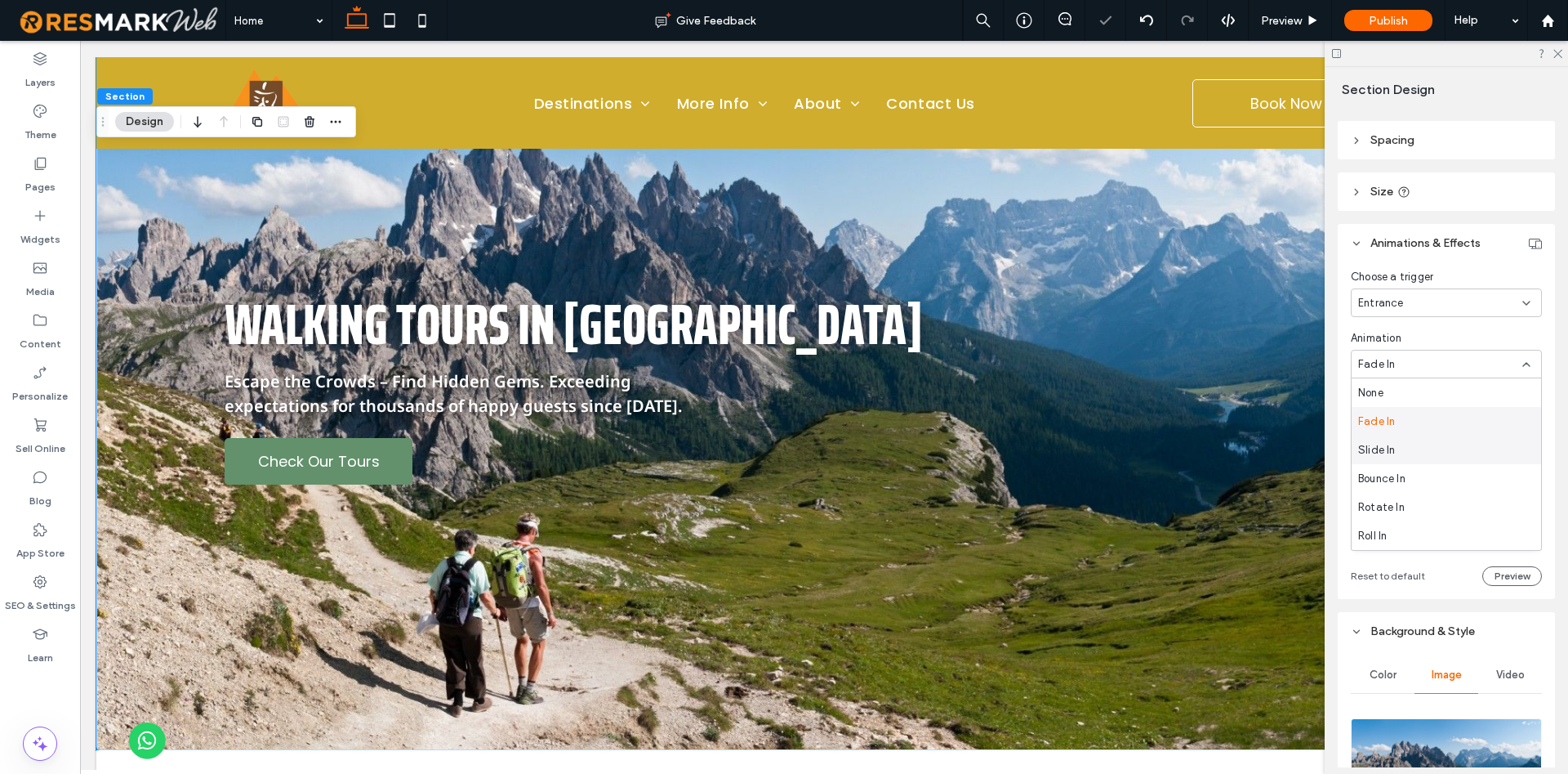
click at [1411, 444] on div "Slide In" at bounding box center [1446, 450] width 189 height 29
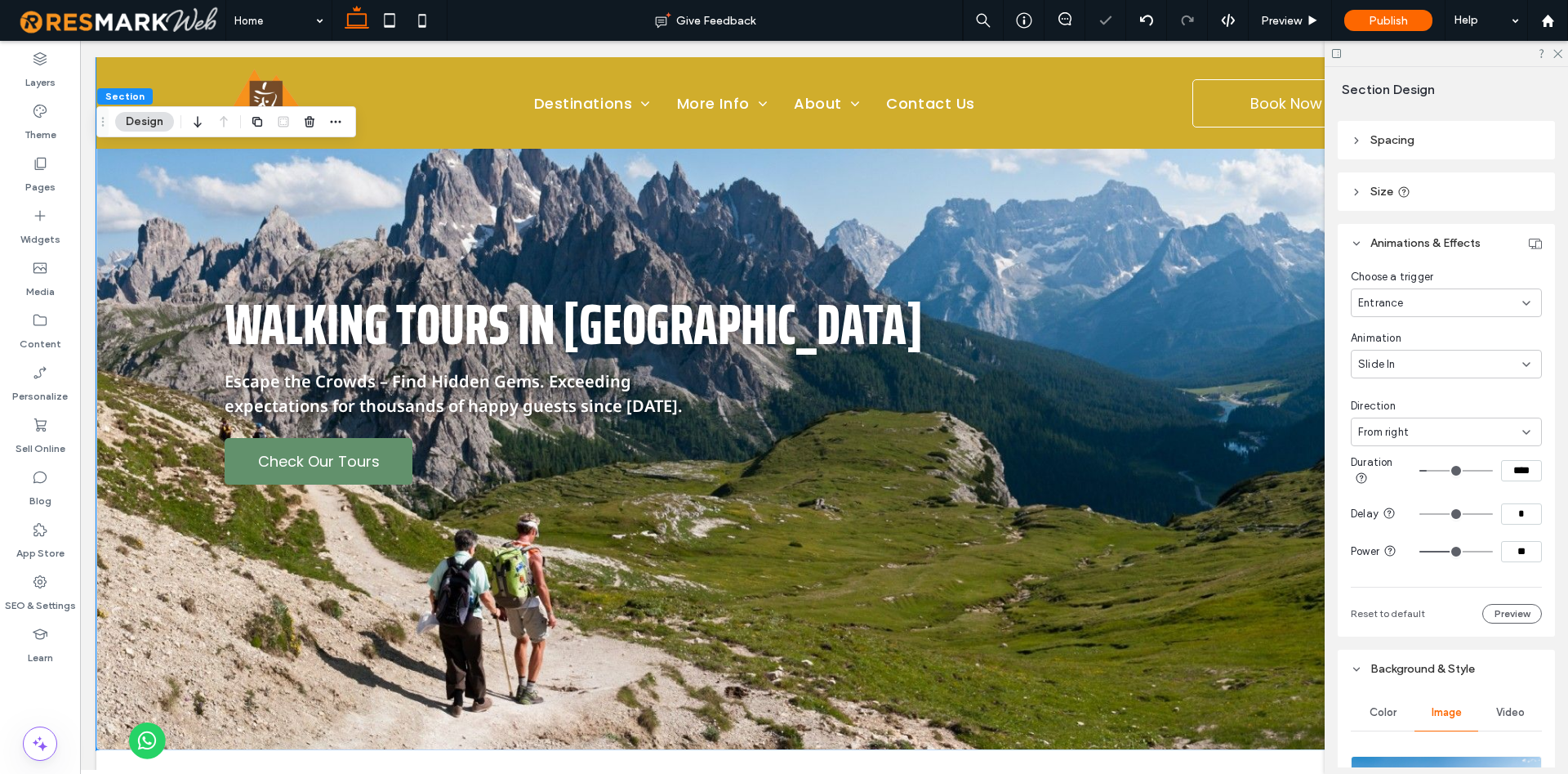
click at [1413, 372] on div "Slide In" at bounding box center [1440, 364] width 164 height 16
click at [1405, 472] on span "Bounce In" at bounding box center [1382, 478] width 48 height 16
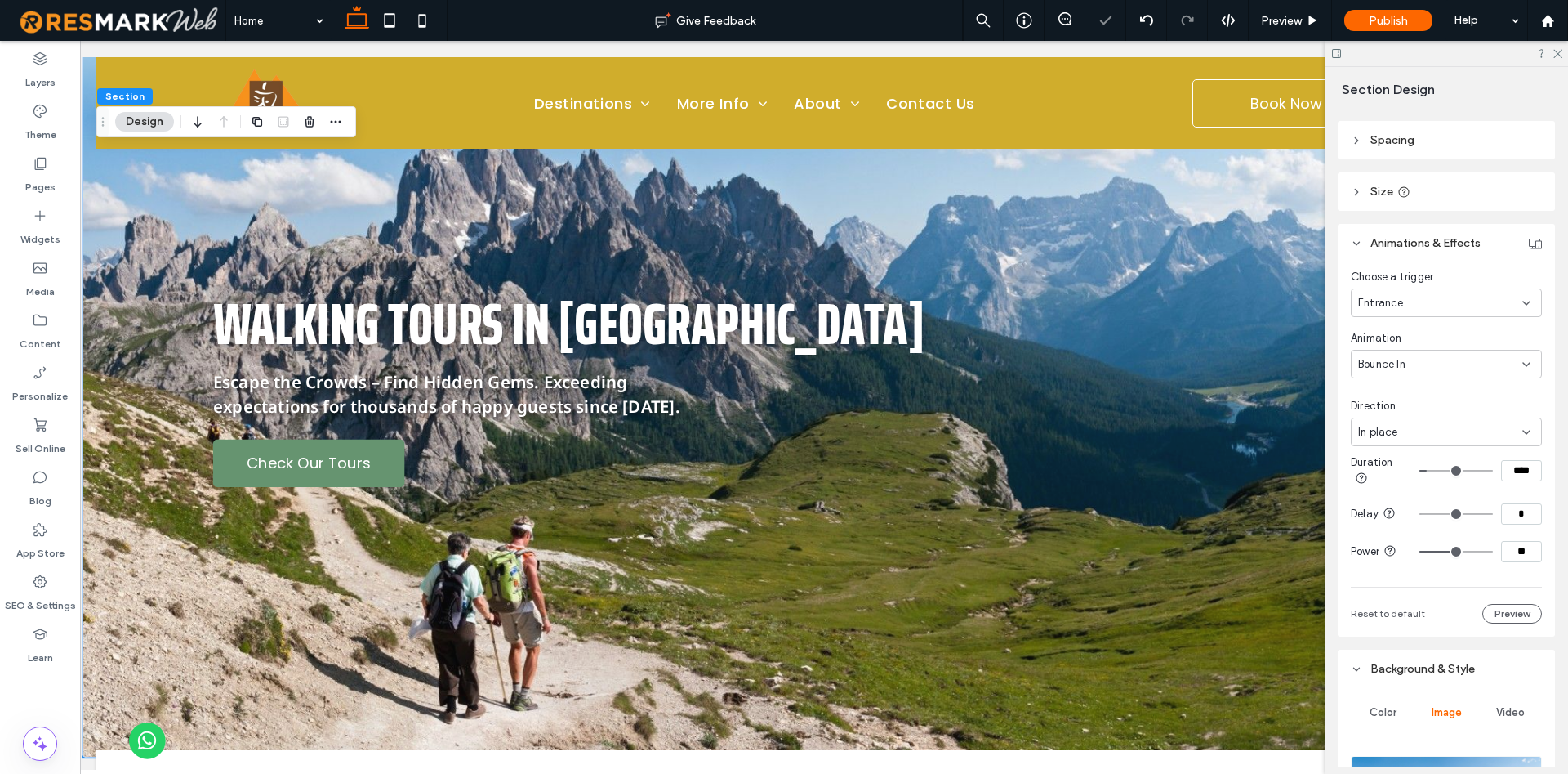
click at [1412, 361] on div "Bounce In" at bounding box center [1440, 364] width 164 height 16
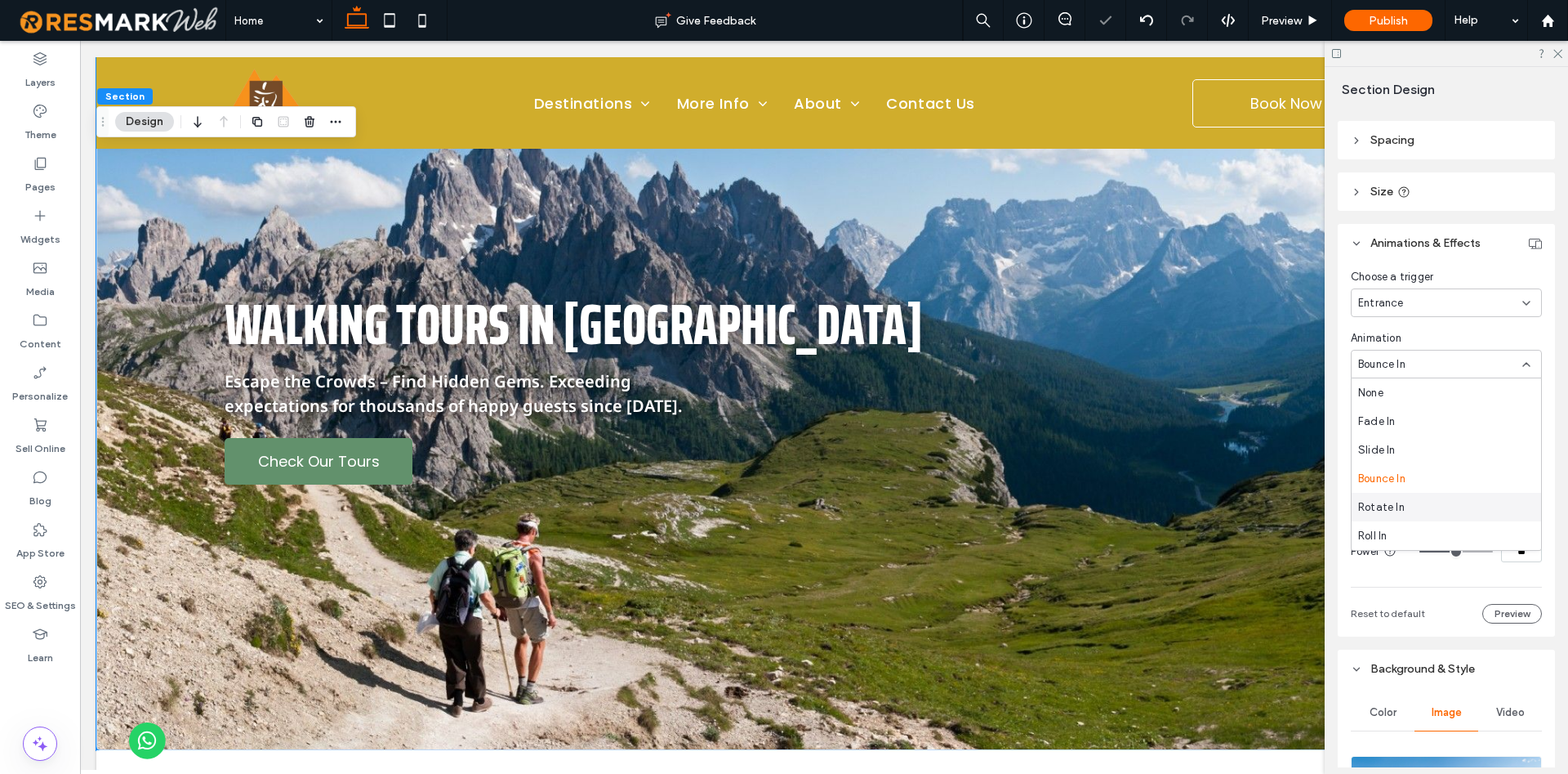
click at [1395, 508] on span "Rotate In" at bounding box center [1382, 507] width 47 height 16
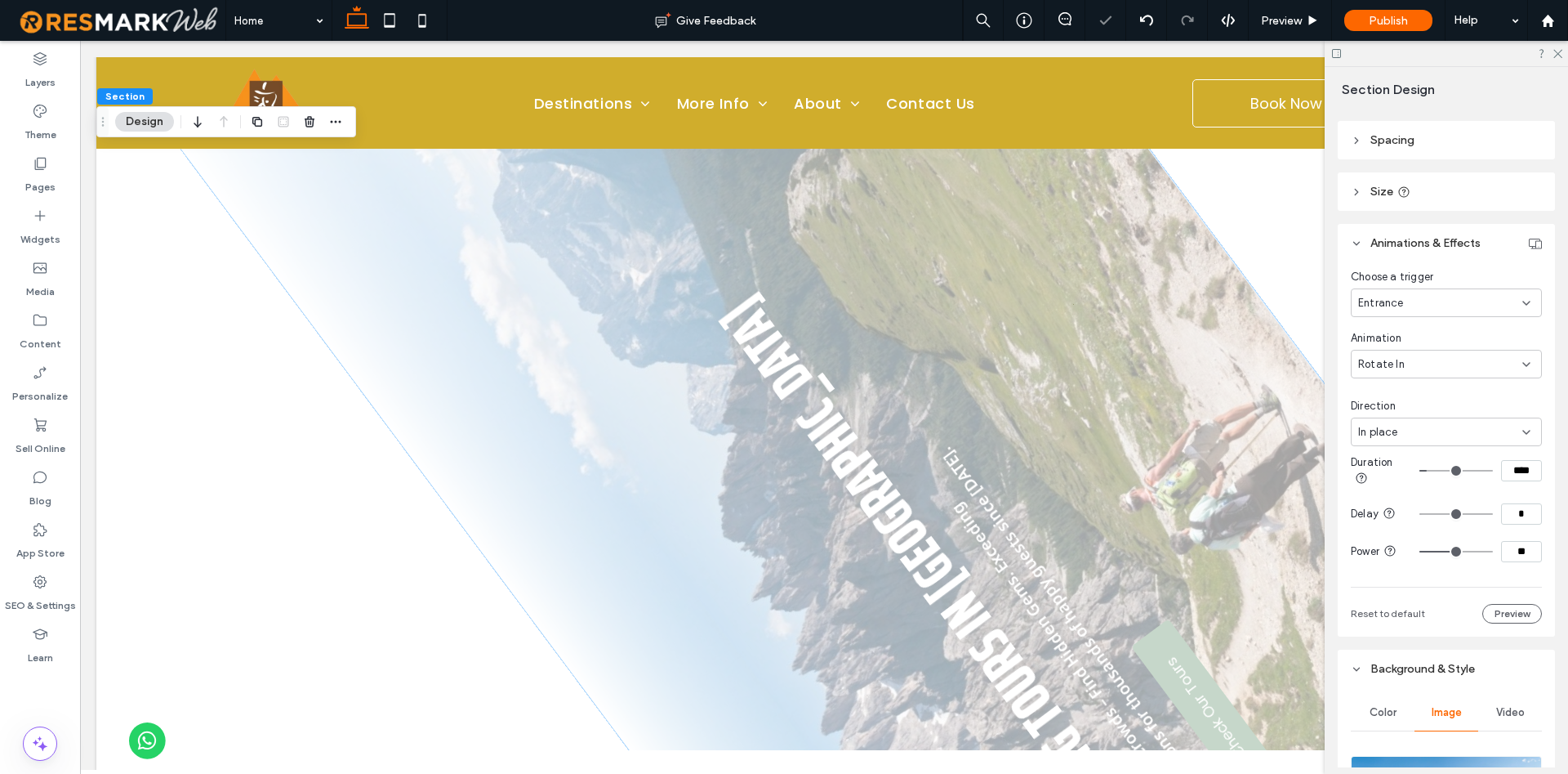
click at [1409, 370] on div "Rotate In" at bounding box center [1440, 364] width 164 height 16
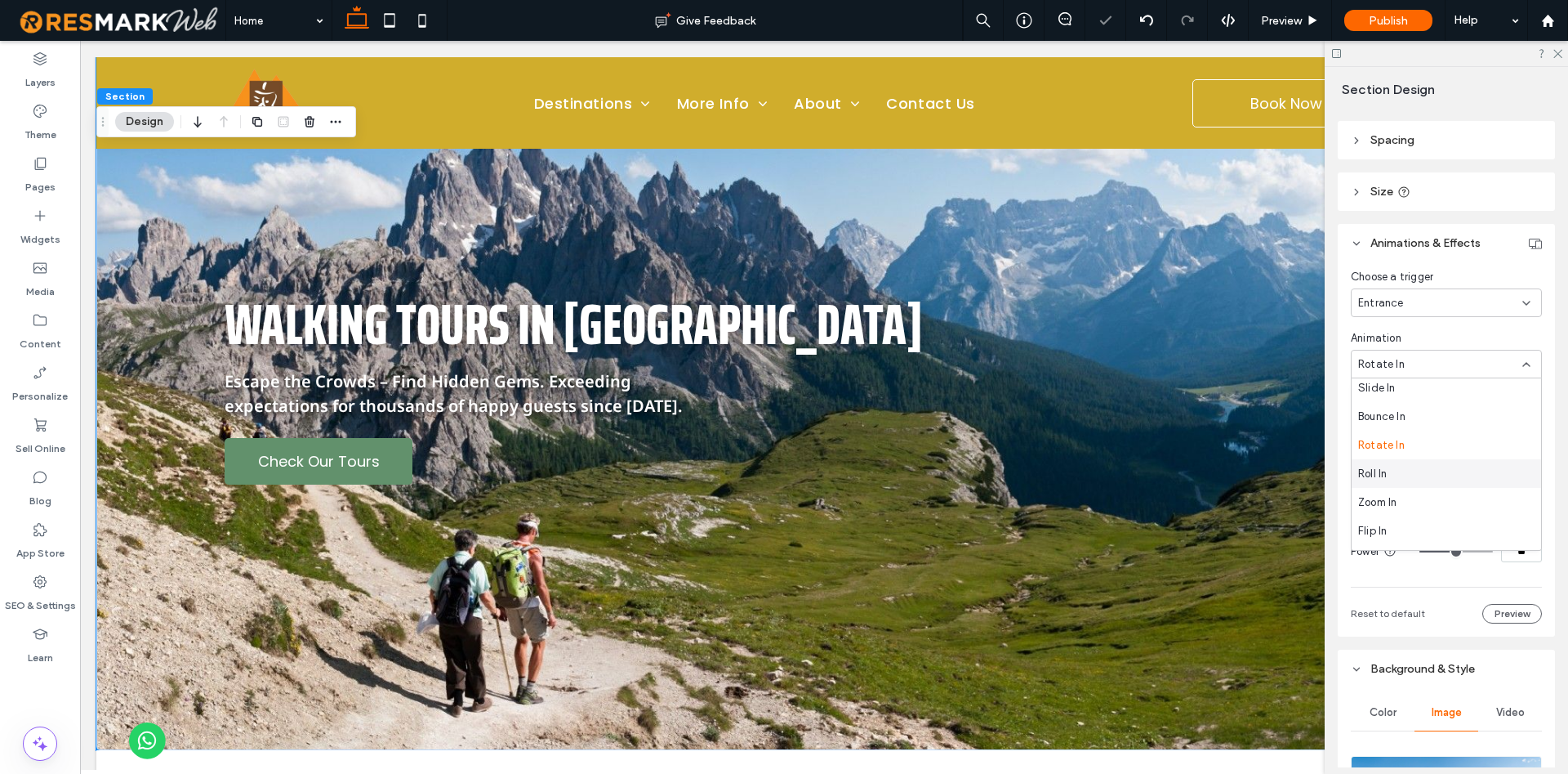
scroll to position [93, 0]
click at [1386, 516] on div "Flash" at bounding box center [1446, 528] width 189 height 29
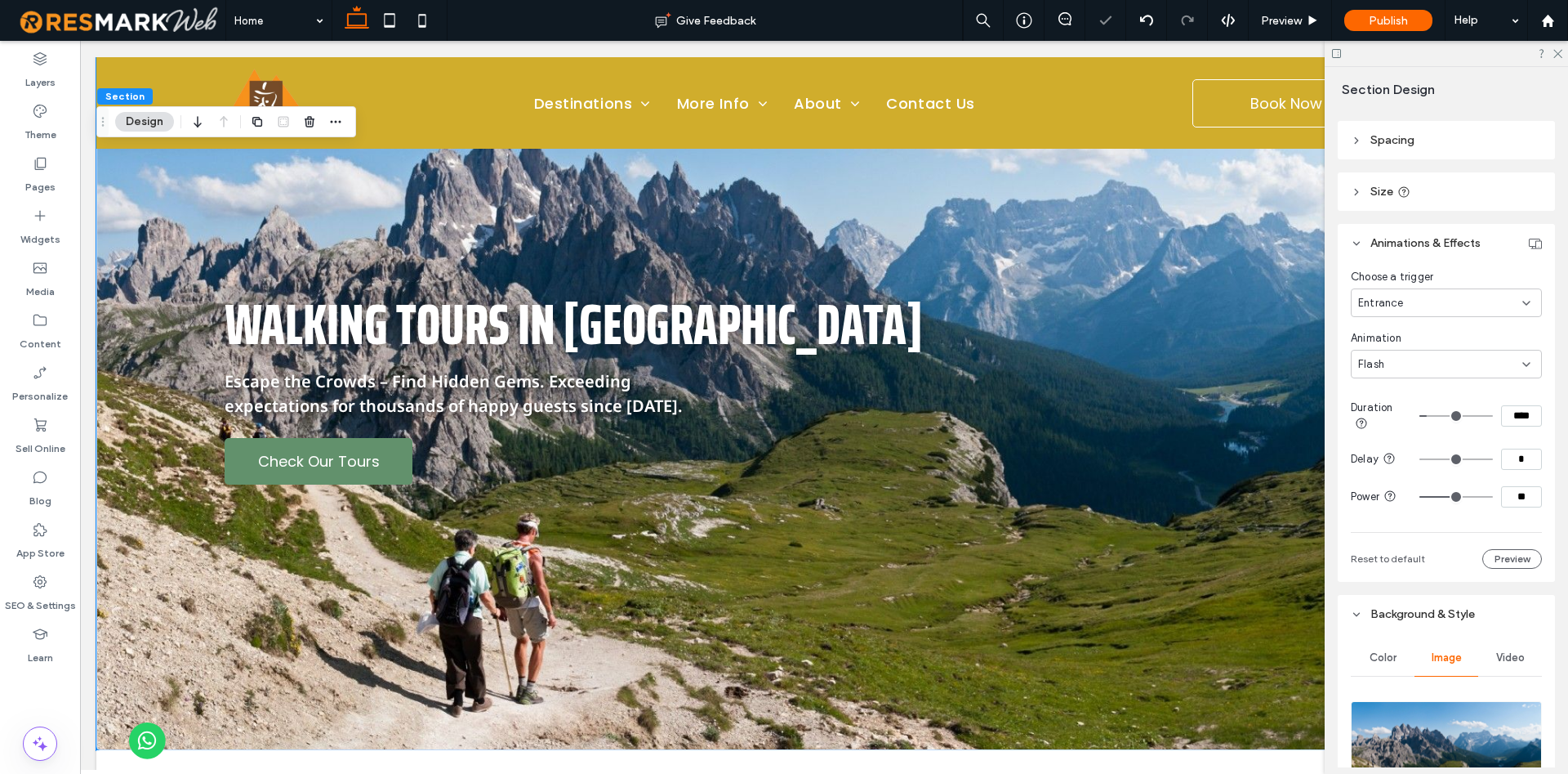
drag, startPoint x: 1405, startPoint y: 389, endPoint x: 1412, endPoint y: 361, distance: 28.9
click at [1406, 389] on div "Animation Flash Duration **** Delay * Power ** Reset to default Preview" at bounding box center [1446, 449] width 191 height 239
click at [1412, 361] on div "Flash" at bounding box center [1440, 364] width 164 height 16
click at [1409, 418] on span "Rubber Band" at bounding box center [1390, 422] width 64 height 16
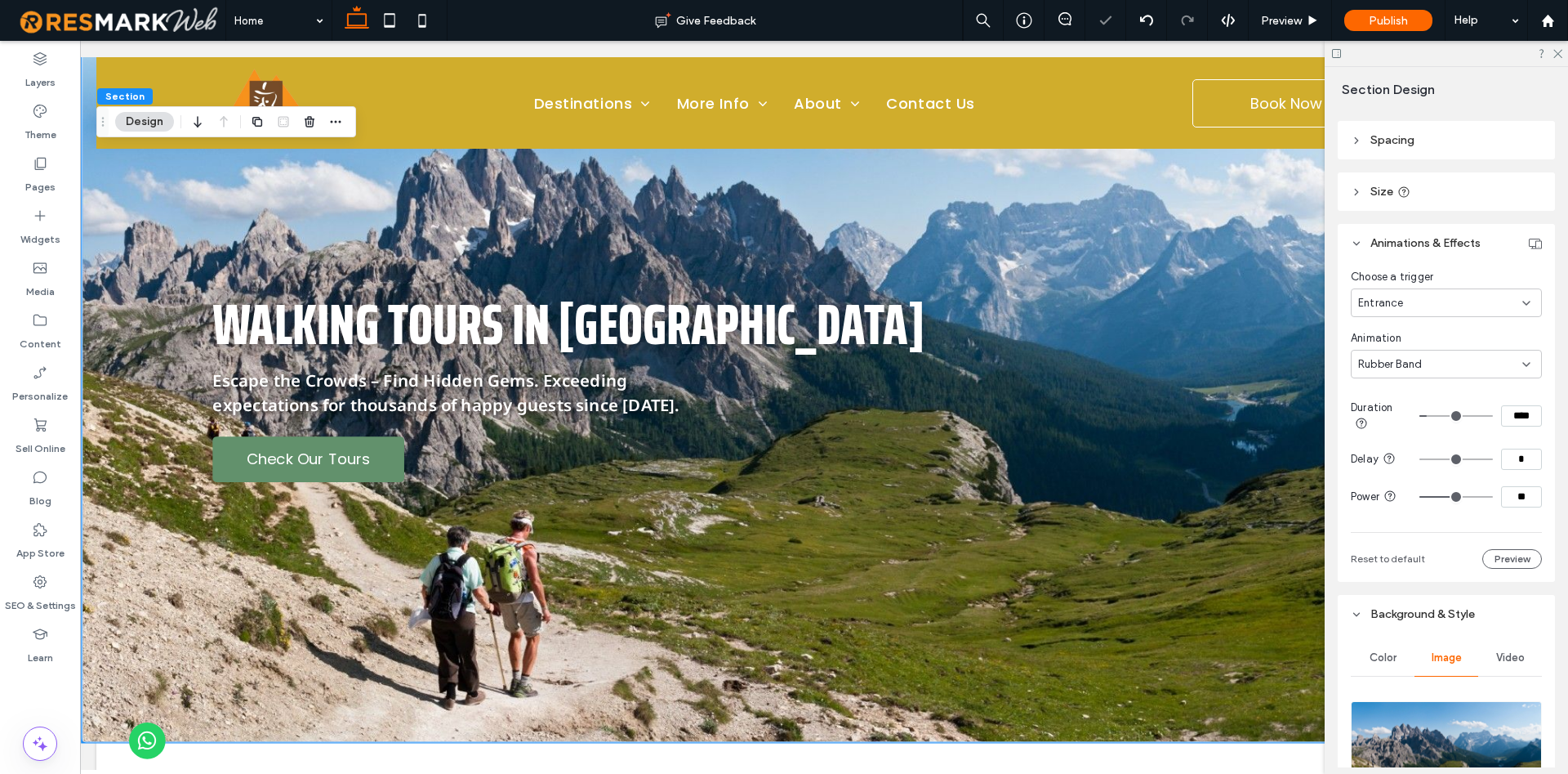
click at [1404, 355] on div "Rubber Band" at bounding box center [1446, 364] width 191 height 29
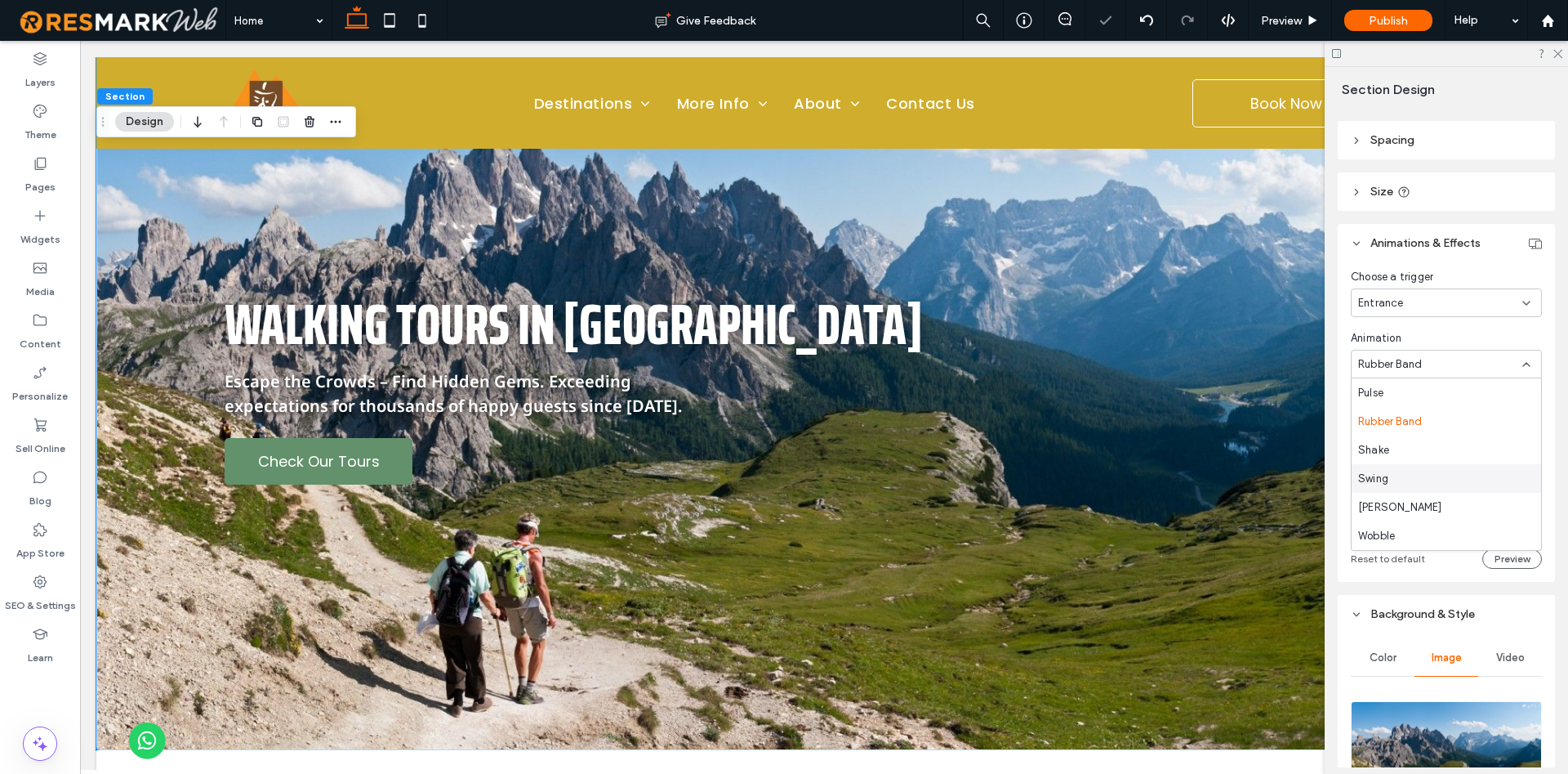
click at [1410, 484] on div "Swing" at bounding box center [1446, 478] width 189 height 29
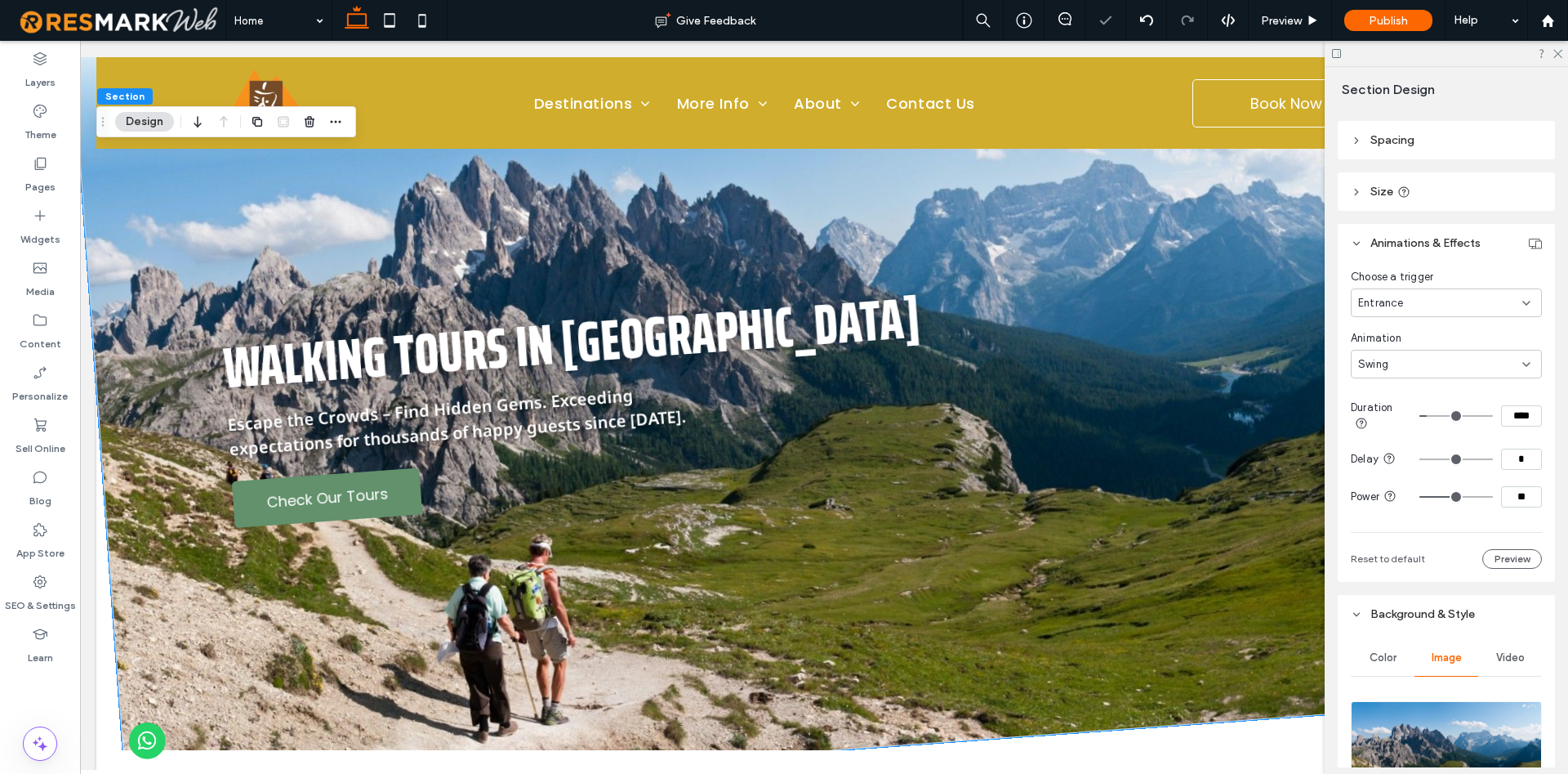
click at [1409, 365] on div "Swing" at bounding box center [1440, 364] width 164 height 16
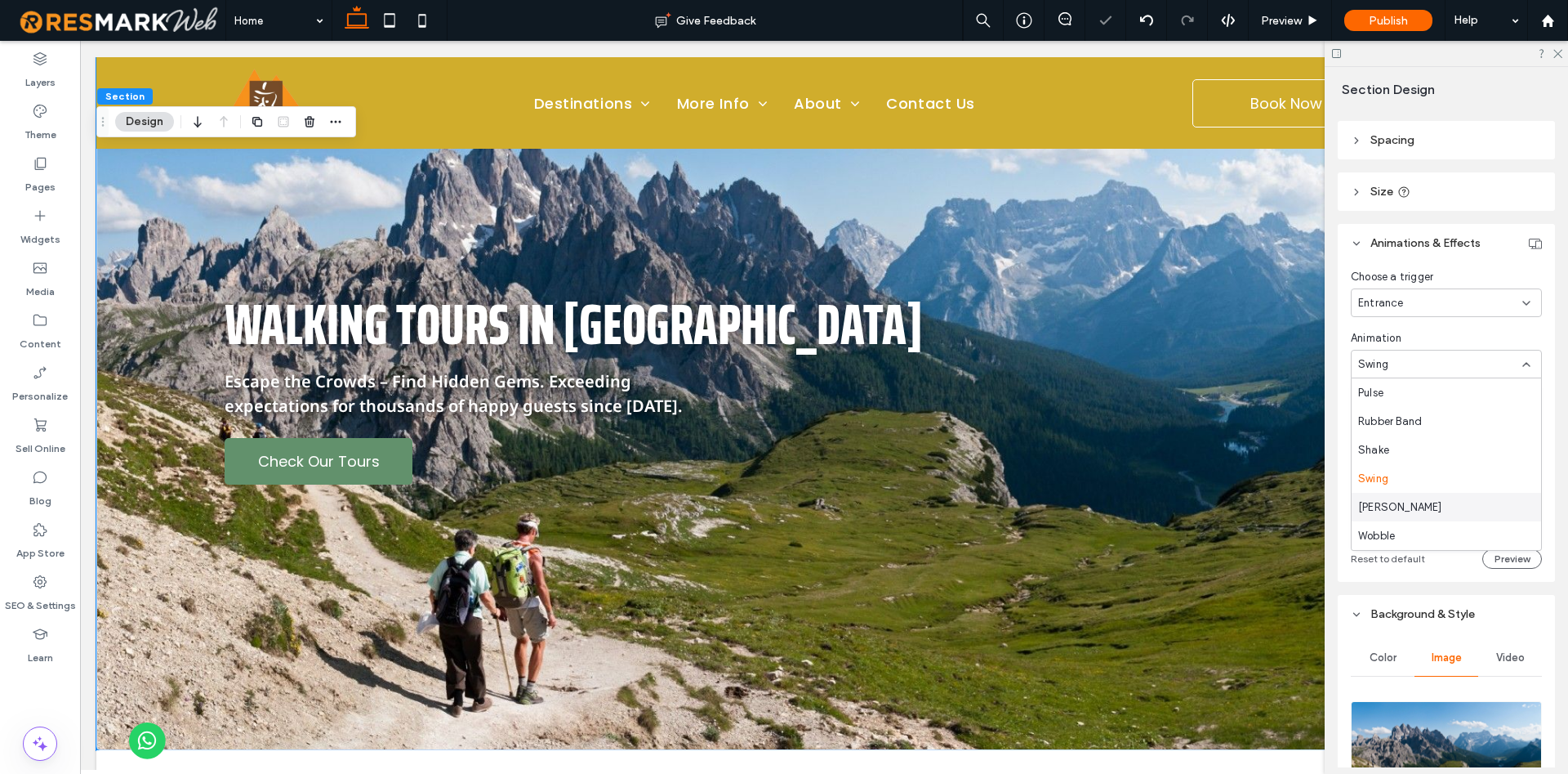
click at [1391, 515] on div "[PERSON_NAME]" at bounding box center [1446, 507] width 189 height 29
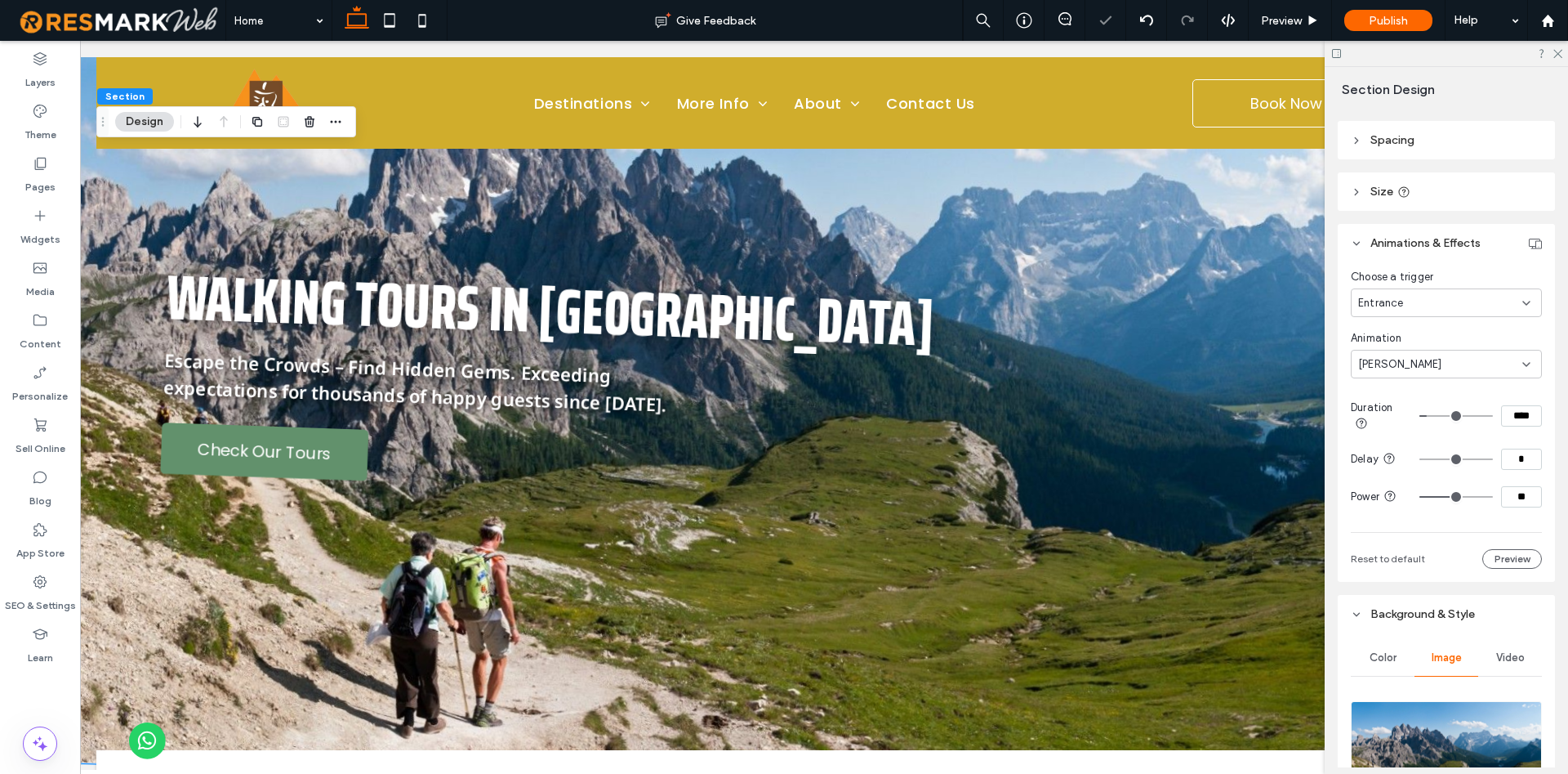
click at [1399, 367] on div "[PERSON_NAME]" at bounding box center [1440, 364] width 164 height 16
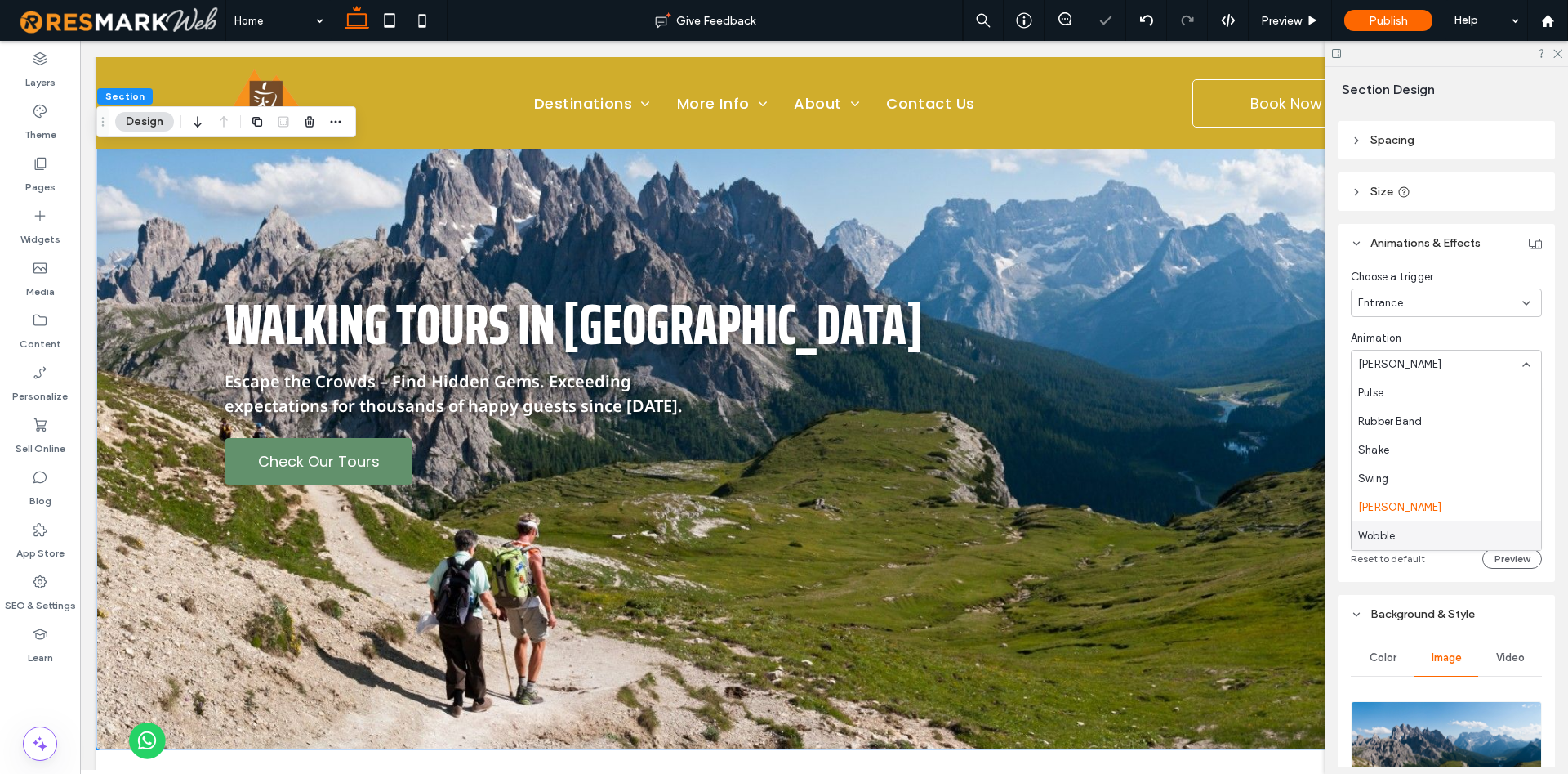
click at [1382, 529] on span "Wobble" at bounding box center [1376, 536] width 37 height 16
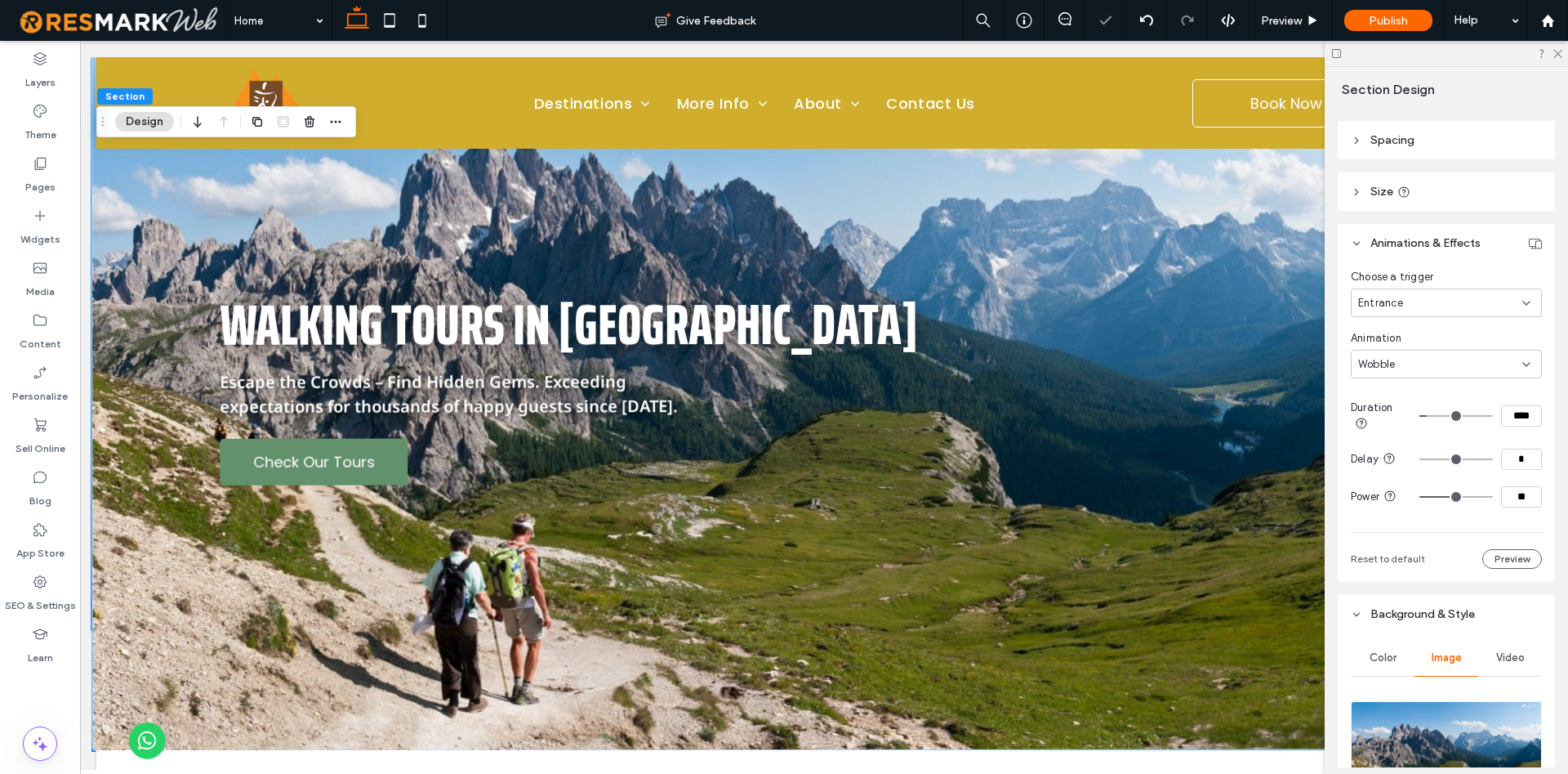
click at [1399, 370] on div "Wobble" at bounding box center [1440, 364] width 164 height 16
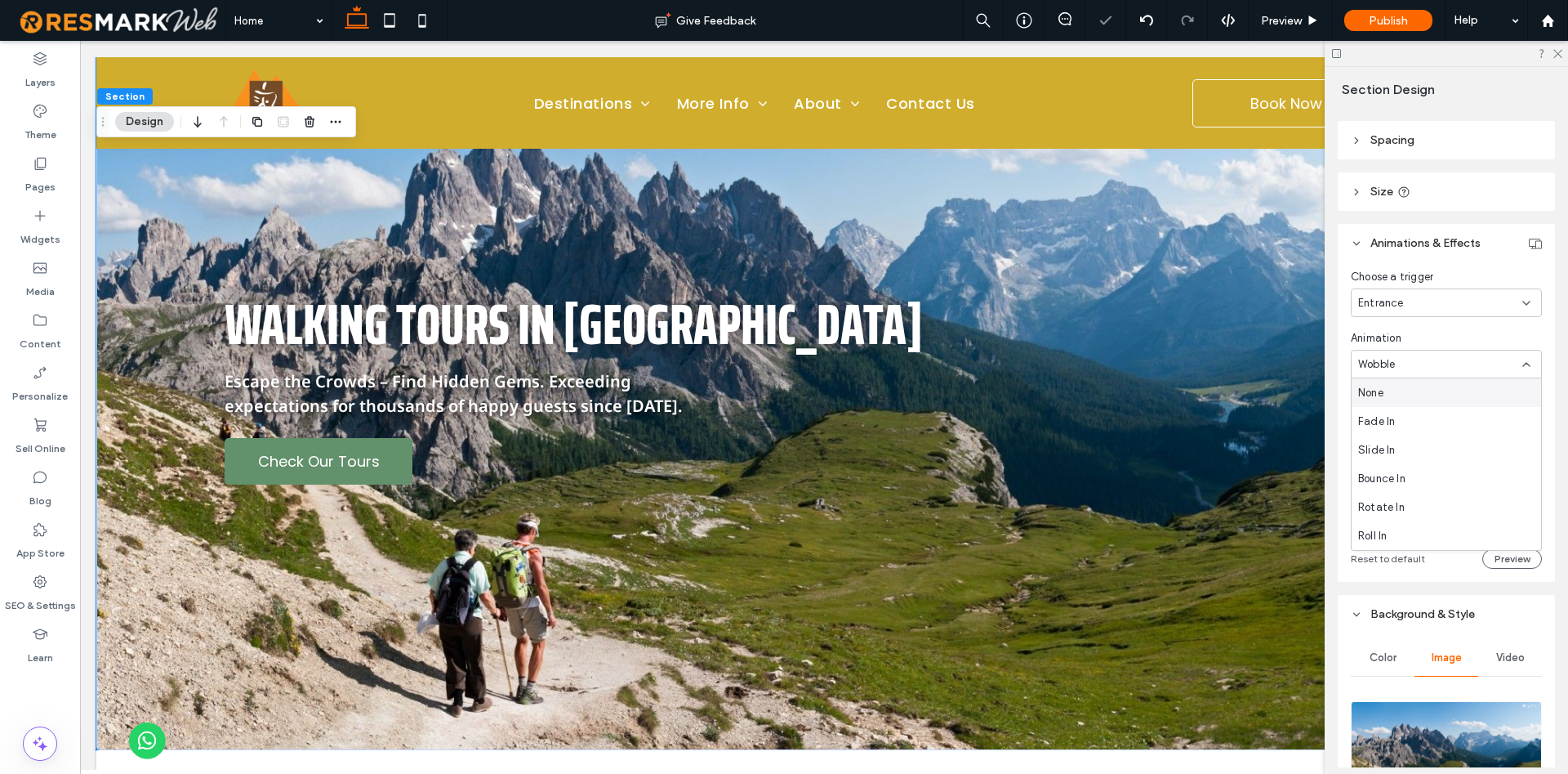
click at [1391, 383] on div "None" at bounding box center [1446, 393] width 189 height 29
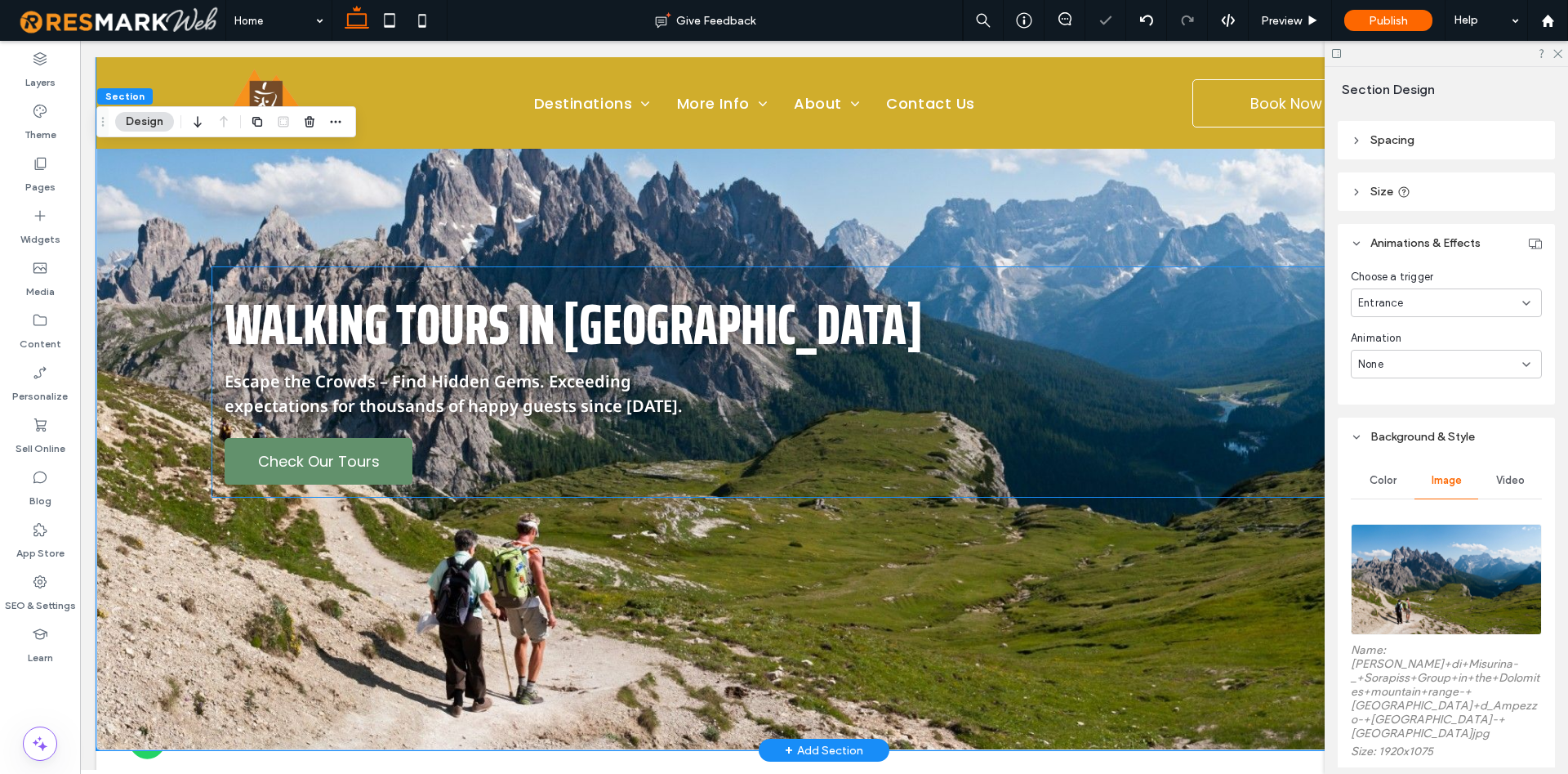
scroll to position [0, 0]
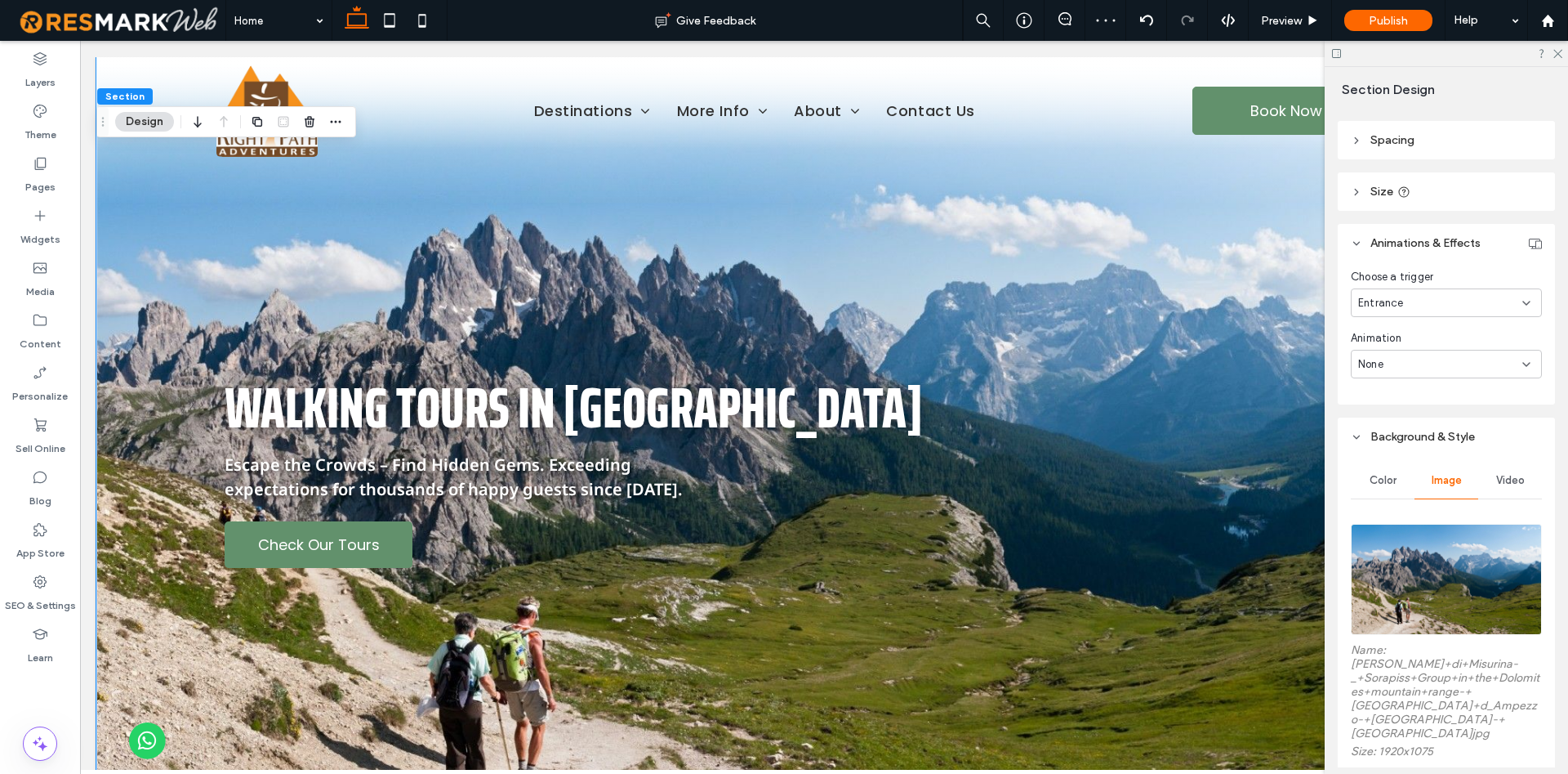
click at [1557, 47] on div at bounding box center [1446, 53] width 243 height 25
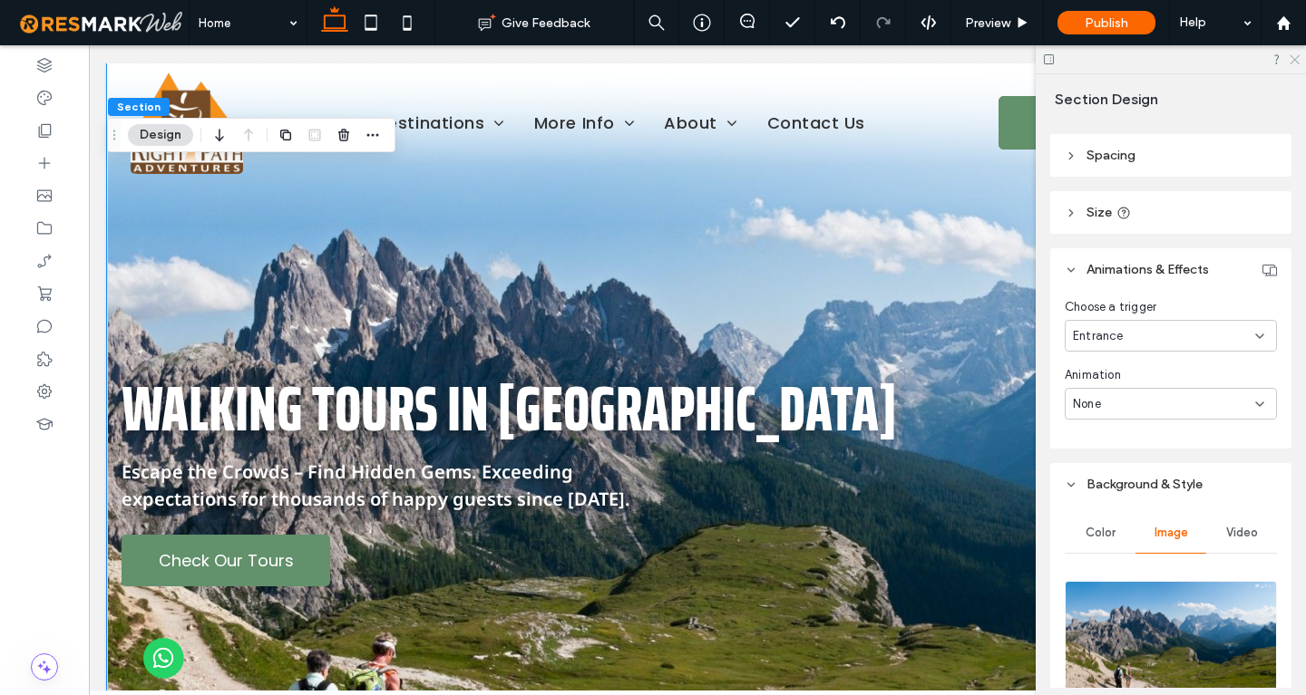
click at [1294, 63] on icon at bounding box center [1293, 59] width 12 height 12
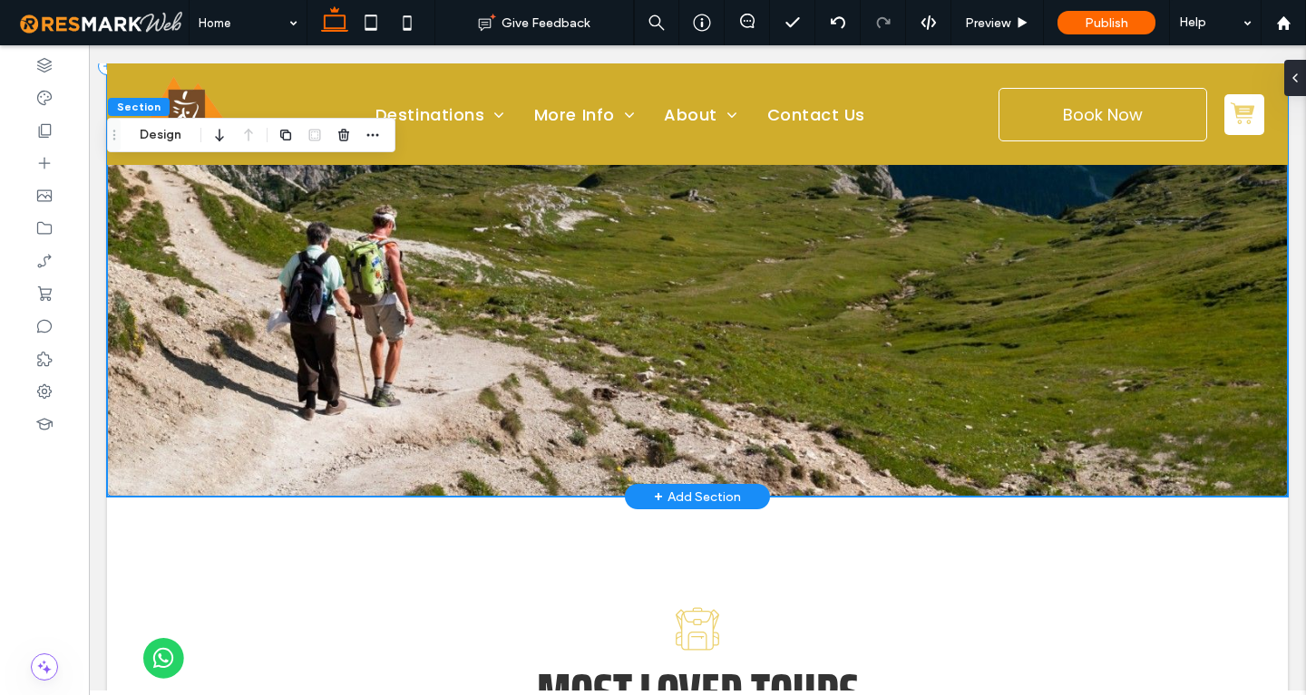
scroll to position [462, 0]
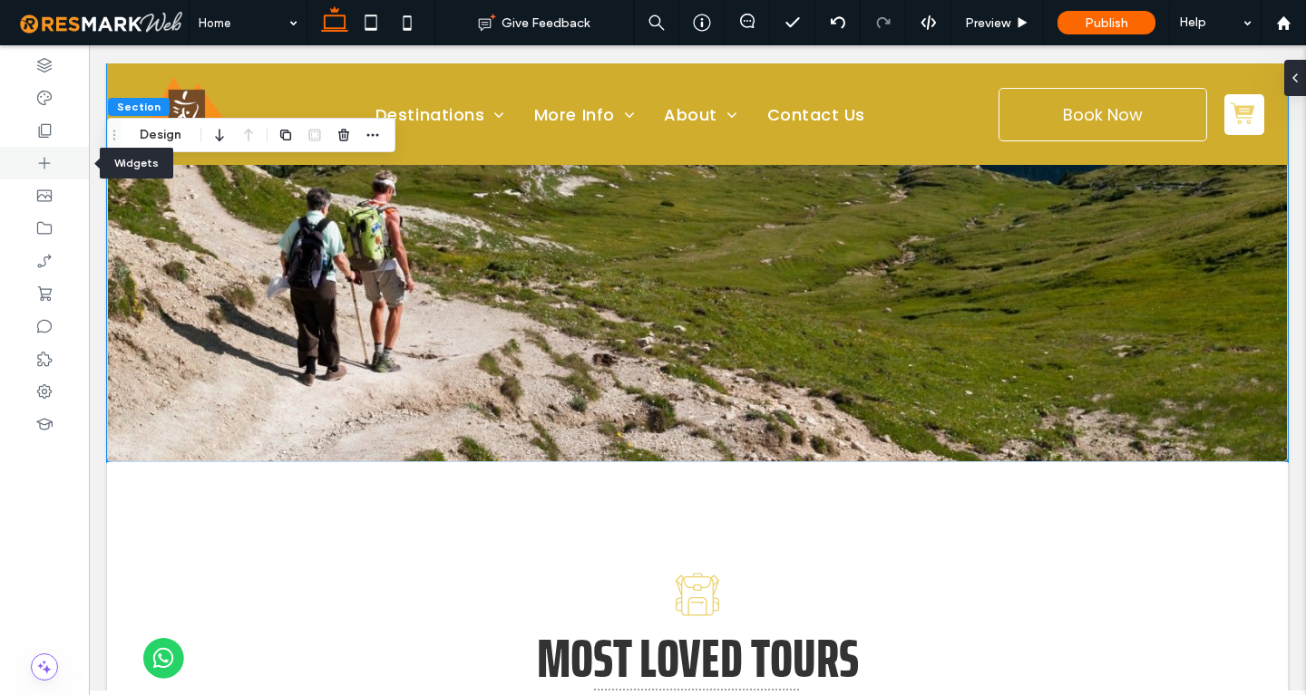
click at [32, 134] on div at bounding box center [44, 130] width 89 height 33
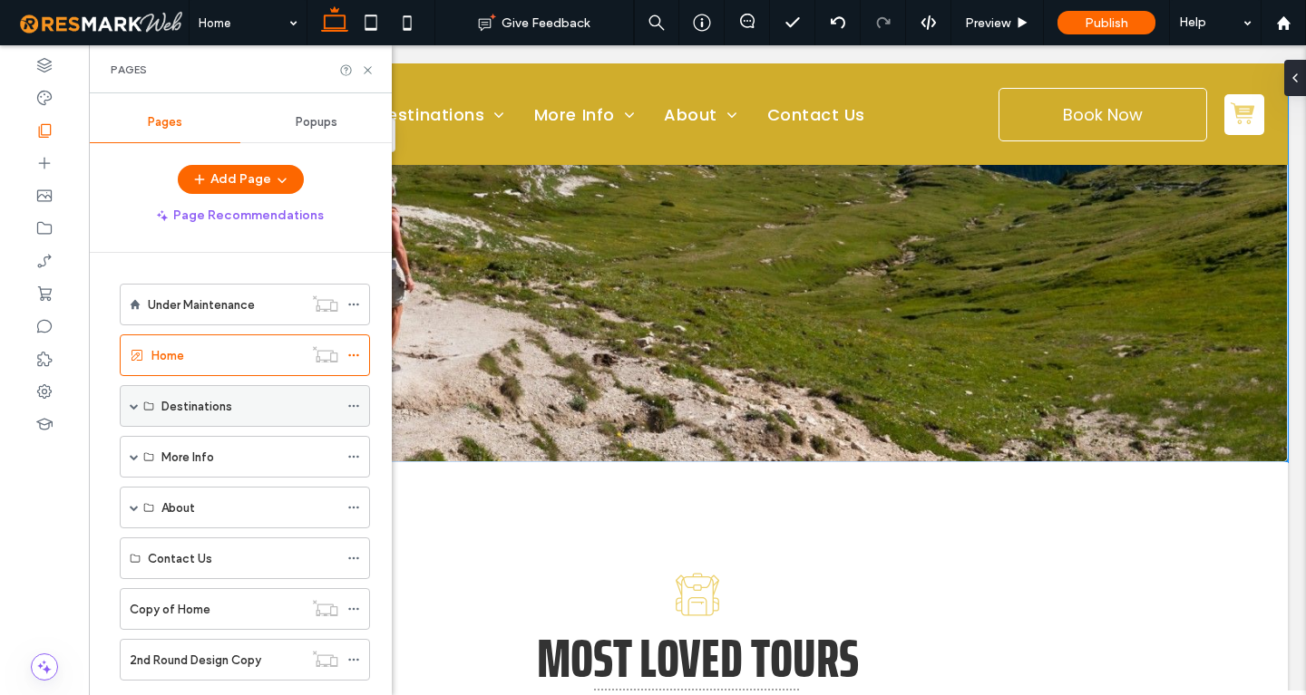
scroll to position [91, 0]
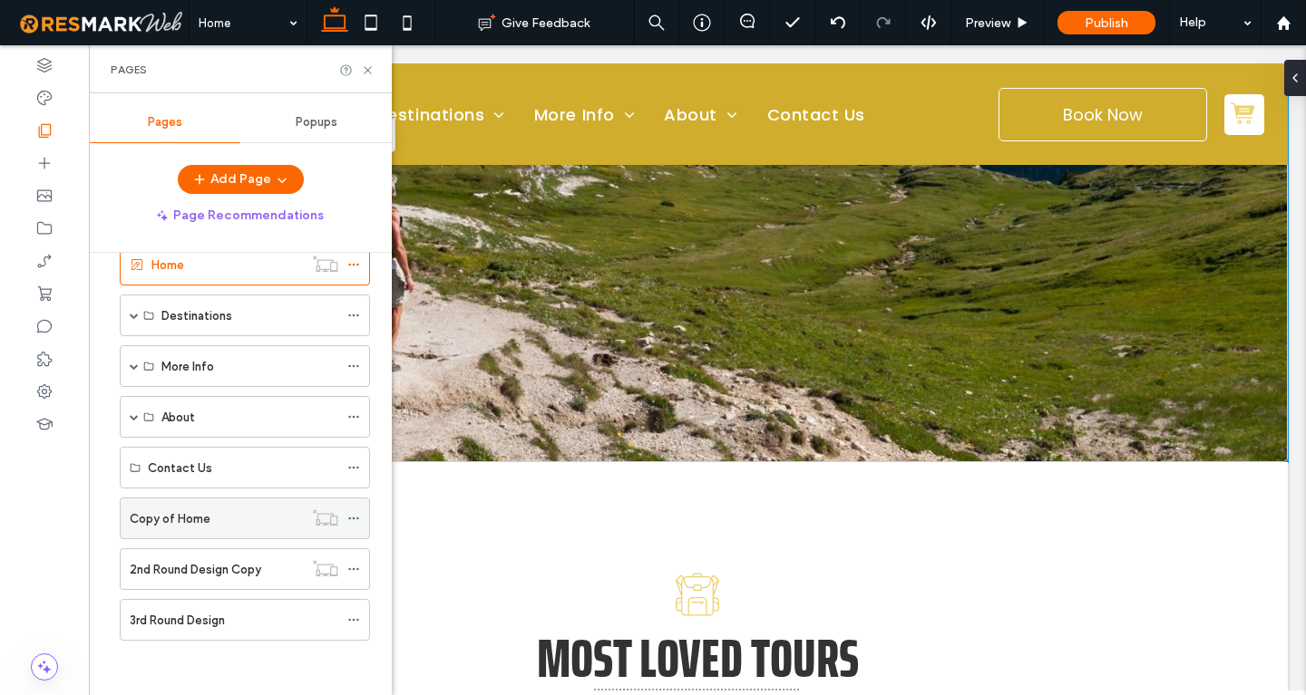
click at [231, 531] on div "Copy of Home" at bounding box center [216, 519] width 173 height 40
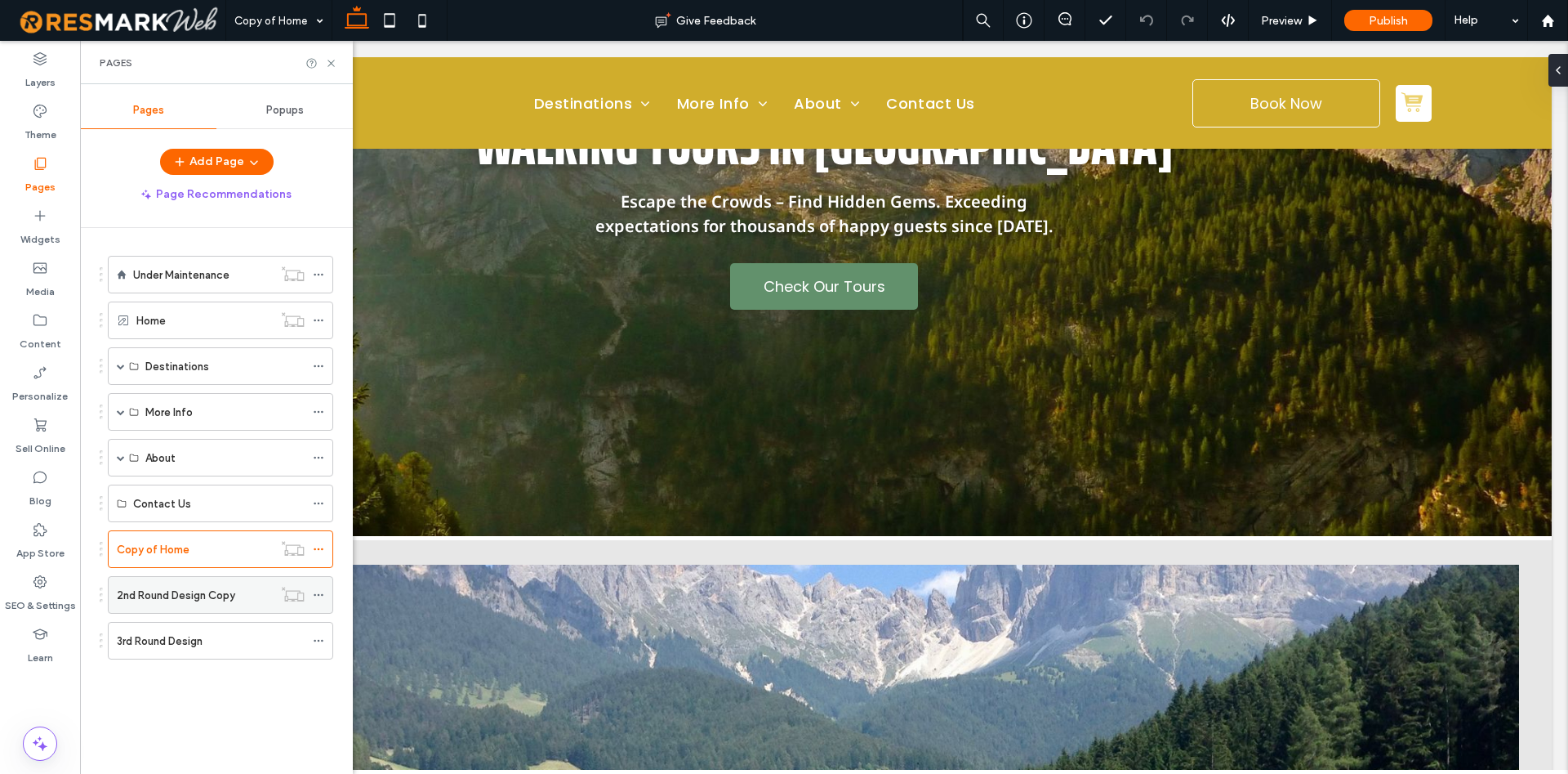
click at [166, 596] on label "2nd Round Design Copy" at bounding box center [176, 596] width 118 height 29
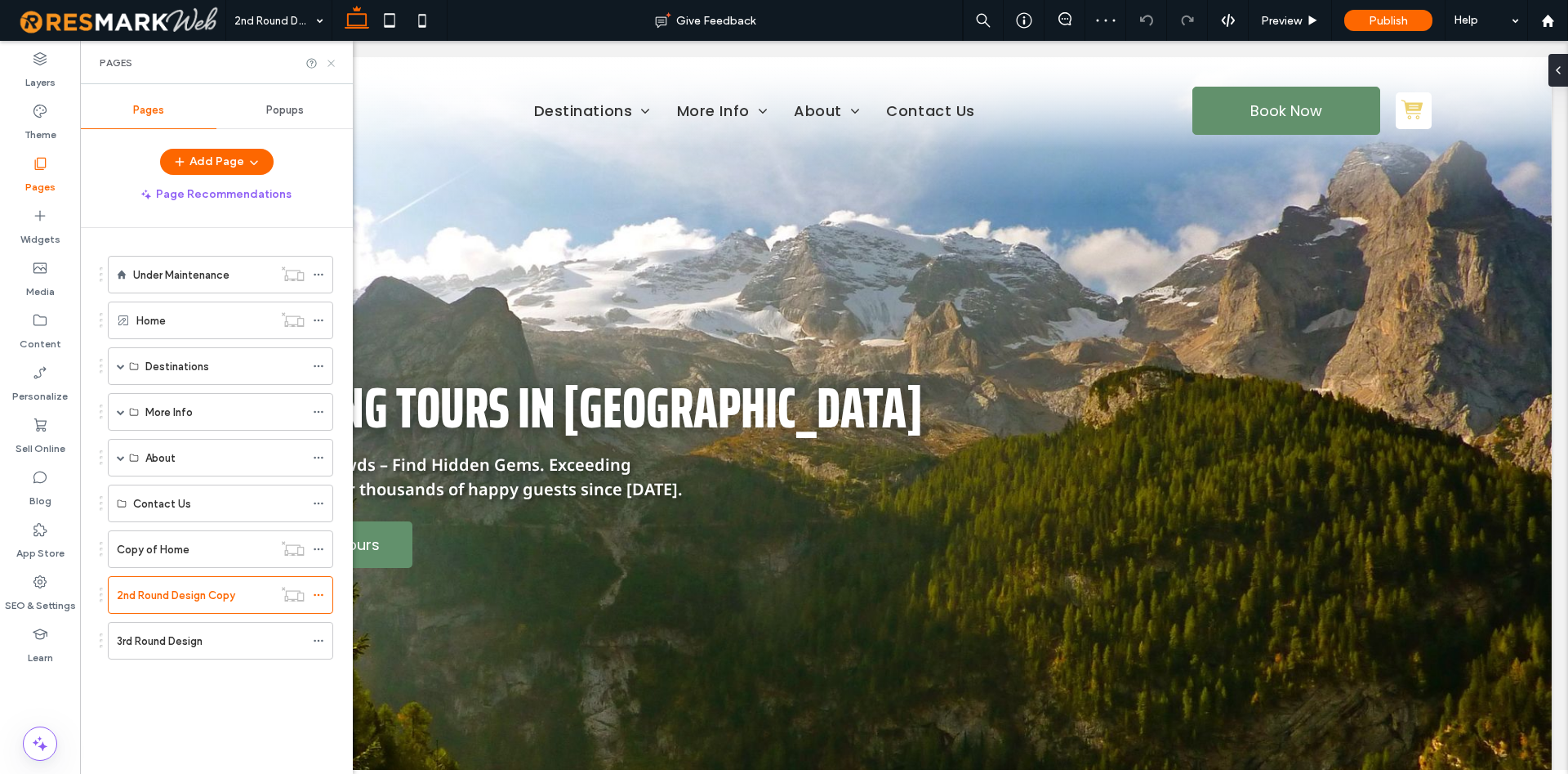
click at [328, 65] on icon at bounding box center [331, 63] width 13 height 13
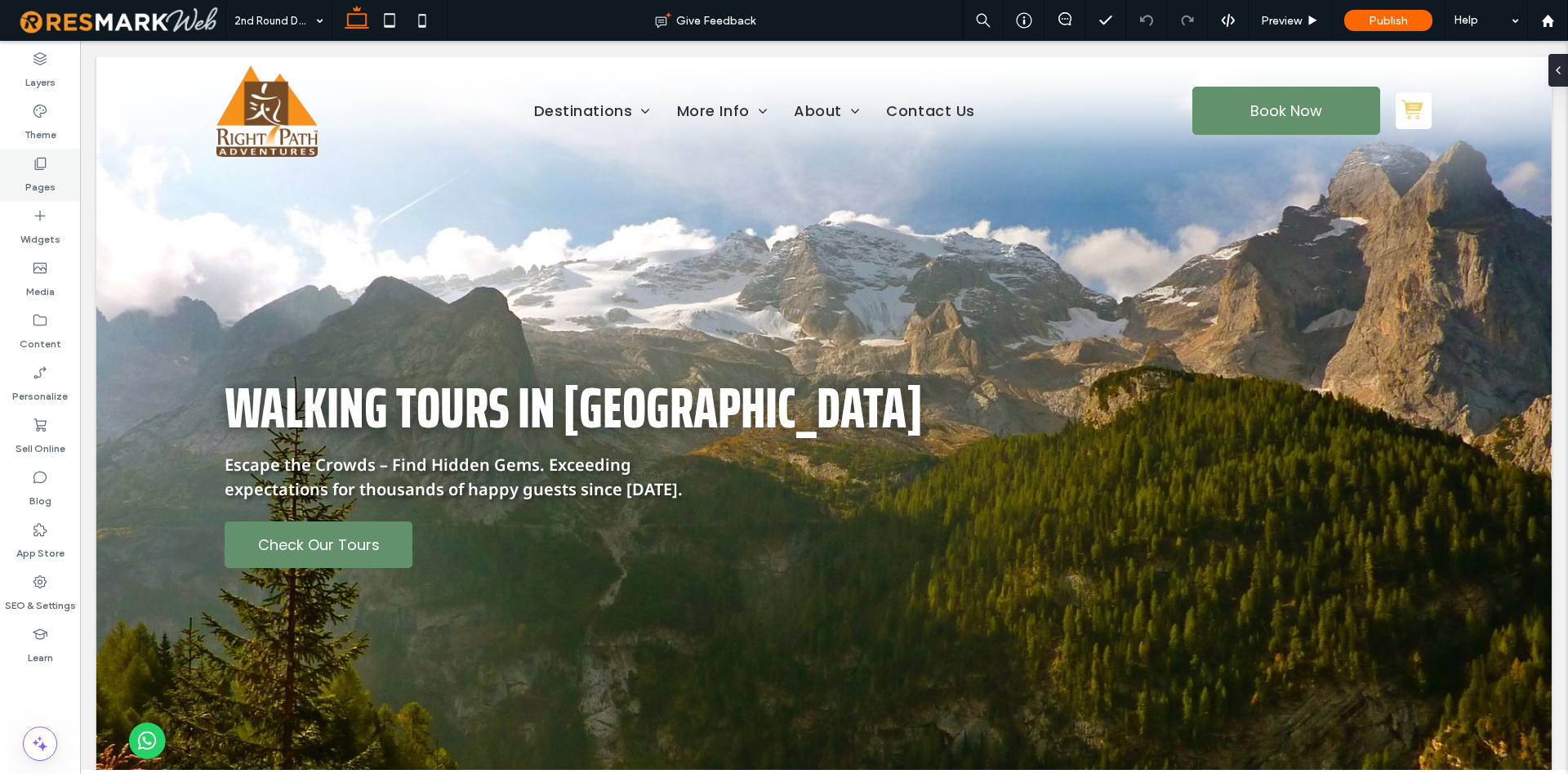
click at [55, 180] on div "Pages" at bounding box center [40, 175] width 80 height 52
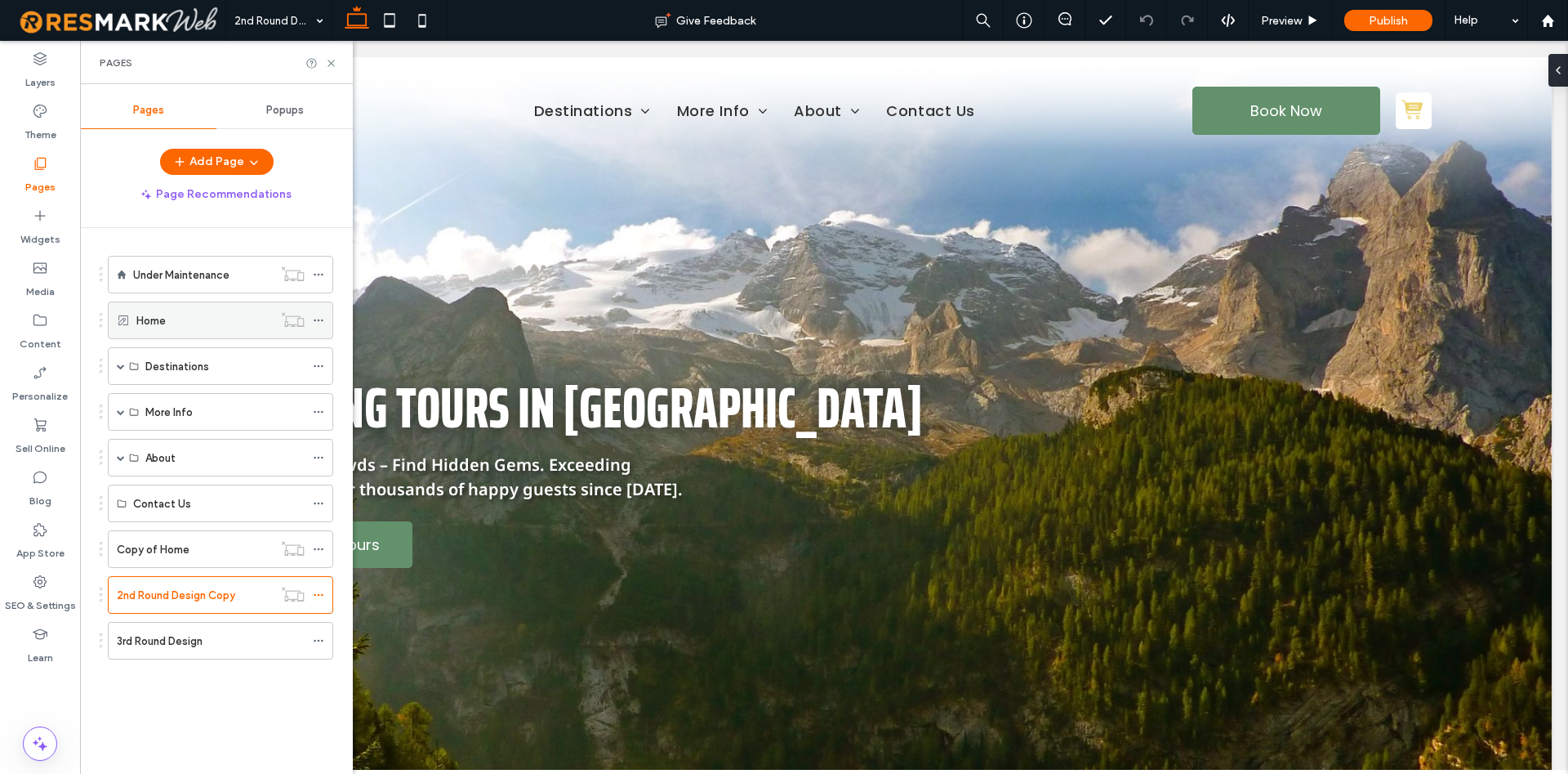
click at [183, 311] on div "Home" at bounding box center [204, 320] width 136 height 36
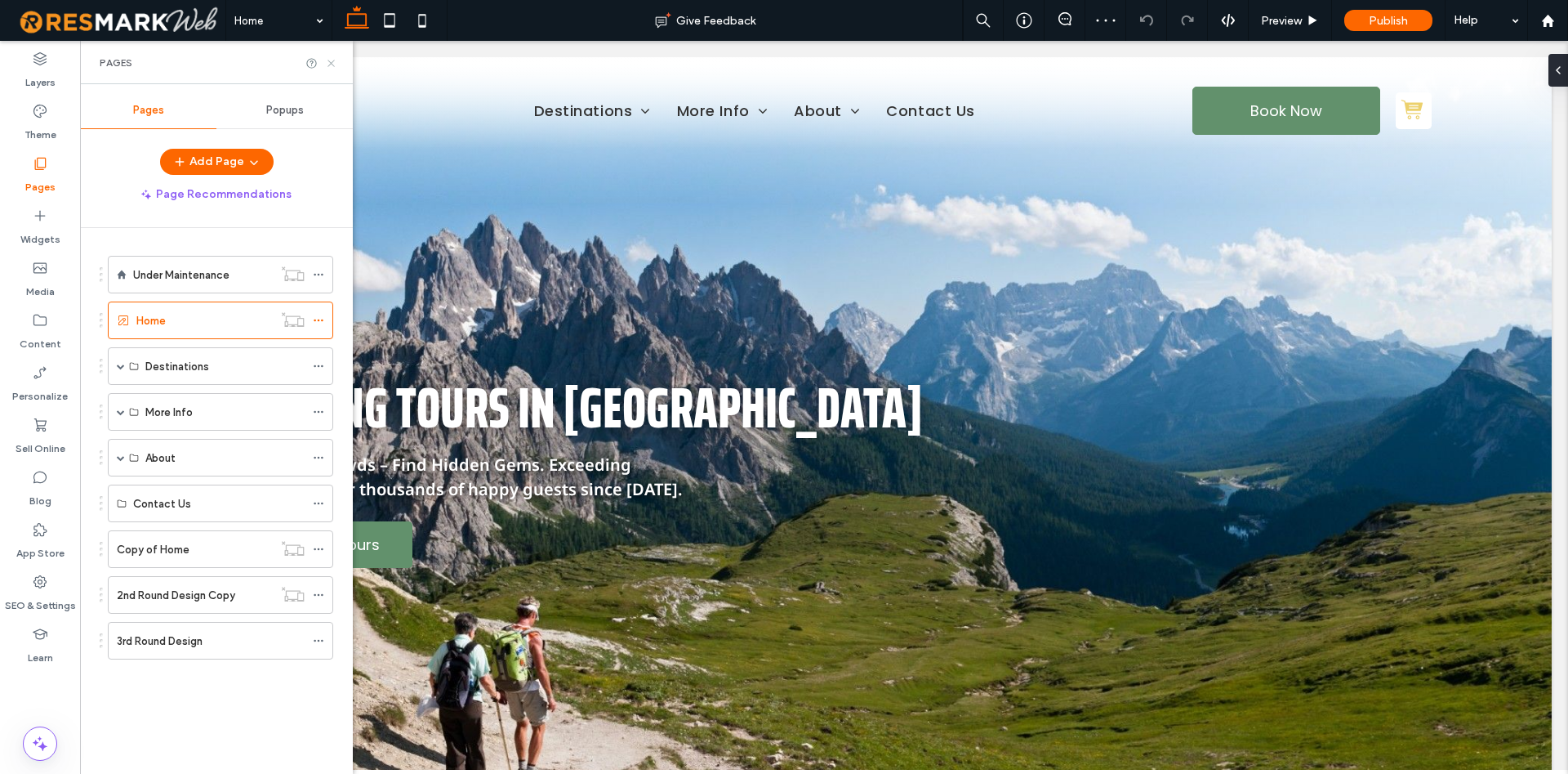
click at [327, 63] on icon at bounding box center [331, 63] width 13 height 13
